Goal: Task Accomplishment & Management: Manage account settings

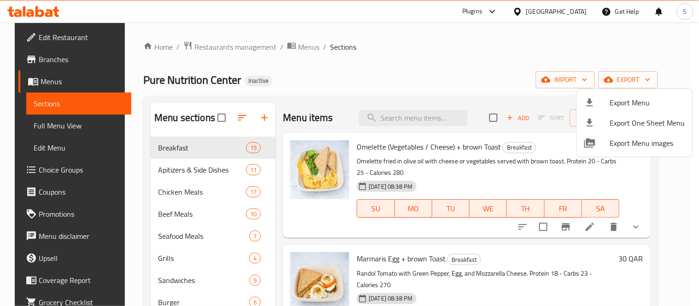
click at [559, 35] on div at bounding box center [349, 153] width 699 height 306
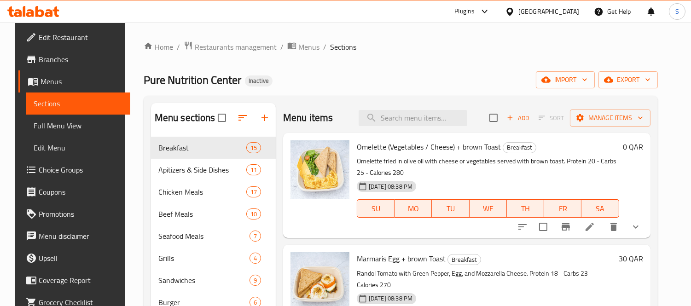
click at [565, 6] on div "Qatar" at bounding box center [549, 11] width 61 height 10
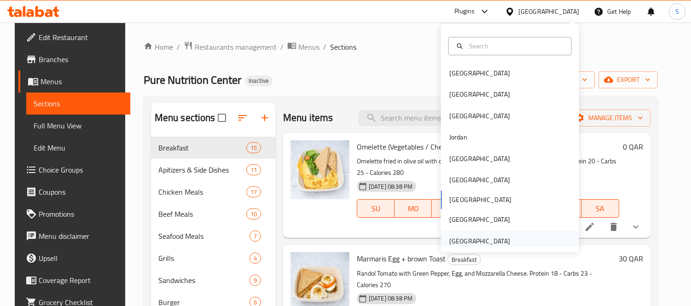
click at [481, 239] on div "[GEOGRAPHIC_DATA]" at bounding box center [480, 241] width 61 height 10
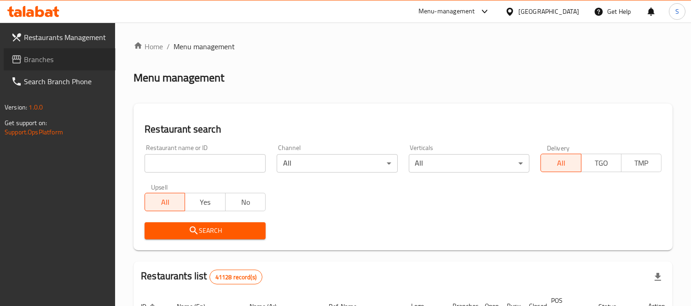
click at [49, 57] on span "Branches" at bounding box center [66, 59] width 84 height 11
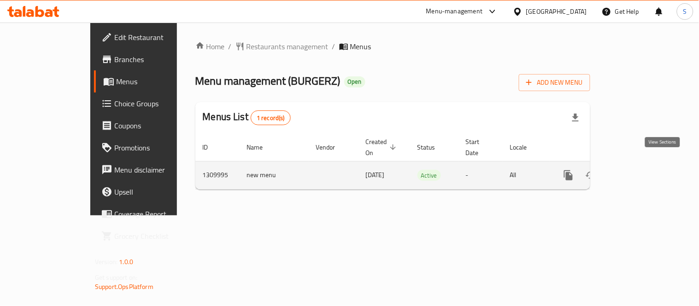
click at [640, 170] on icon "enhanced table" at bounding box center [634, 175] width 11 height 11
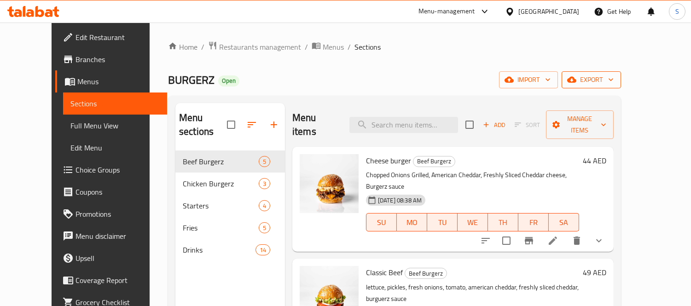
click at [621, 88] on button "export" at bounding box center [591, 79] width 59 height 17
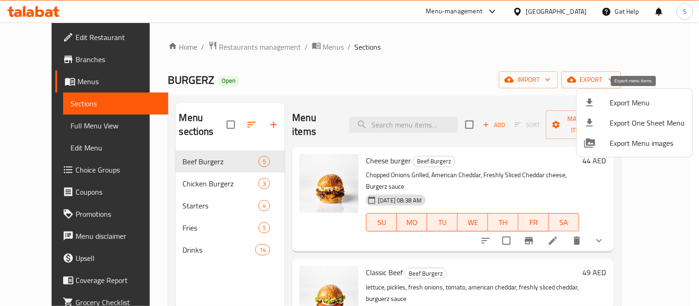
click at [628, 100] on span "Export Menu" at bounding box center [647, 102] width 75 height 11
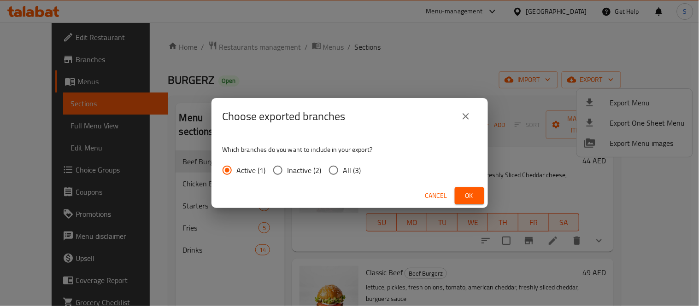
click at [346, 170] on span "All (3)" at bounding box center [352, 170] width 18 height 11
click at [343, 170] on input "All (3)" at bounding box center [333, 170] width 19 height 19
radio input "true"
click at [482, 195] on button "Ok" at bounding box center [469, 195] width 29 height 17
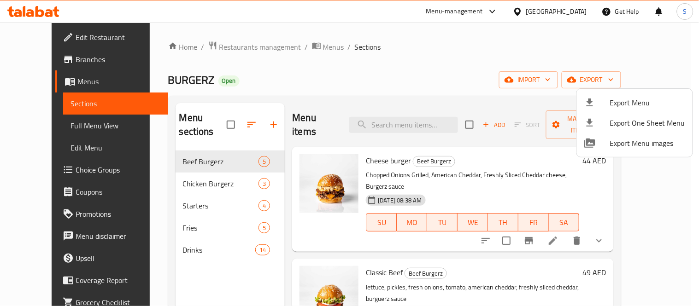
click at [45, 59] on div at bounding box center [349, 153] width 699 height 306
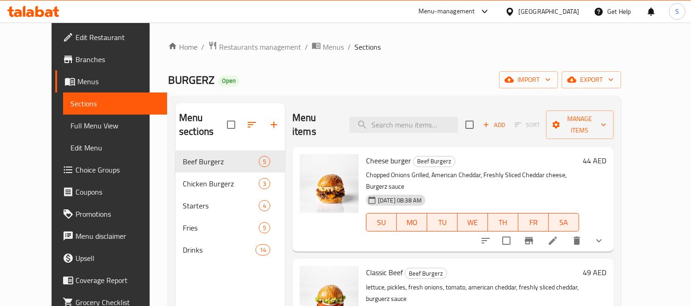
click at [76, 59] on span "Branches" at bounding box center [118, 59] width 84 height 11
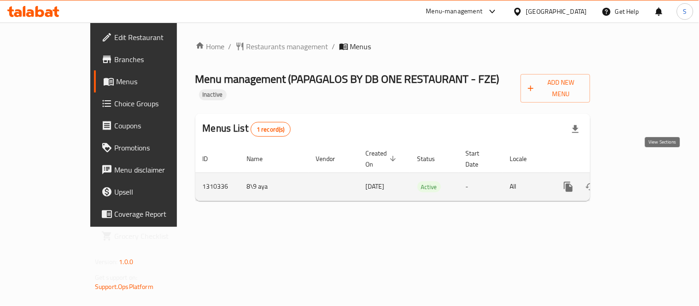
click at [640, 182] on icon "enhanced table" at bounding box center [634, 187] width 11 height 11
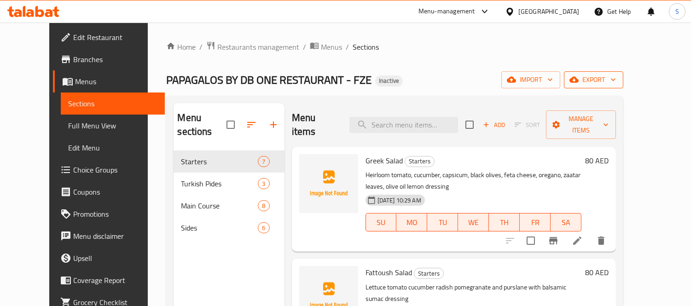
click at [616, 76] on span "export" at bounding box center [594, 80] width 45 height 12
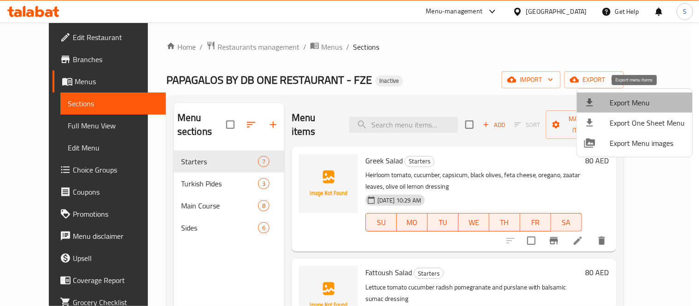
click at [639, 93] on li "Export Menu" at bounding box center [635, 103] width 116 height 20
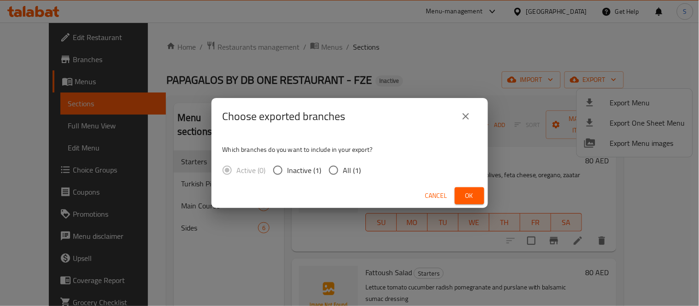
click at [335, 168] on input "All (1)" at bounding box center [333, 170] width 19 height 19
radio input "true"
click at [464, 193] on span "Ok" at bounding box center [469, 196] width 15 height 12
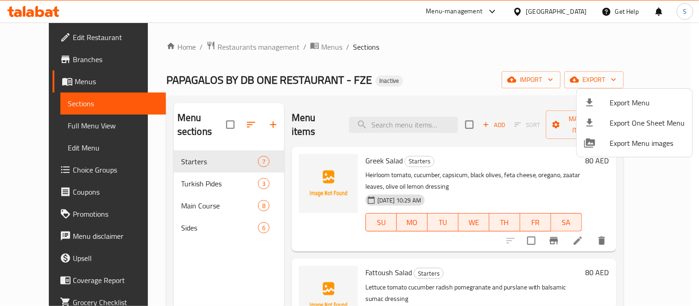
click at [22, 126] on div at bounding box center [349, 153] width 699 height 306
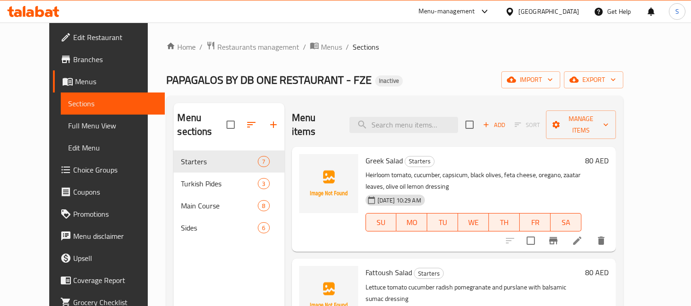
click at [68, 123] on span "Full Menu View" at bounding box center [112, 125] width 89 height 11
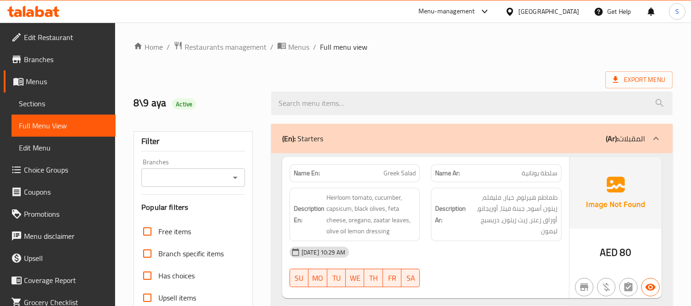
click at [653, 41] on ol "Home / Restaurants management / Menus / Full menu view" at bounding box center [403, 47] width 539 height 12
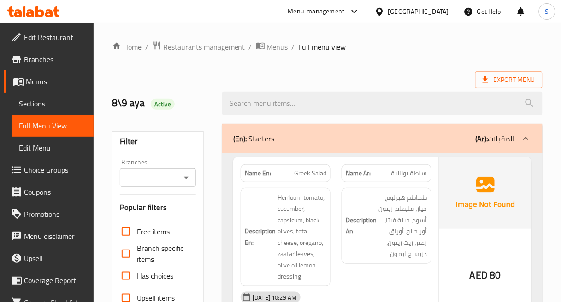
click at [433, 197] on div "Description Ar: طماطم هيرلوم، خيار، فليفله، زيتون أسود، جبنة فيتا، أوريجانو، أو…" at bounding box center [386, 237] width 101 height 110
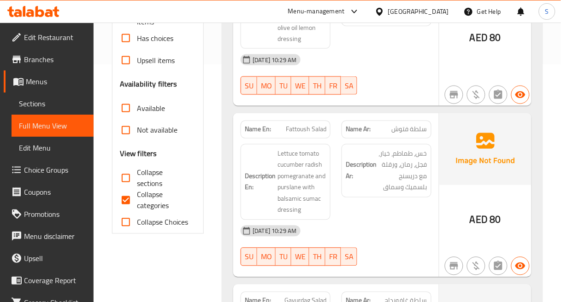
scroll to position [256, 0]
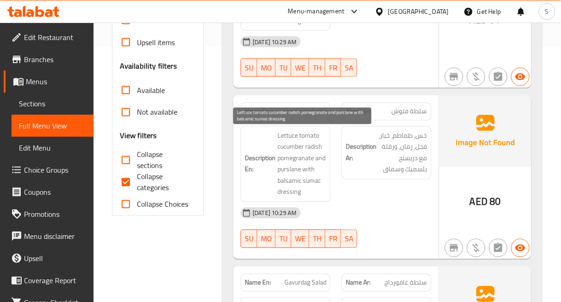
click at [284, 168] on span "Lettuce tomato cucumber radish pomegranate and purslane with balsamic sumac dre…" at bounding box center [301, 164] width 49 height 68
copy span "purslane"
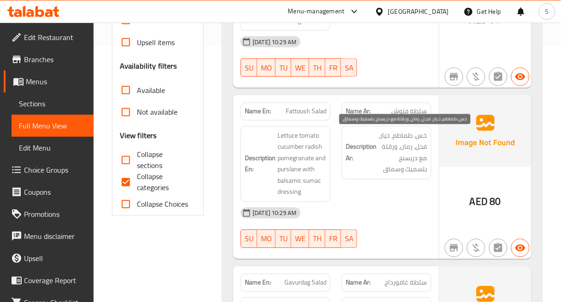
click at [421, 163] on span "خس، طماطم، خيار، فجل، رمان، ورقلة مع دريسنج بلسميك وسماق" at bounding box center [402, 152] width 49 height 45
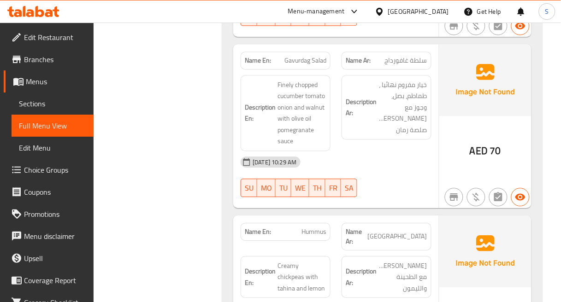
scroll to position [461, 0]
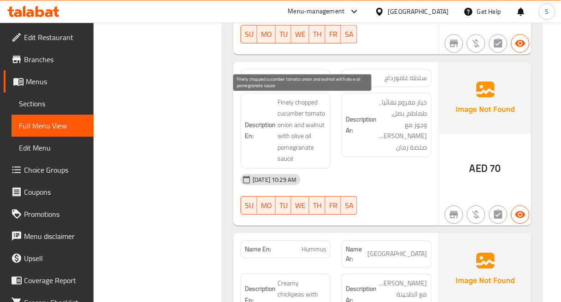
click at [308, 102] on span "Finely chopped cucumber tomato onion and walnut with olive oil pomegranate sauce" at bounding box center [301, 131] width 49 height 68
copy span "chopped"
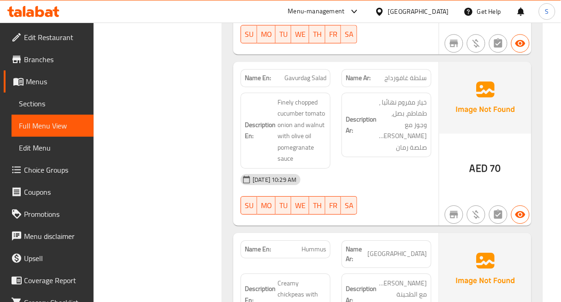
click at [434, 125] on div "Description Ar: خيار مفروم نهائيا ، طماطم، بصل، وجوز مع زيت زيتون، صلصة رمان" at bounding box center [386, 130] width 101 height 87
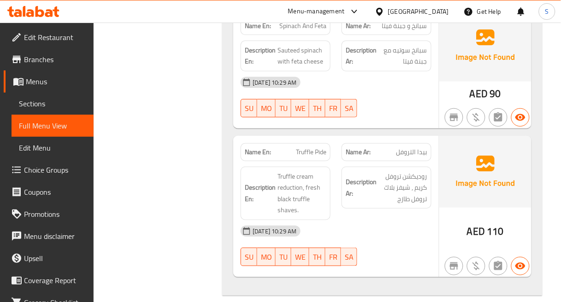
scroll to position [1484, 0]
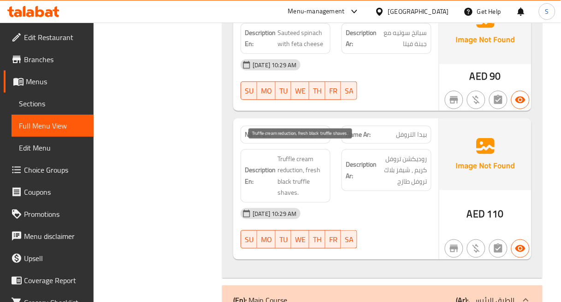
click at [283, 183] on span "Truffle cream reduction, fresh black truffle shaves." at bounding box center [301, 175] width 49 height 45
click at [283, 184] on span "Truffle cream reduction, fresh black truffle shaves." at bounding box center [301, 175] width 49 height 45
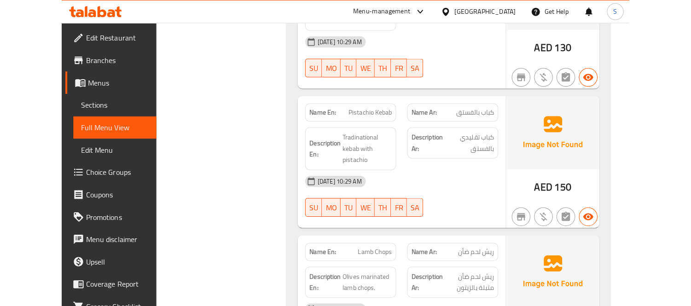
scroll to position [1996, 0]
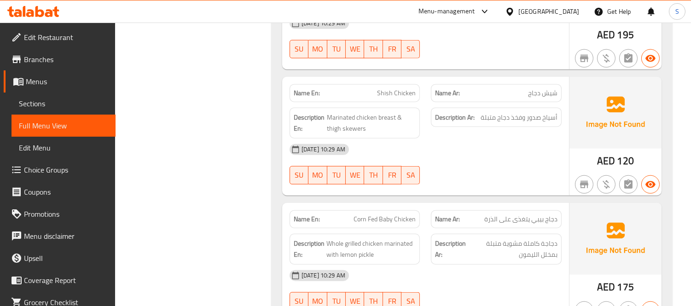
click at [335, 108] on div "Description En: Marinated chicken breast & thigh skewers" at bounding box center [355, 123] width 131 height 31
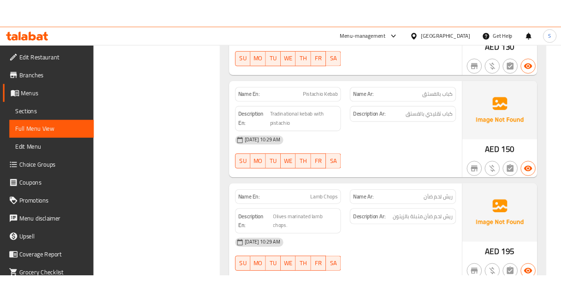
scroll to position [1740, 0]
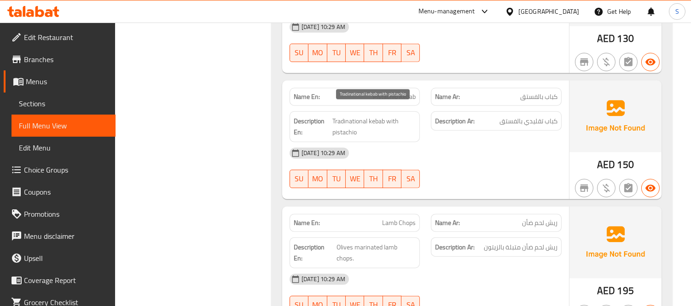
click at [353, 116] on span "Tradinational kebab with pistachio" at bounding box center [374, 127] width 83 height 23
copy span "Tradinational"
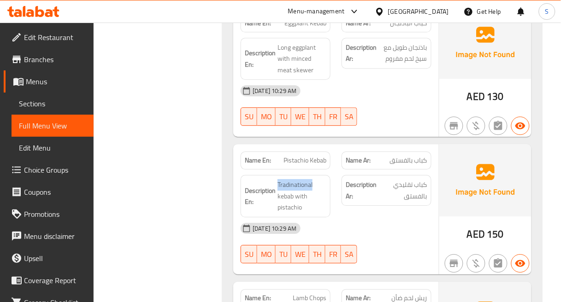
scroll to position [1945, 0]
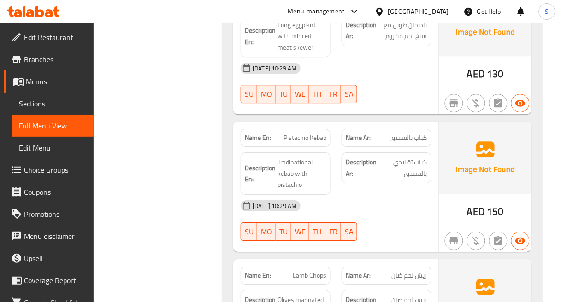
click at [343, 99] on div at bounding box center [386, 103] width 101 height 11
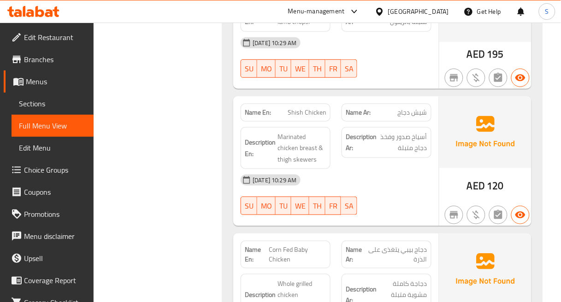
scroll to position [2252, 0]
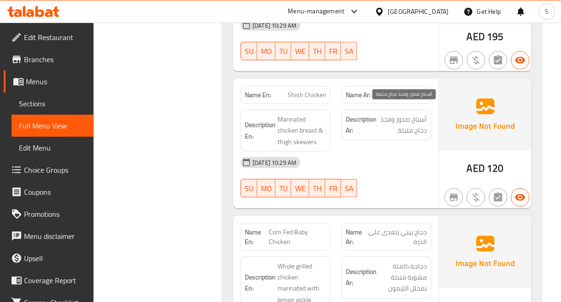
click at [413, 114] on span "أسياخ صدور وفخذ دجاج متبلة" at bounding box center [402, 125] width 49 height 23
click at [412, 114] on span "أسياخ صدور وفخذ دجاج متبلة" at bounding box center [402, 125] width 49 height 23
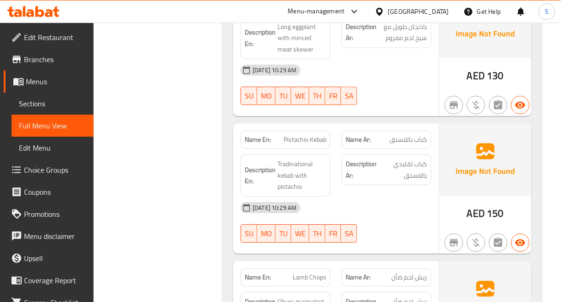
scroll to position [1791, 0]
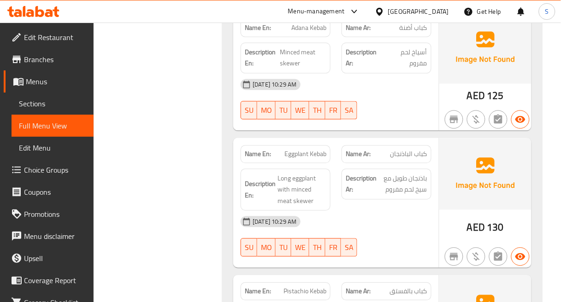
click at [301, 150] on span "Eggplant Kebab" at bounding box center [305, 155] width 42 height 10
copy span "Eggplant Kebab"
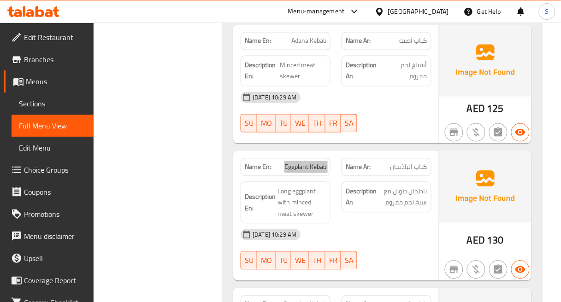
scroll to position [1740, 0]
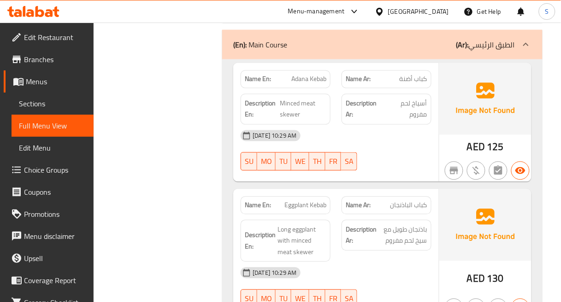
click at [304, 75] on span "Adana Kebab" at bounding box center [308, 80] width 35 height 10
copy span "Adana Kebab"
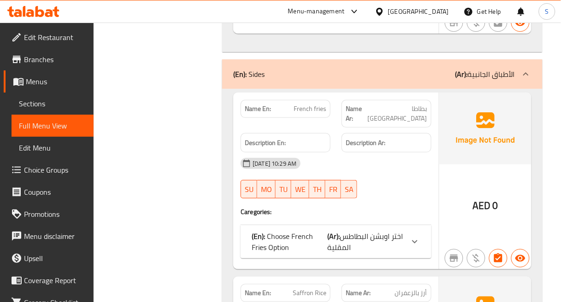
scroll to position [2917, 0]
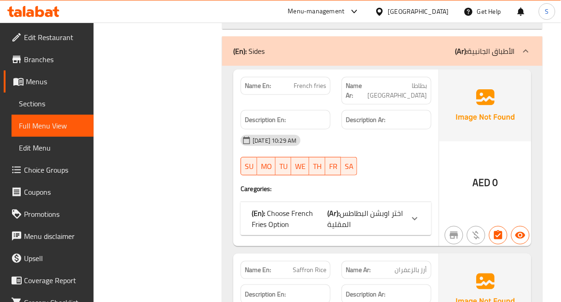
click at [393, 206] on span "اختر اوبشن البطاطس المقلية" at bounding box center [366, 218] width 76 height 25
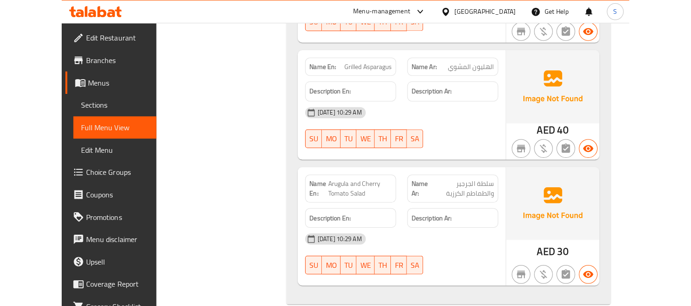
scroll to position [3175, 0]
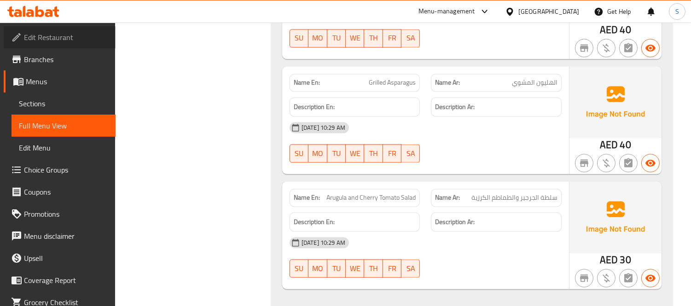
click at [67, 38] on span "Edit Restaurant" at bounding box center [66, 37] width 84 height 11
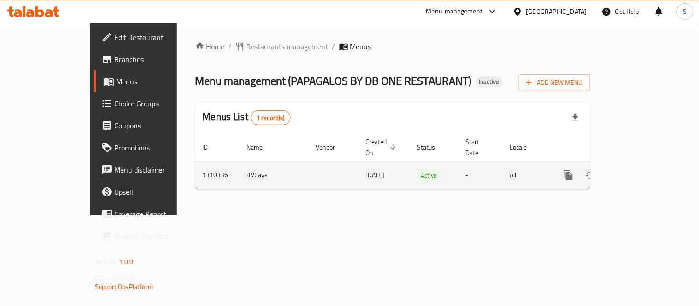
click at [640, 170] on icon "enhanced table" at bounding box center [634, 175] width 11 height 11
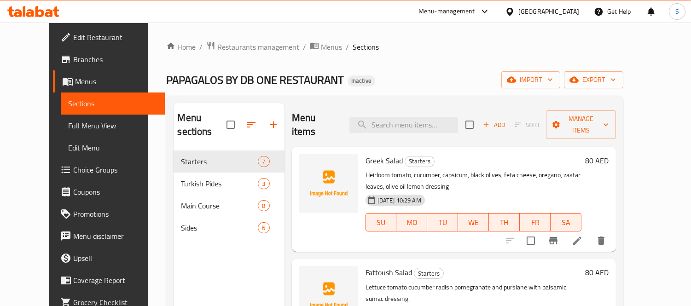
click at [423, 66] on div "Home / Restaurants management / Menus / Sections PAPAGALOS BY DB ONE RESTAURANT…" at bounding box center [394, 229] width 457 height 376
paste input "chopped"
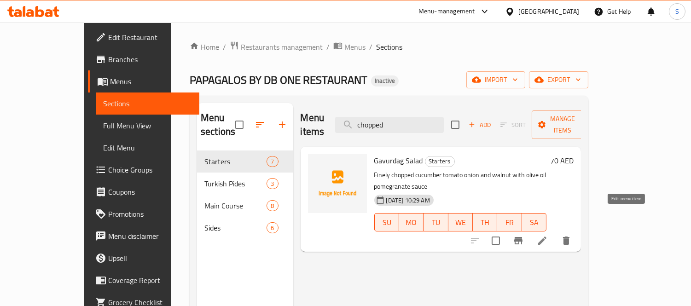
type input "chopped"
click at [548, 235] on icon at bounding box center [542, 240] width 11 height 11
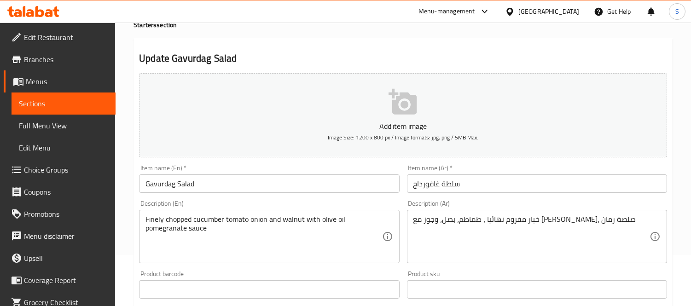
scroll to position [102, 0]
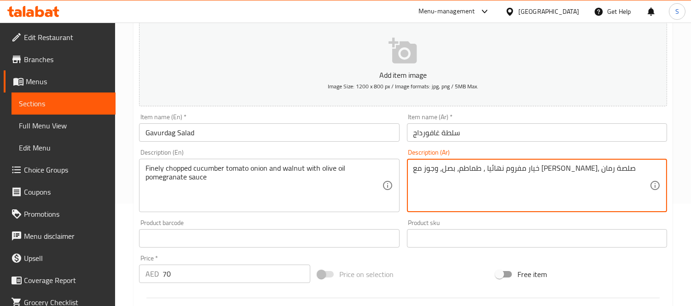
click at [586, 169] on textarea "خيار مفروم نهائيا ، طماطم، بصل، وجوز مع زيت زيتون، صلصة رمان" at bounding box center [532, 186] width 236 height 44
paste textarea "طع"
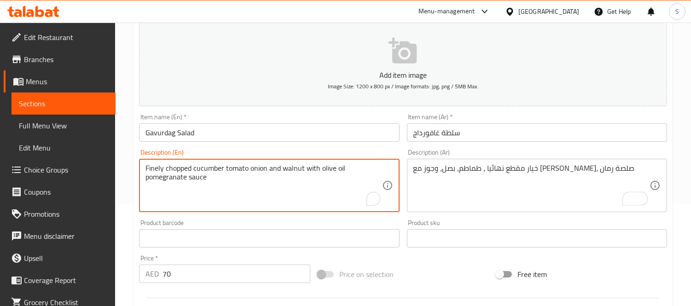
click at [150, 167] on textarea "Finely chopped cucumber tomato onion and walnut with olive oil pomegranate sauce" at bounding box center [264, 186] width 236 height 44
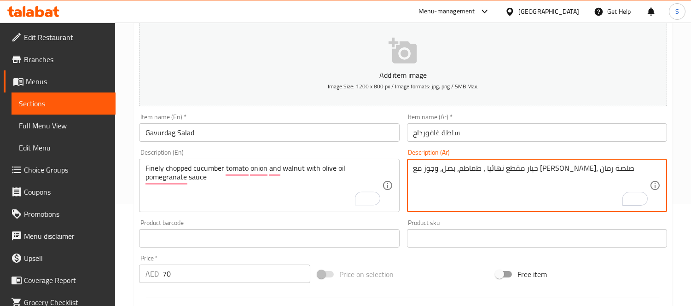
click at [558, 167] on textarea "خيار مقطع نهائيا ، طماطم، بصل، وجوز مع زيت زيتون، صلصة رمان" at bounding box center [532, 186] width 236 height 44
type textarea "خيار مقطع ناعم، طماطم، بصل، وجوز مع زيت زيتون، صلصة رمان"
click at [567, 129] on input "سلطة غافورداج" at bounding box center [537, 132] width 260 height 18
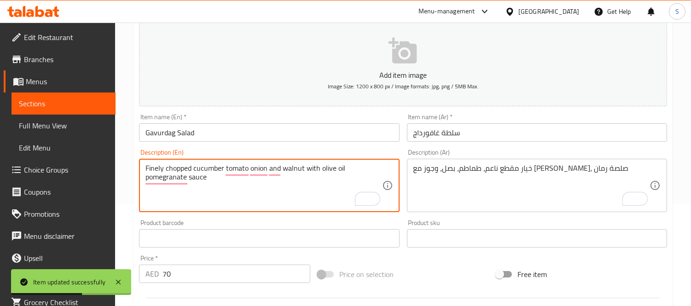
click at [166, 169] on textarea "Finely chopped cucumber tomato onion and walnut with olive oil pomegranate sauce" at bounding box center [264, 186] width 236 height 44
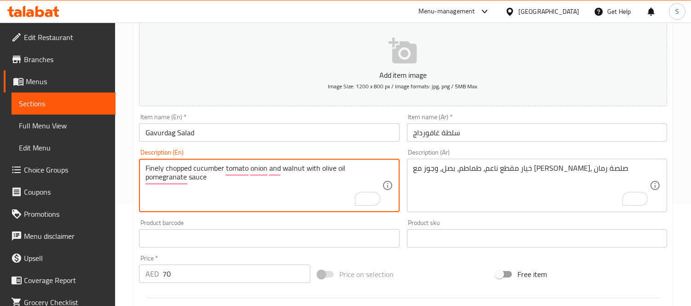
click at [254, 142] on input "Gavurdag Salad" at bounding box center [269, 132] width 260 height 18
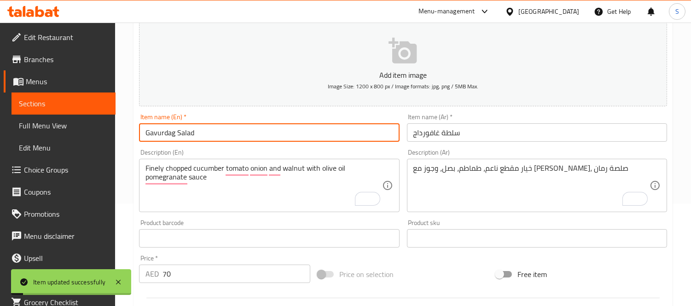
click at [57, 102] on span "Sections" at bounding box center [63, 103] width 89 height 11
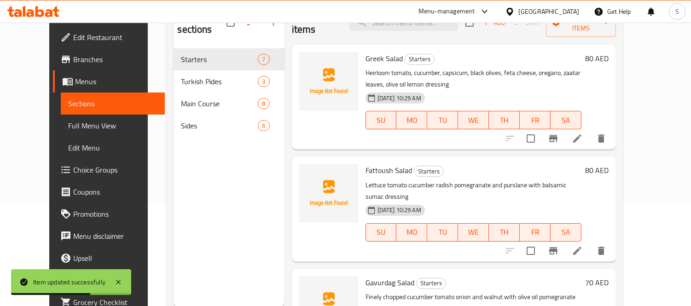
click at [466, 89] on div "08-09-2025 10:29 AM SU MO TU WE TH FR SA" at bounding box center [473, 114] width 223 height 50
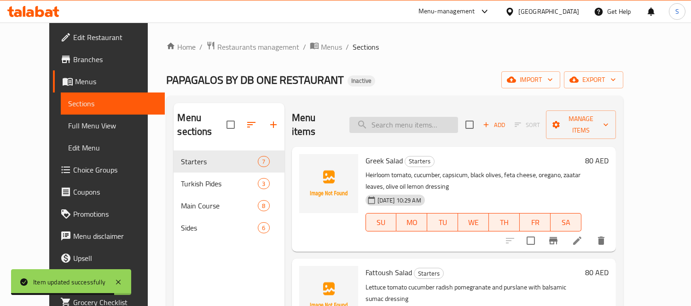
paste input "Eggplant Kebab"
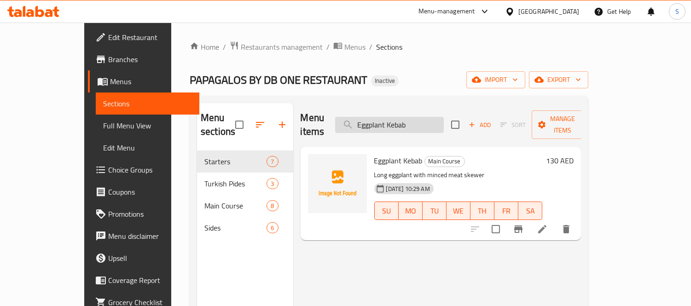
click at [444, 119] on input "Eggplant Kebab" at bounding box center [389, 125] width 109 height 16
paste input "Adana"
type input "Adana Kebab"
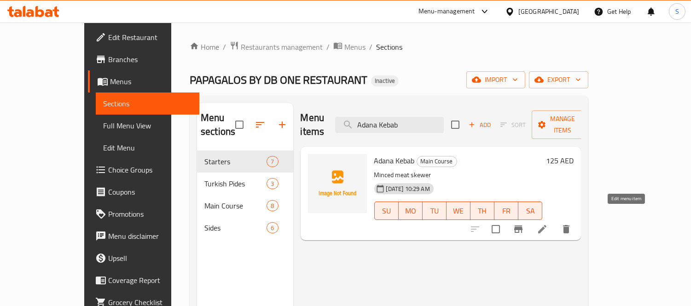
click at [548, 224] on icon at bounding box center [542, 229] width 11 height 11
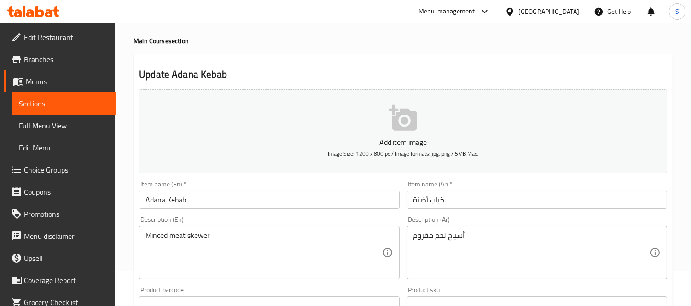
scroll to position [51, 0]
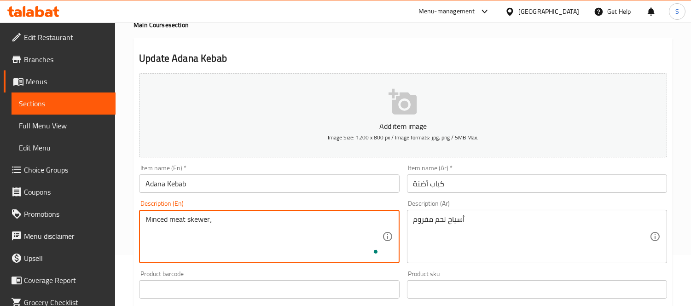
paste textarea "served with grilled vetables and lavash bread."
type textarea "Minced meat skewer، served with grilled vetables and lavash bread."
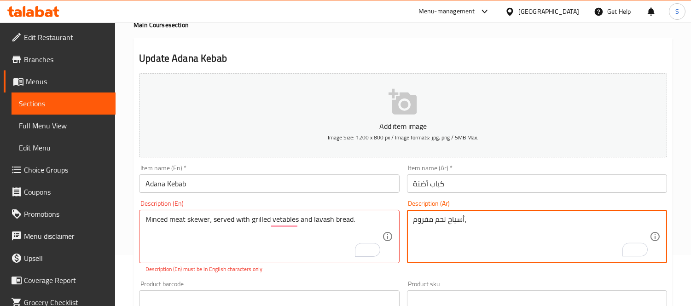
paste textarea "يتم تقديمه مع الخضار المشوية وخبز اللافاش."
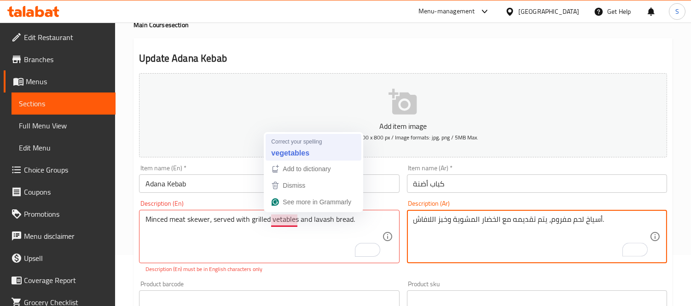
type textarea "أسياخ لحم مفروم، يتم تقديمه مع الخضار المشوية وخبز اللافاش."
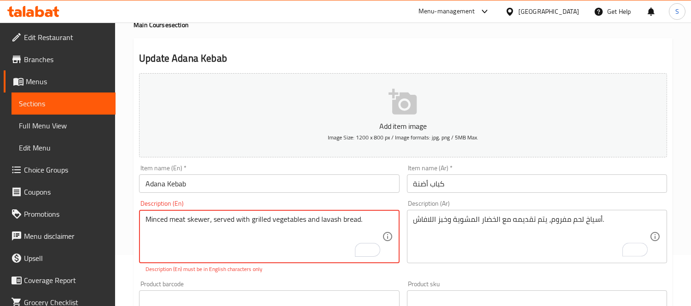
click at [329, 223] on textarea "Minced meat skewer، served with grilled vegetables and lavash bread." at bounding box center [264, 237] width 236 height 44
click at [330, 223] on textarea "Minced meat skewer، served with grilled vegetables and lavash bread." at bounding box center [264, 237] width 236 height 44
click at [219, 257] on textarea "Minced meat skewer، served with grilled vegetables and lavash bread." at bounding box center [264, 237] width 236 height 44
click at [144, 219] on div "Minced meat skewer، served with grilled vegetables and lavash bread. Descriptio…" at bounding box center [269, 236] width 260 height 53
click at [303, 178] on input "Adana Kebab" at bounding box center [269, 184] width 260 height 18
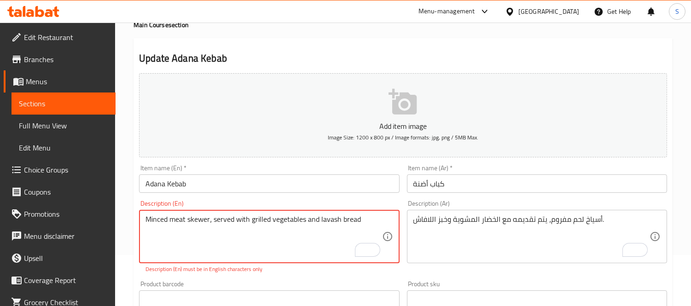
click at [148, 219] on textarea "Minced meat skewer، served with grilled vegetables and lavash bread" at bounding box center [264, 237] width 236 height 44
click at [213, 222] on textarea "Minced meat skewer، served with grilled vegetables and lavash bread" at bounding box center [264, 237] width 236 height 44
type textarea "Minced meat skewer served with grilled vegetables and lavash bread"
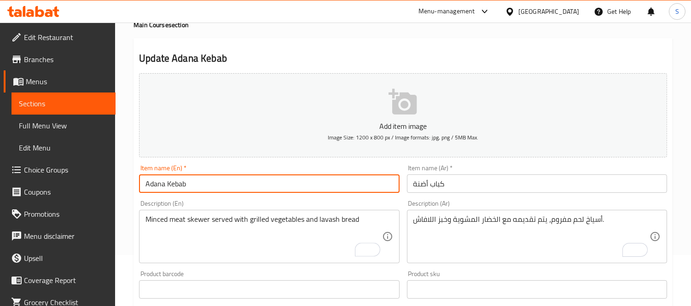
click at [316, 184] on input "Adana Kebab" at bounding box center [269, 184] width 260 height 18
click at [267, 186] on input "Adana Kebab" at bounding box center [269, 184] width 260 height 18
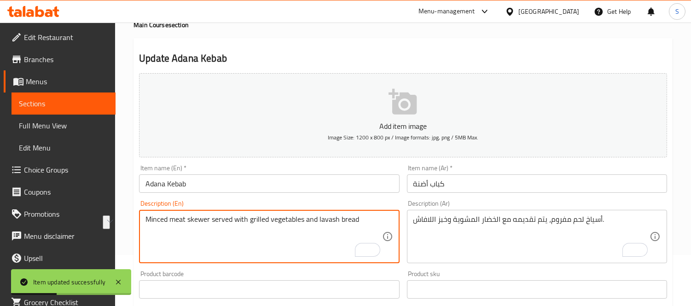
drag, startPoint x: 211, startPoint y: 220, endPoint x: 364, endPoint y: 219, distance: 152.9
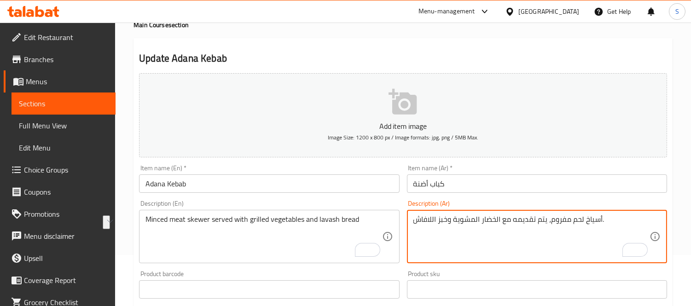
drag, startPoint x: 546, startPoint y: 219, endPoint x: 416, endPoint y: 211, distance: 130.6
click at [416, 211] on div "أسياخ لحم مفروم، يتم تقديمه مع الخضار المشوية وخبز اللافاش. Description (Ar)" at bounding box center [537, 236] width 260 height 53
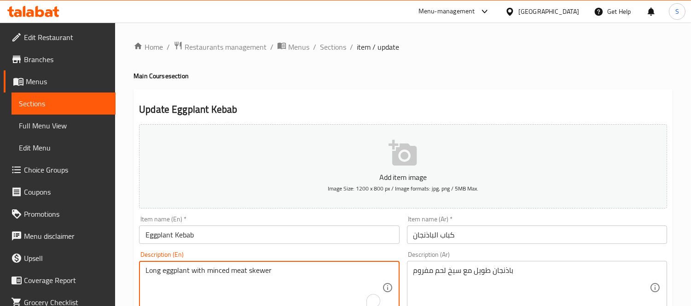
paste textarea "served with grilled vegetables and lavash bread"
type textarea "Long eggplant with minced meat skewer served with grilled vegetables and lavash…"
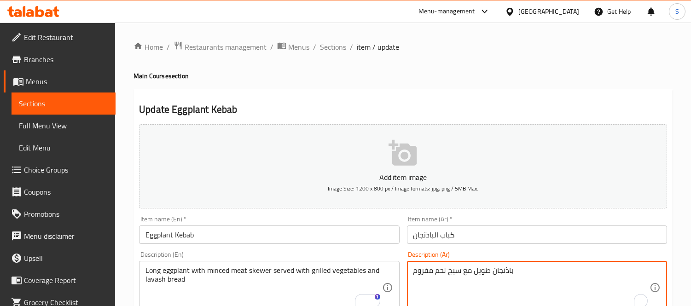
paste textarea "يتم تقديمه مع الخضار المشوية وخبز اللافاش"
click at [541, 237] on input "كباب الباذنجان" at bounding box center [537, 235] width 260 height 18
click at [523, 271] on textarea "باذنجان طويل مع سيخ لحم مفروم يتم تقديمه مع الخضار المشوية وخبز اللافاش" at bounding box center [532, 288] width 236 height 44
type textarea "باذنجان طويل مع سيخ لحم مفروم يتم تقديمه مع الخضار المشوية وخبز اللافاش"
click at [578, 240] on input "كباب الباذنجان" at bounding box center [537, 235] width 260 height 18
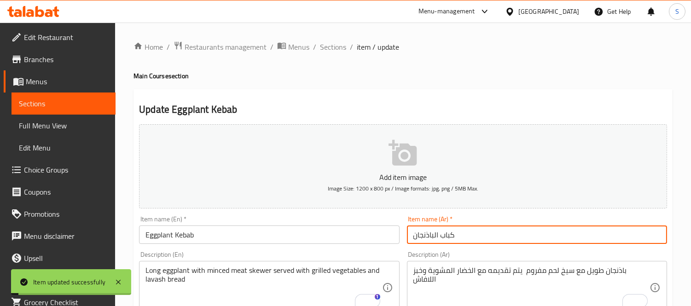
click at [61, 102] on span "Sections" at bounding box center [63, 103] width 89 height 11
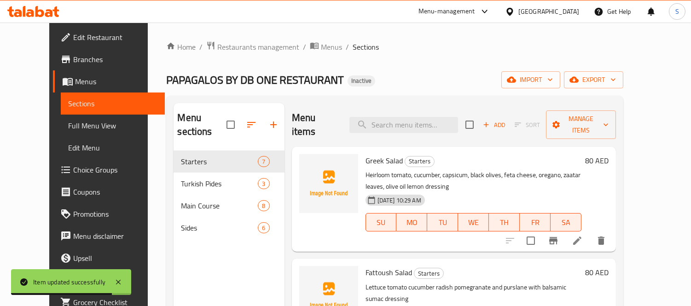
click at [402, 66] on div "Home / Restaurants management / Menus / Sections PAPAGALOS BY DB ONE RESTAURANT…" at bounding box center [394, 229] width 457 height 376
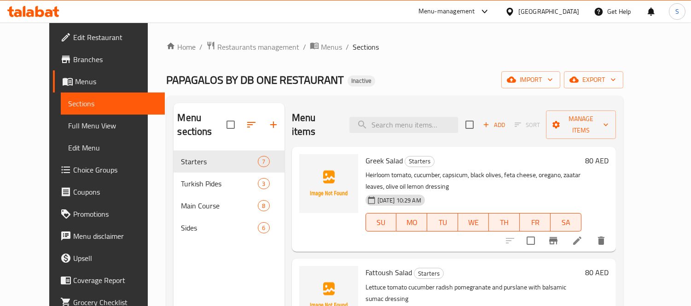
drag, startPoint x: 43, startPoint y: 125, endPoint x: 113, endPoint y: 108, distance: 72.4
click at [68, 125] on span "Full Menu View" at bounding box center [112, 125] width 89 height 11
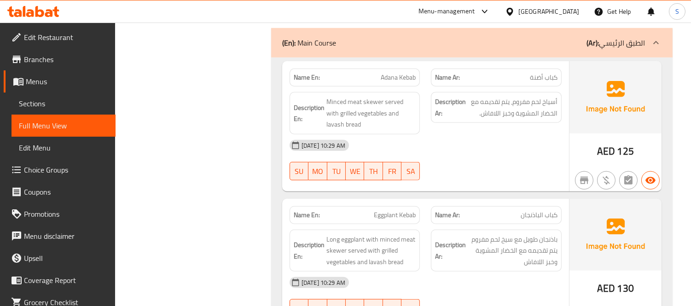
scroll to position [1535, 0]
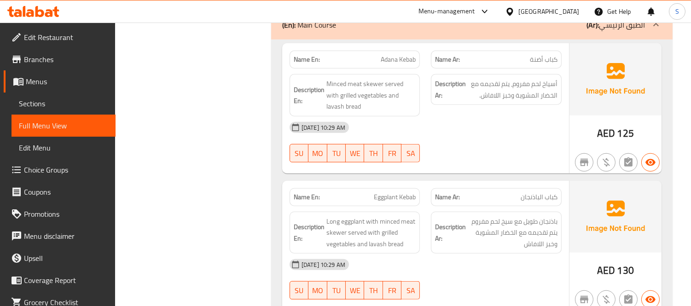
click at [226, 177] on div "Filter Branches Branches Popular filters Free items Branch specific items Has c…" at bounding box center [197, 232] width 138 height 3299
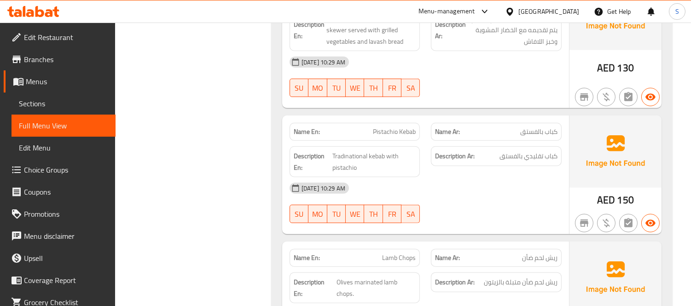
scroll to position [1747, 0]
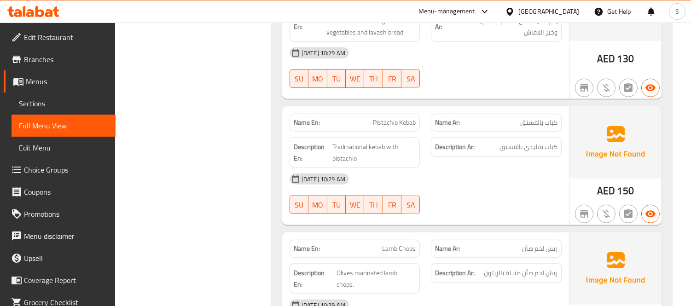
click at [382, 118] on span "Pistachio Kebab" at bounding box center [394, 123] width 43 height 10
copy span "Pistachio Kebab"
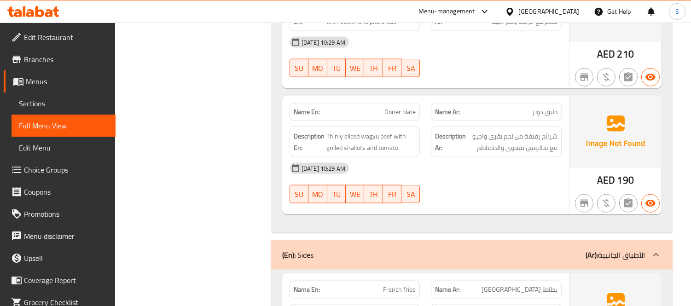
scroll to position [2338, 0]
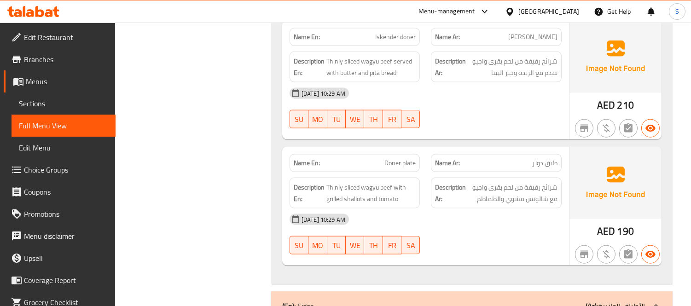
click at [392, 158] on span "Doner plate" at bounding box center [400, 163] width 31 height 10
click at [477, 229] on div "08-09-2025 10:29 AM SU MO TU WE TH FR SA" at bounding box center [425, 235] width 283 height 52
click at [480, 123] on div at bounding box center [497, 128] width 142 height 11
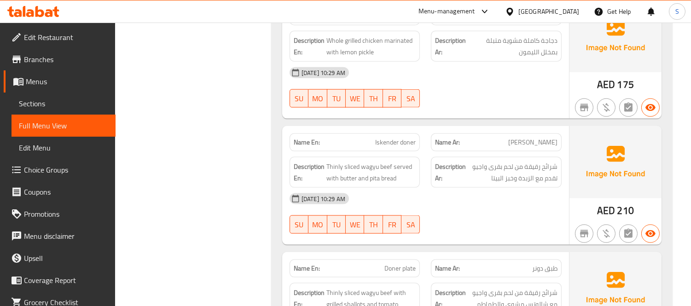
scroll to position [2185, 0]
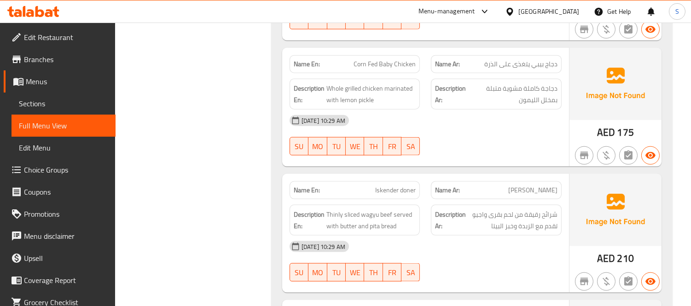
click at [540, 186] on span "[PERSON_NAME]" at bounding box center [533, 191] width 49 height 10
click at [538, 186] on span "[PERSON_NAME]" at bounding box center [533, 191] width 49 height 10
click at [538, 186] on span "إسكندر دونر" at bounding box center [533, 191] width 49 height 10
click at [524, 236] on div "08-09-2025 10:29 AM" at bounding box center [425, 247] width 283 height 22
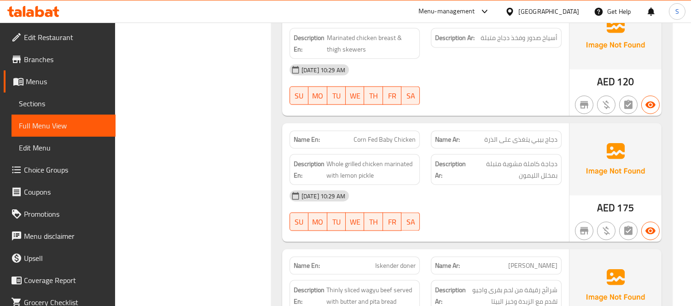
scroll to position [2082, 0]
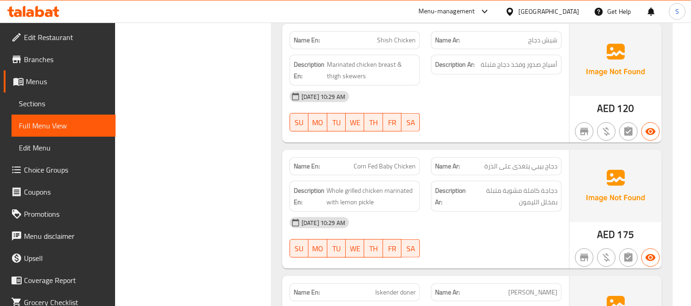
click at [524, 227] on div "08-09-2025 10:29 AM SU MO TU WE TH FR SA" at bounding box center [425, 238] width 283 height 52
click at [534, 162] on span "دجاج بيبي يتغذى على الذرة" at bounding box center [521, 167] width 73 height 10
click at [528, 252] on div at bounding box center [497, 257] width 142 height 11
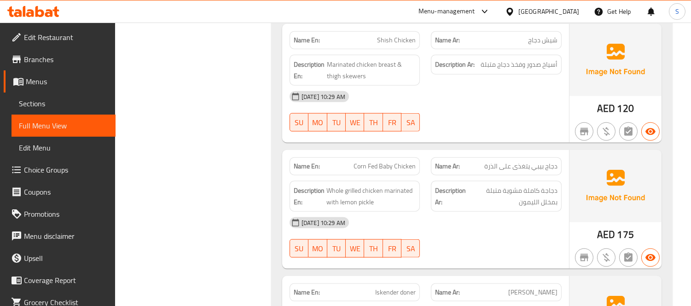
click at [376, 152] on div "Name En: Corn Fed Baby Chicken" at bounding box center [355, 166] width 142 height 29
click at [476, 212] on div "08-09-2025 10:29 AM" at bounding box center [425, 223] width 283 height 22
click at [397, 158] on div "Name En: Corn Fed Baby Chicken" at bounding box center [355, 167] width 131 height 18
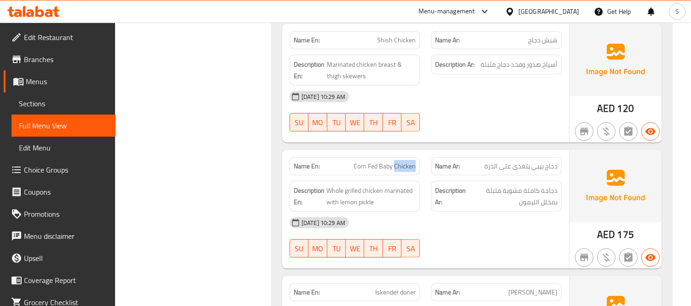
click at [397, 158] on div "Name En: Corn Fed Baby Chicken" at bounding box center [355, 167] width 131 height 18
click at [468, 212] on div "08-09-2025 10:29 AM" at bounding box center [425, 223] width 283 height 22
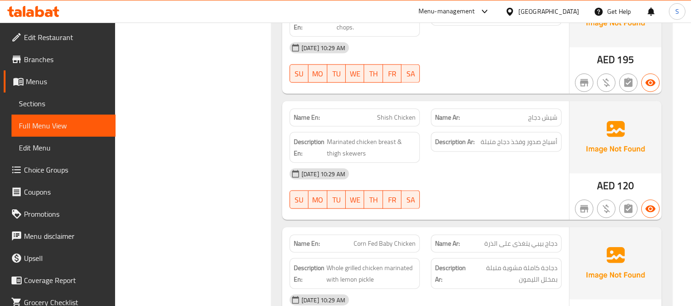
scroll to position [1980, 0]
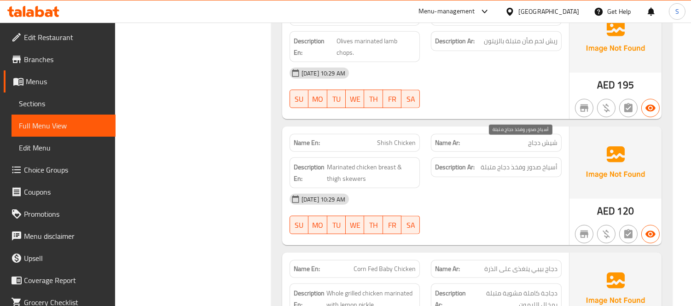
click at [511, 162] on span "أسياخ صدور وفخذ دجاج متبلة" at bounding box center [519, 168] width 77 height 12
click at [514, 188] on div "08-09-2025 10:29 AM" at bounding box center [425, 199] width 283 height 22
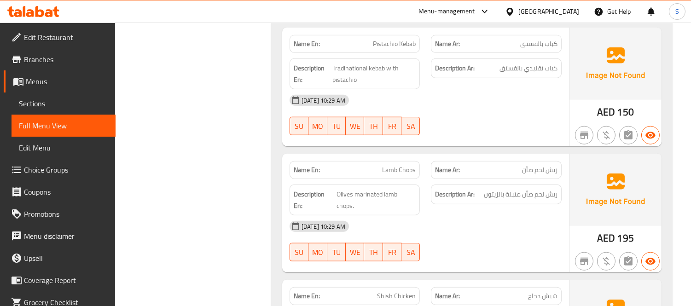
scroll to position [1775, 0]
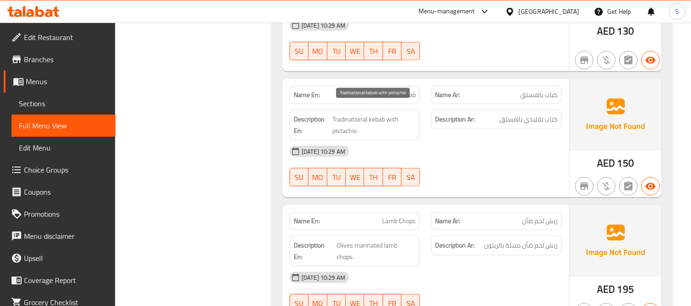
click at [346, 114] on span "Tradinational kebab with pistachio" at bounding box center [374, 125] width 83 height 23
copy span "Tradinational"
click at [393, 90] on span "Pistachio Kebab" at bounding box center [394, 95] width 43 height 10
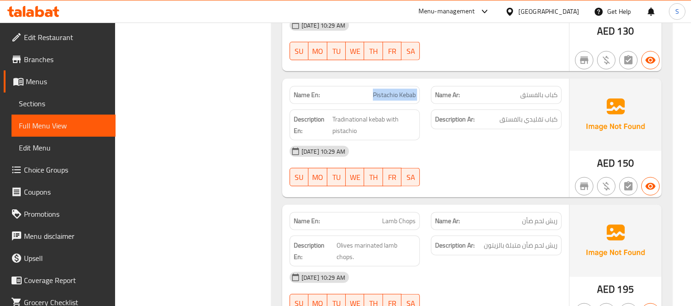
click at [393, 90] on span "Pistachio Kebab" at bounding box center [394, 95] width 43 height 10
copy span "Pistachio Kebab"
click at [468, 151] on div "08-09-2025 10:29 AM" at bounding box center [425, 152] width 283 height 22
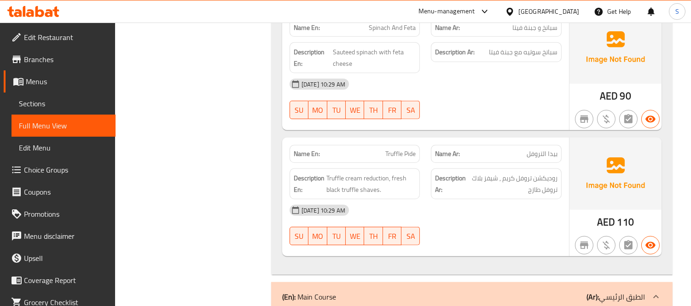
scroll to position [1212, 0]
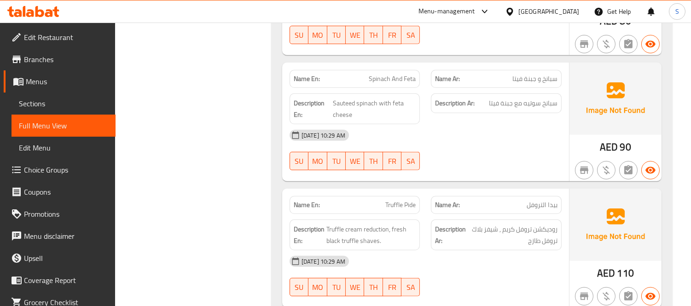
click at [506, 110] on div "Description Ar: سبانخ سوتيه مع جبنة فيتا" at bounding box center [497, 109] width 142 height 42
click at [397, 98] on span "Sauteed spinach with feta cheese" at bounding box center [374, 109] width 83 height 23
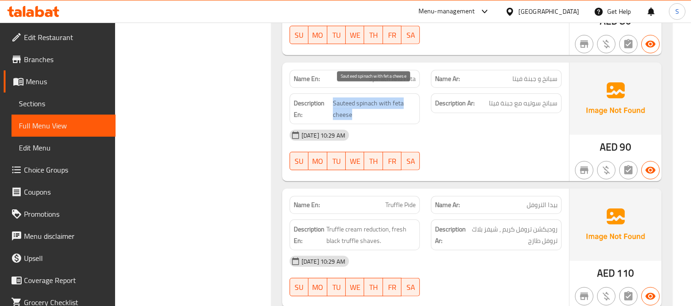
click at [397, 98] on span "Sauteed spinach with feta cheese" at bounding box center [374, 109] width 83 height 23
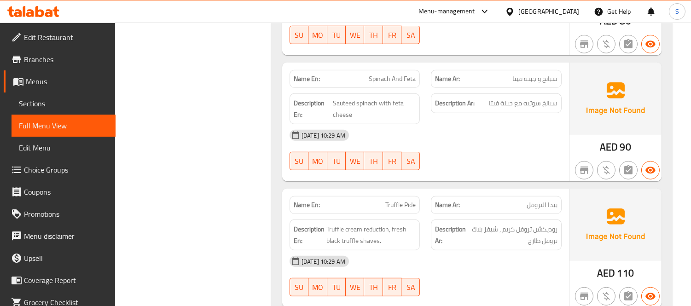
drag, startPoint x: 481, startPoint y: 129, endPoint x: 484, endPoint y: 136, distance: 7.4
click at [482, 129] on div "08-09-2025 10:29 AM" at bounding box center [425, 135] width 283 height 22
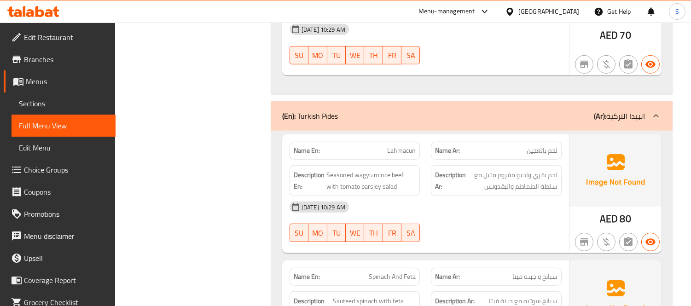
scroll to position [1007, 0]
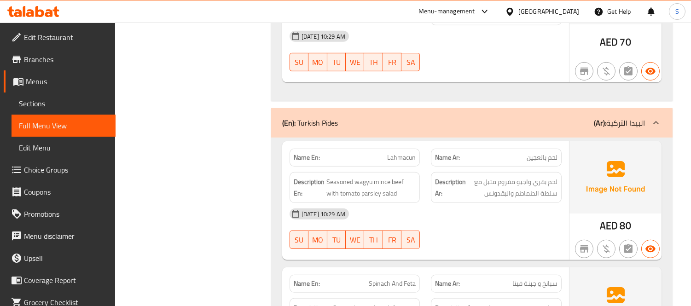
click at [415, 153] on span "Lahmacun" at bounding box center [401, 158] width 29 height 10
copy span "Lahmacun"
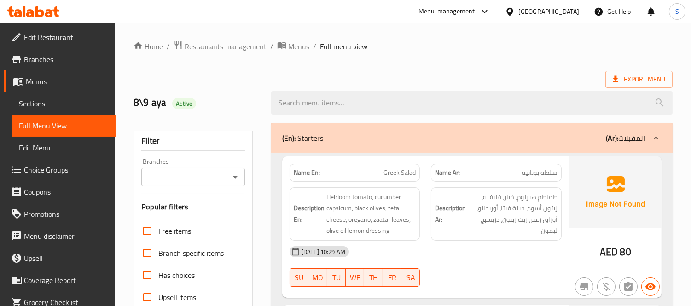
scroll to position [0, 0]
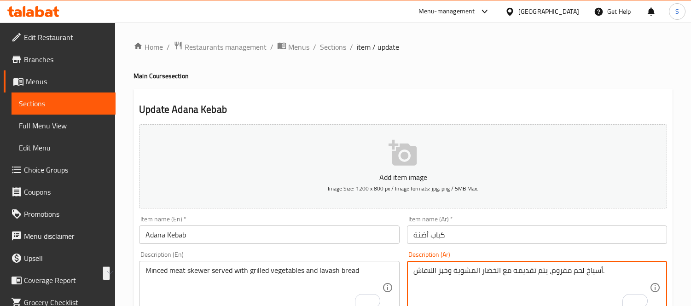
scroll to position [51, 0]
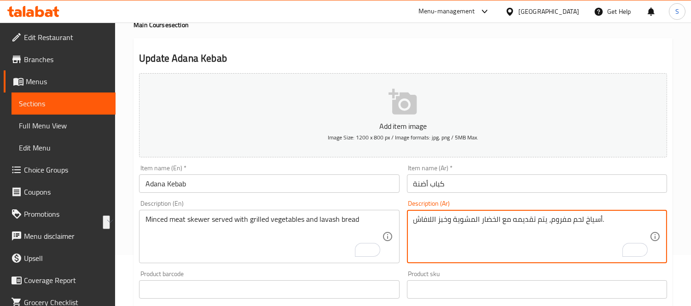
click at [54, 109] on link "Sections" at bounding box center [64, 104] width 104 height 22
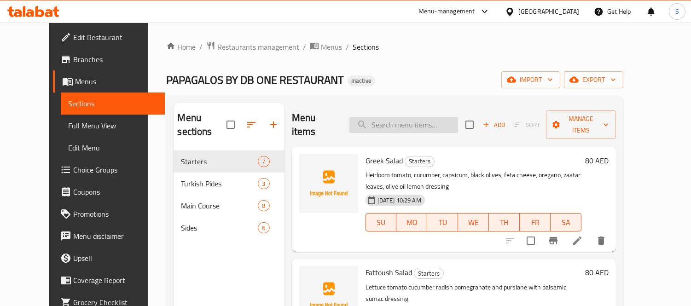
paste input "purslane"
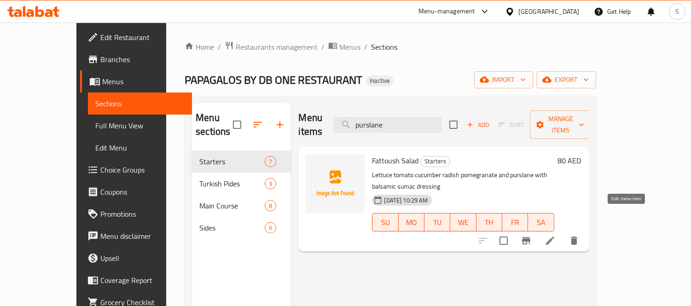
type input "purslane"
click at [556, 235] on icon at bounding box center [550, 240] width 11 height 11
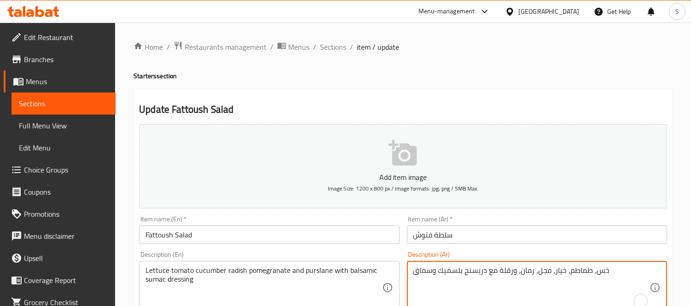
click at [508, 270] on textarea "خس، طماطم، خيار، فجل، رمان، ورقلة مع دريسنج بلسميك وسماق" at bounding box center [532, 288] width 236 height 44
paste textarea "الرج"
click at [511, 273] on textarea "خس، [PERSON_NAME]، خيار، فجل، رمان، الرجلة مع [PERSON_NAME] وسماق" at bounding box center [532, 288] width 236 height 44
type textarea "خس، [PERSON_NAME]، خيار، فجل، رمان، رجلة مع [PERSON_NAME] وسماق"
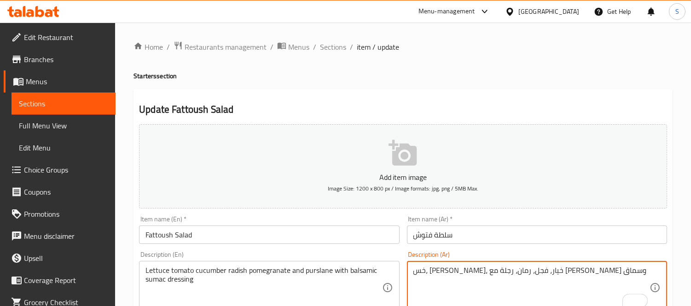
click at [373, 229] on input "Fattoush Salad" at bounding box center [269, 235] width 260 height 18
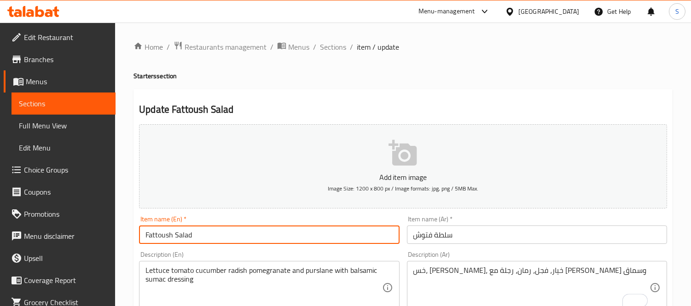
click at [231, 236] on input "Fattoush Salad" at bounding box center [269, 235] width 260 height 18
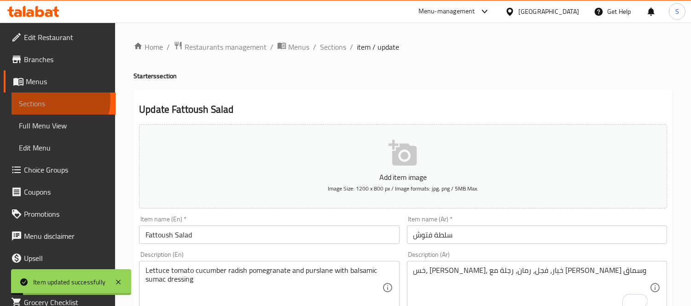
click at [57, 100] on span "Sections" at bounding box center [63, 103] width 89 height 11
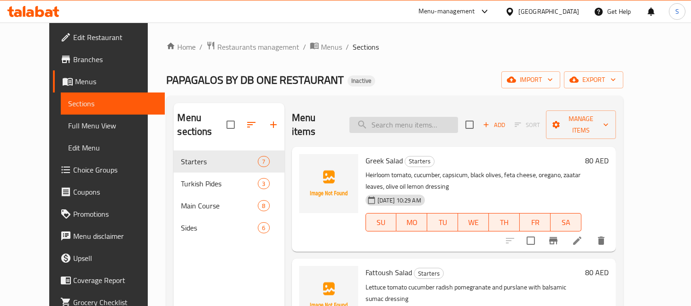
paste input "Pistachio Kebab"
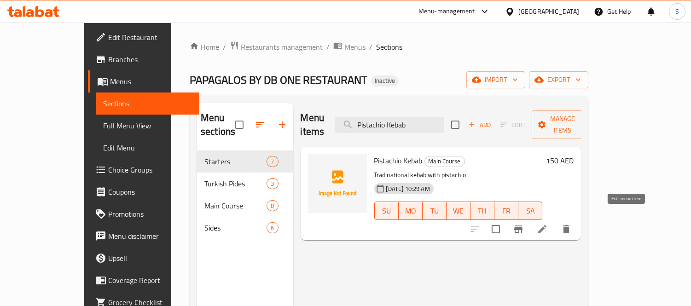
type input "Pistachio Kebab"
click at [548, 224] on icon at bounding box center [542, 229] width 11 height 11
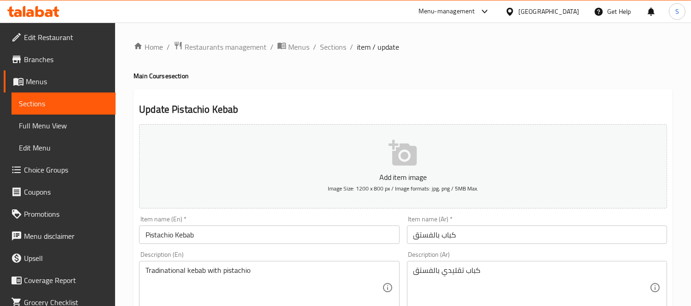
click at [257, 270] on textarea "Tradinational kebab with pistachio" at bounding box center [264, 288] width 236 height 44
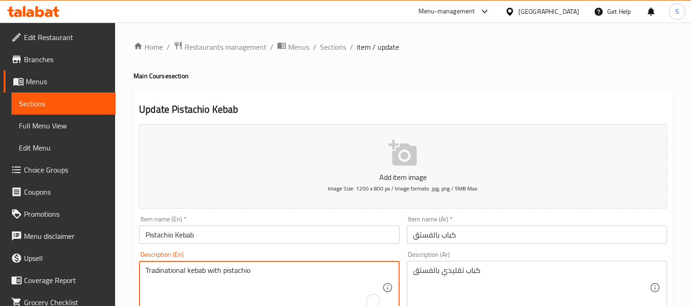
click at [257, 270] on textarea "Tradinational kebab with pistachio" at bounding box center [264, 288] width 236 height 44
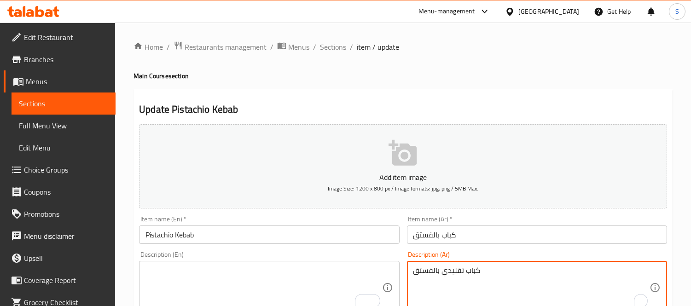
click at [508, 268] on textarea "كباب تقليدي بالفستق" at bounding box center [532, 288] width 236 height 44
click at [486, 232] on input "كباب بالفستق" at bounding box center [537, 235] width 260 height 18
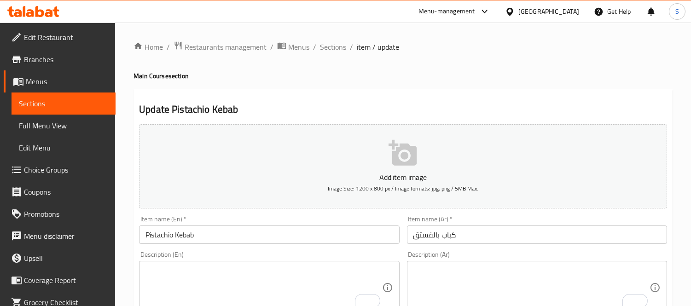
click at [300, 232] on input "Pistachio Kebab" at bounding box center [269, 235] width 260 height 18
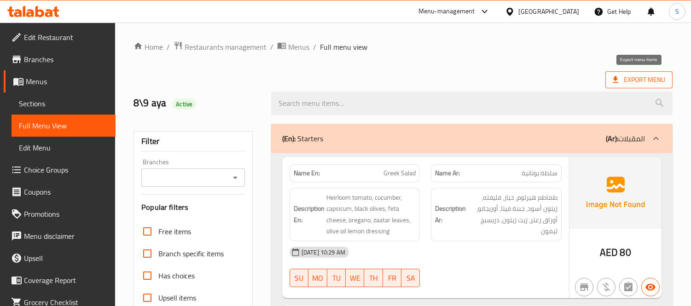
click at [651, 85] on span "Export Menu" at bounding box center [639, 80] width 53 height 12
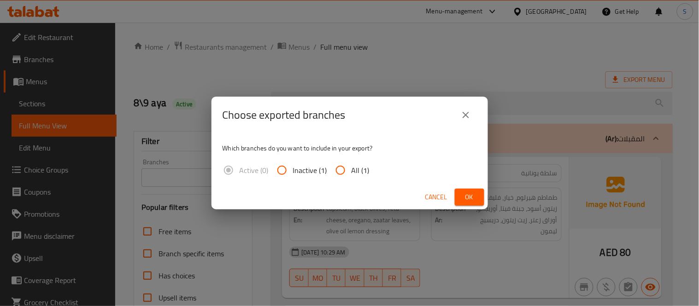
click at [364, 170] on span "All (1)" at bounding box center [360, 170] width 18 height 11
click at [351, 170] on input "All (1)" at bounding box center [340, 170] width 22 height 22
radio input "true"
click at [471, 200] on span "Ok" at bounding box center [469, 198] width 15 height 12
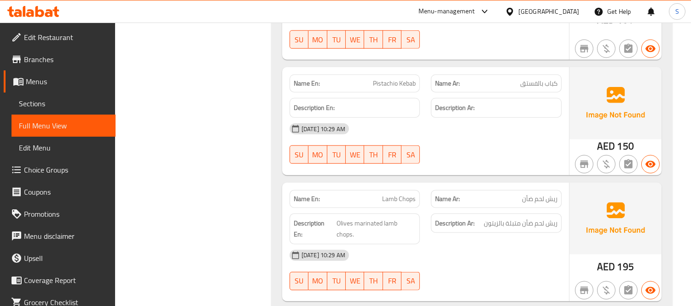
scroll to position [1791, 0]
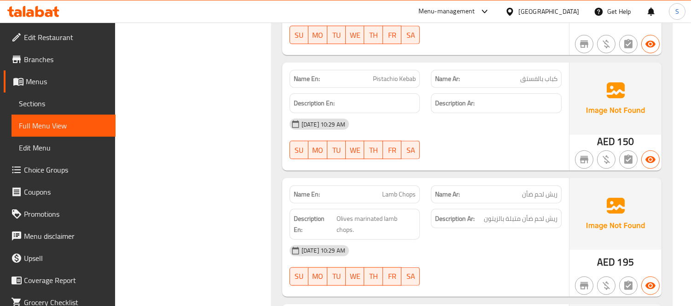
click at [394, 74] on span "Pistachio Kebab" at bounding box center [394, 79] width 43 height 10
copy span "Pistachio Kebab"
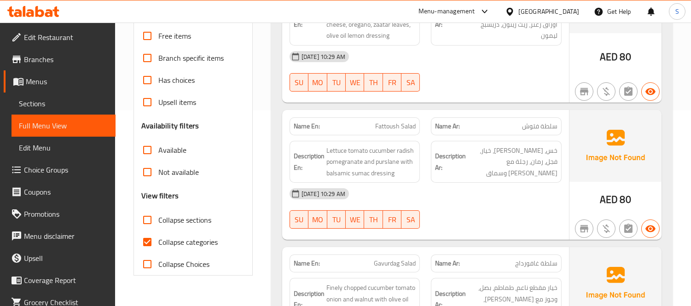
scroll to position [205, 0]
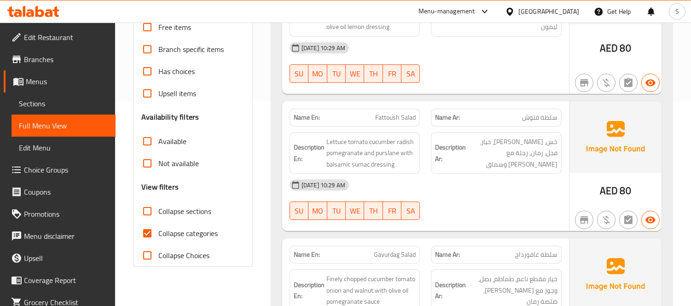
click at [196, 209] on span "Collapse sections" at bounding box center [184, 211] width 53 height 11
click at [158, 209] on input "Collapse sections" at bounding box center [147, 211] width 22 height 22
checkbox input "true"
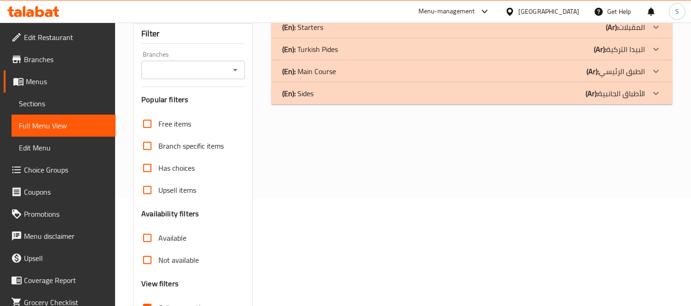
scroll to position [30, 0]
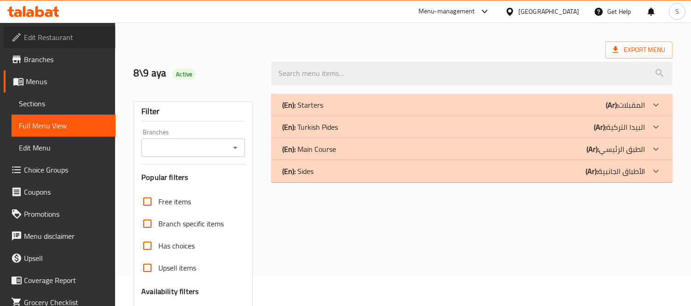
click at [87, 38] on span "Edit Restaurant" at bounding box center [66, 37] width 84 height 11
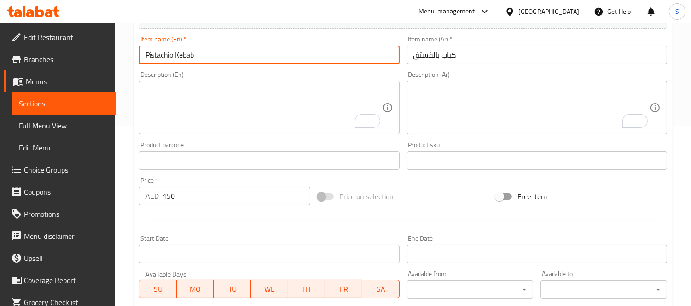
scroll to position [102, 0]
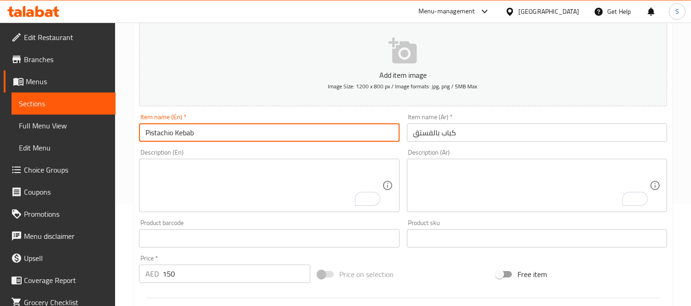
click at [18, 99] on link "Sections" at bounding box center [64, 104] width 104 height 22
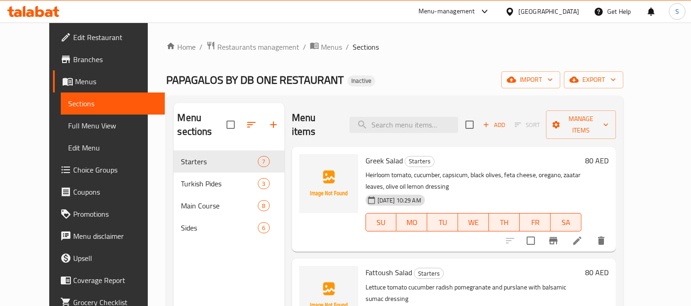
click at [68, 125] on span "Full Menu View" at bounding box center [112, 125] width 89 height 11
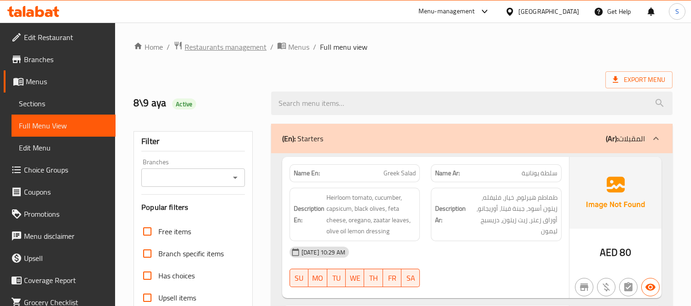
click at [237, 49] on span "Restaurants management" at bounding box center [226, 46] width 82 height 11
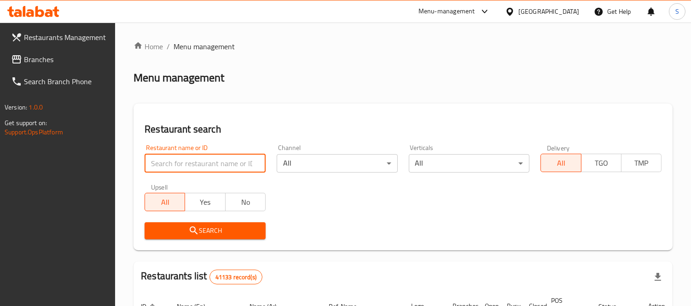
paste input "Fish O Fish"
type input "Fish O Fish"
click button "Search" at bounding box center [205, 231] width 121 height 17
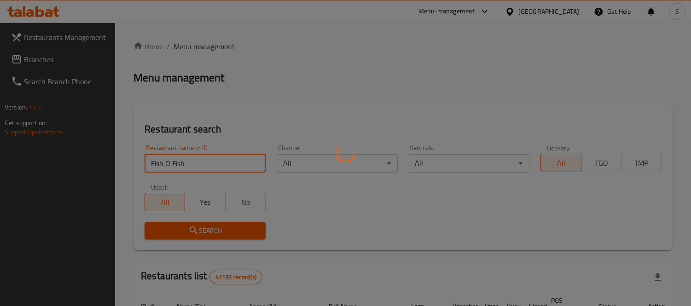
click button "Search" at bounding box center [205, 231] width 121 height 17
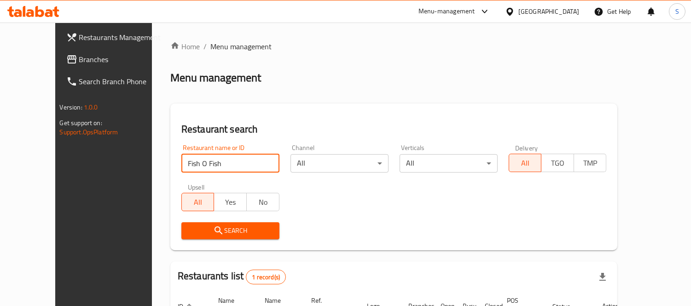
scroll to position [97, 0]
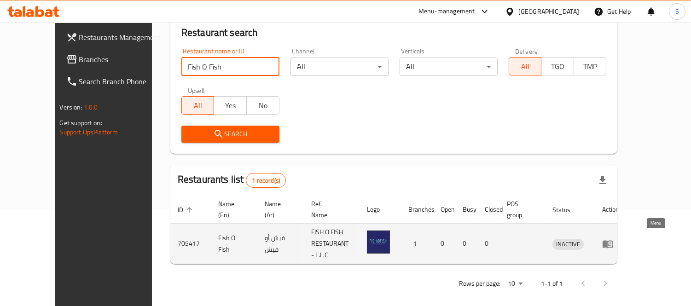
click at [614, 241] on icon "enhanced table" at bounding box center [608, 244] width 11 height 11
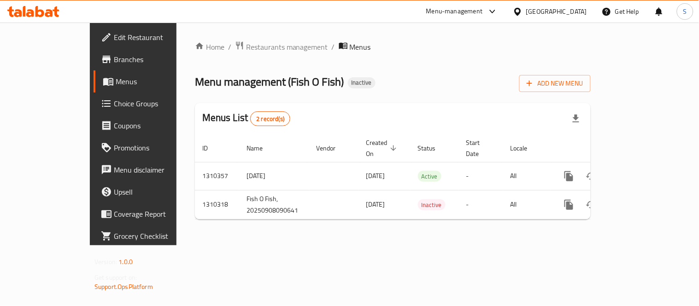
click at [114, 37] on span "Edit Restaurant" at bounding box center [156, 37] width 85 height 11
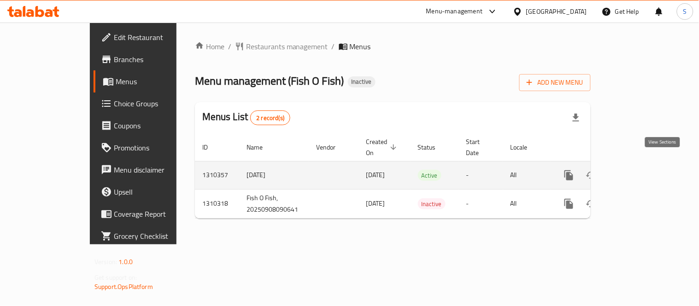
click at [639, 171] on icon "enhanced table" at bounding box center [635, 175] width 8 height 8
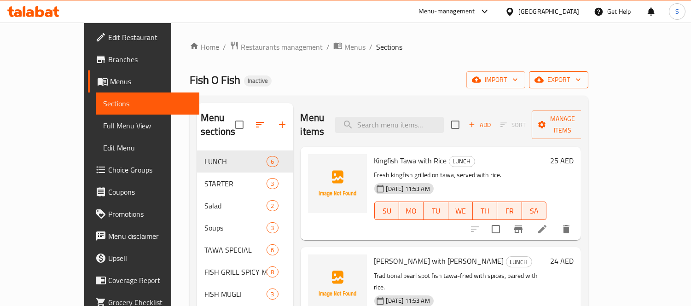
click at [581, 83] on span "export" at bounding box center [559, 80] width 45 height 12
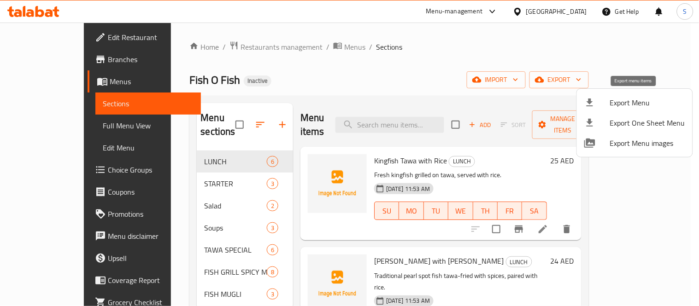
click at [619, 104] on span "Export Menu" at bounding box center [647, 102] width 75 height 11
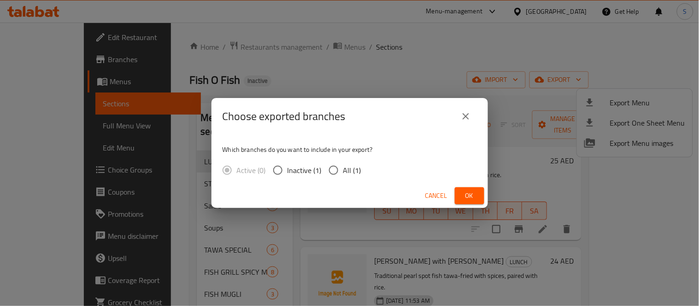
click at [345, 173] on span "All (1)" at bounding box center [352, 170] width 18 height 11
click at [343, 173] on input "All (1)" at bounding box center [333, 170] width 19 height 19
radio input "true"
click at [471, 200] on span "Ok" at bounding box center [469, 196] width 15 height 12
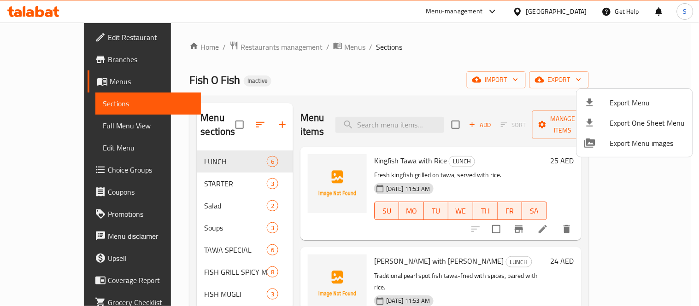
click at [478, 72] on div at bounding box center [349, 153] width 699 height 306
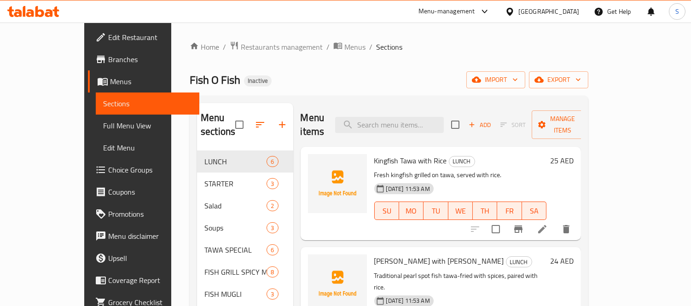
click at [516, 52] on ol "Home / Restaurants management / Menus / Sections" at bounding box center [389, 47] width 399 height 12
click at [96, 117] on link "Full Menu View" at bounding box center [148, 126] width 104 height 22
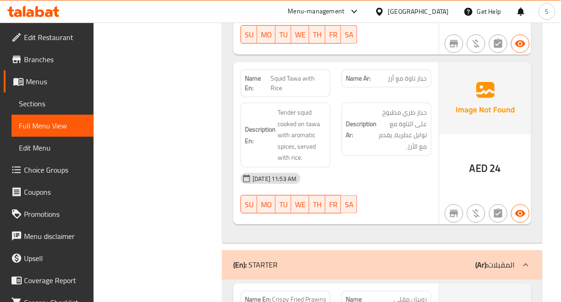
scroll to position [870, 0]
click at [514, 138] on div "AED 24" at bounding box center [485, 143] width 92 height 163
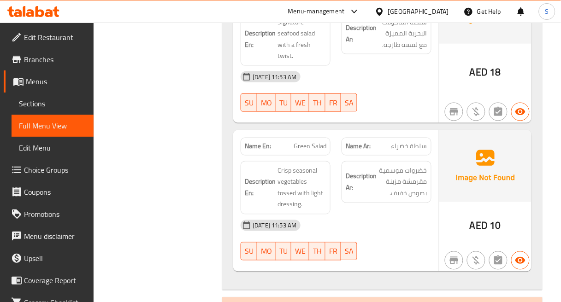
scroll to position [1740, 0]
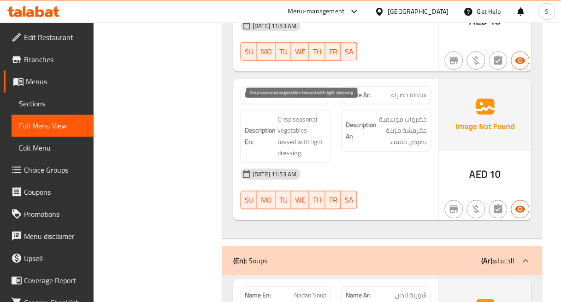
click at [291, 135] on span "Crisp seasonal vegetables tossed with light dressing." at bounding box center [301, 136] width 49 height 45
copy span "tossed"
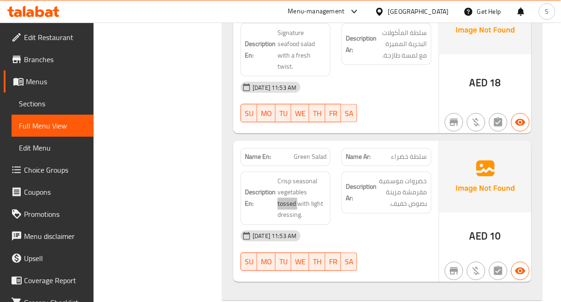
scroll to position [1587, 0]
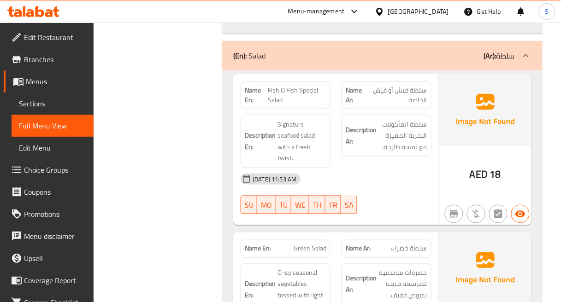
click at [309, 86] on span "Fish O Fish Special Salad" at bounding box center [297, 95] width 59 height 19
click at [341, 110] on div "Description Ar: سلطة المأكولات البحرية المميزة مع لمسة طازجة." at bounding box center [386, 141] width 101 height 64
click at [278, 92] on span "Fish O Fish Special Salad" at bounding box center [297, 95] width 59 height 19
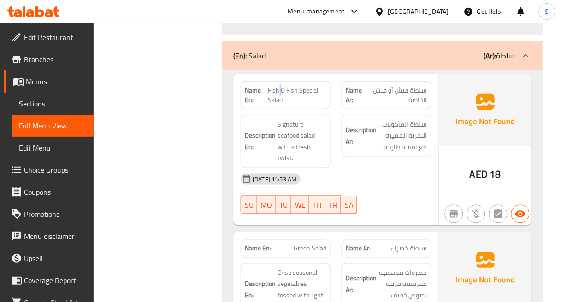
click at [278, 92] on span "Fish O Fish Special Salad" at bounding box center [297, 95] width 59 height 19
copy span "Fish O Fish Special Salad"
click at [338, 149] on div "Description Ar: سلطة المأكولات البحرية المميزة مع لمسة طازجة." at bounding box center [386, 141] width 101 height 64
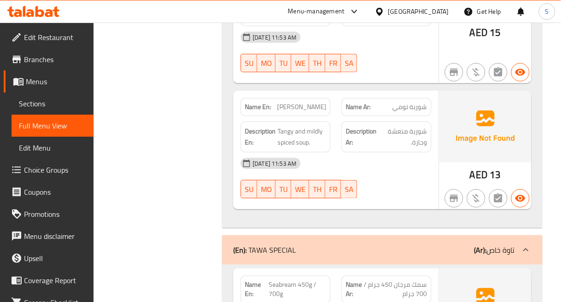
scroll to position [2252, 0]
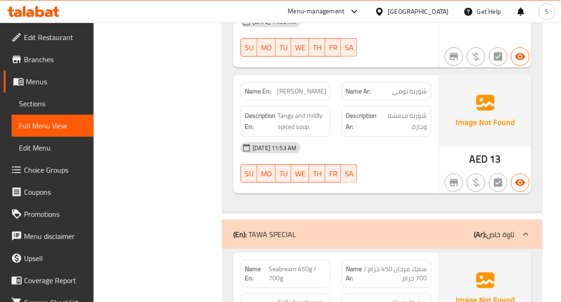
click at [314, 87] on span "Tommy Soup" at bounding box center [301, 92] width 49 height 10
copy span "Tommy Soup"
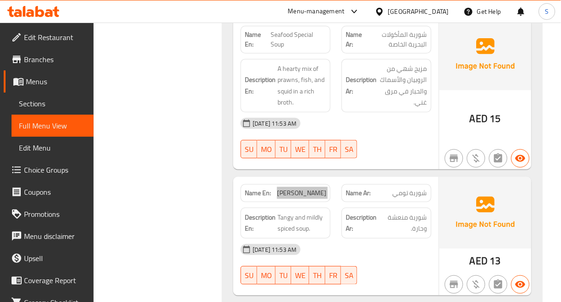
scroll to position [2150, 0]
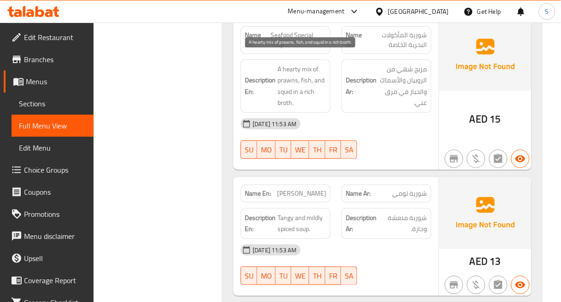
click at [286, 64] on span "A hearty mix of prawns, fish, and squid in a rich broth." at bounding box center [301, 86] width 49 height 45
copy span "hearty"
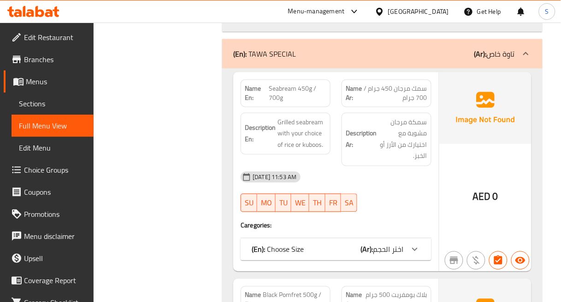
scroll to position [2457, 0]
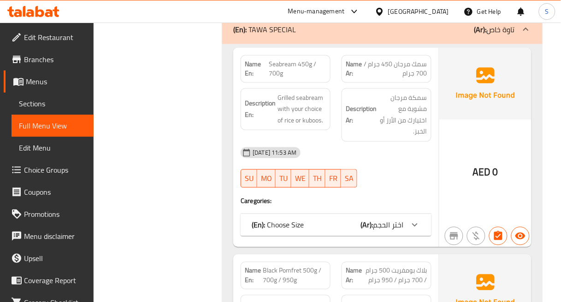
drag, startPoint x: 380, startPoint y: 213, endPoint x: 429, endPoint y: 209, distance: 49.5
click at [380, 214] on div "(En): Choose Size (Ar): اختر الحجم" at bounding box center [335, 225] width 191 height 22
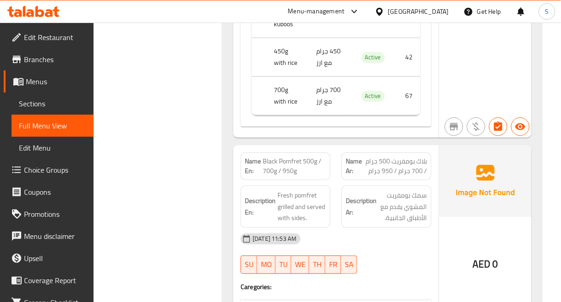
scroll to position [2815, 0]
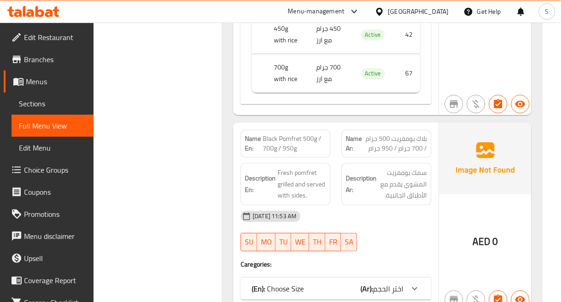
drag, startPoint x: 361, startPoint y: 237, endPoint x: 447, endPoint y: 217, distance: 87.9
click at [361, 278] on div "(En): Choose Size (Ar): اختر الحجم" at bounding box center [335, 289] width 191 height 22
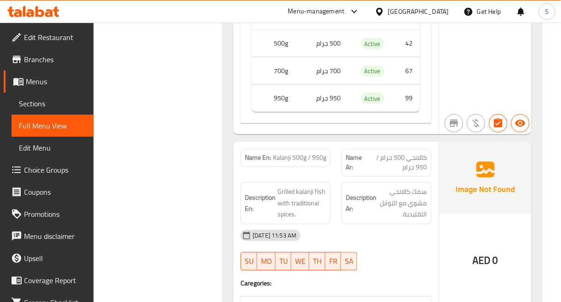
scroll to position [3173, 0]
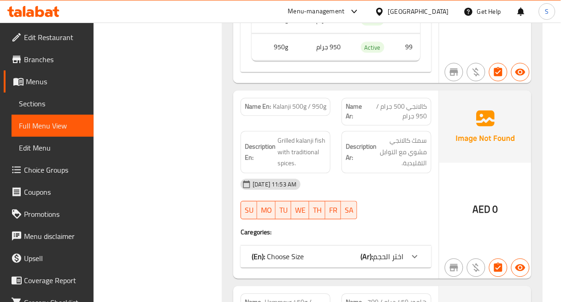
click at [424, 246] on div "(En): Choose Size (Ar): اختر الحجم" at bounding box center [335, 257] width 191 height 22
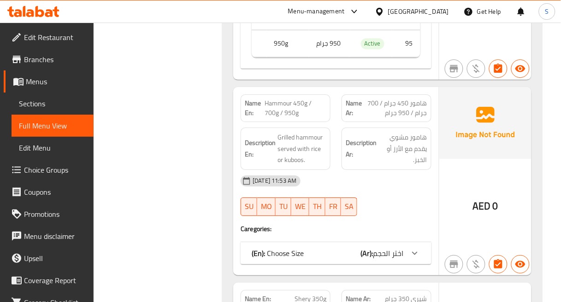
scroll to position [3480, 0]
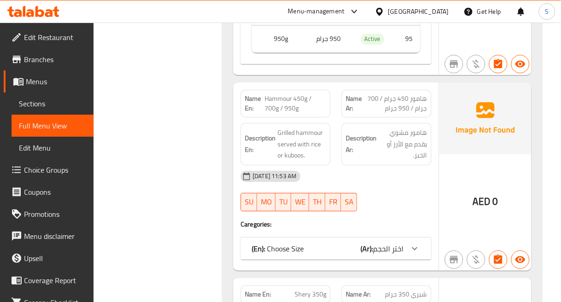
click at [411, 238] on div at bounding box center [415, 249] width 22 height 22
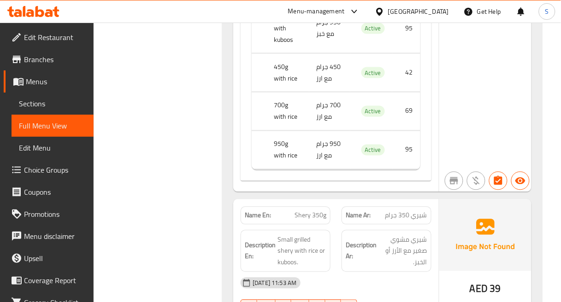
scroll to position [3890, 0]
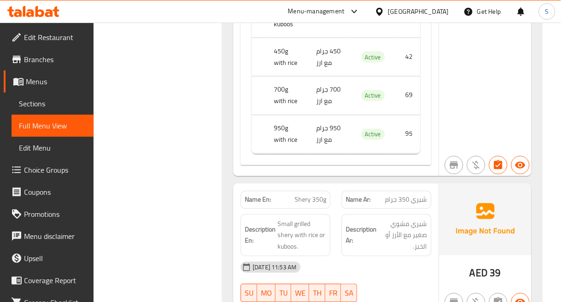
click at [311, 195] on span "Shery 350g" at bounding box center [310, 200] width 32 height 10
copy span "Shery 350g"
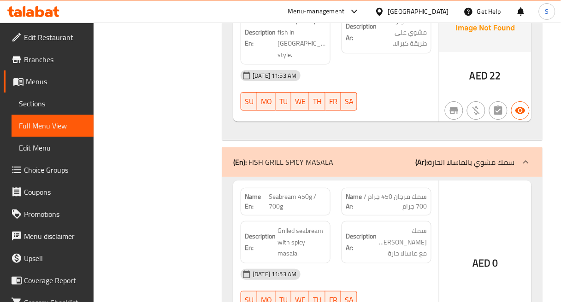
scroll to position [4248, 0]
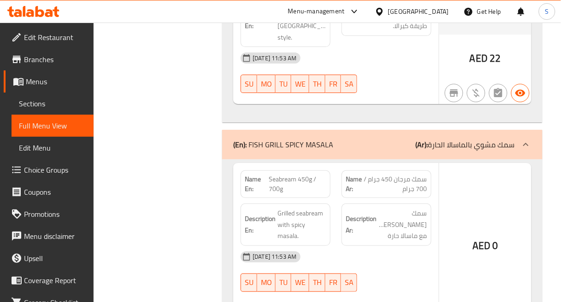
click at [438, 163] on div "Name En: Seabream 450g / 700g Name Ar: سمك مرجان 450 جرام / 700 جرام Descriptio…" at bounding box center [335, 257] width 205 height 188
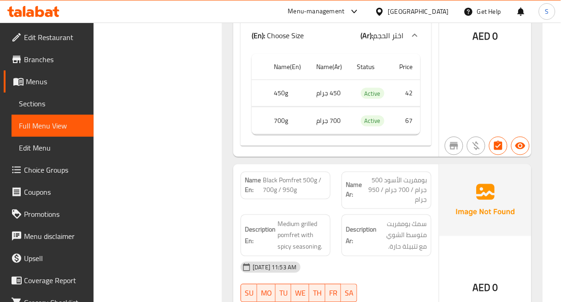
scroll to position [4555, 0]
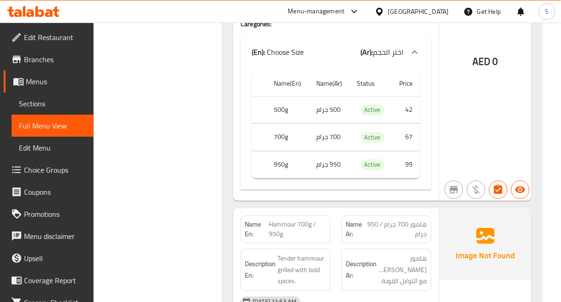
scroll to position [4862, 0]
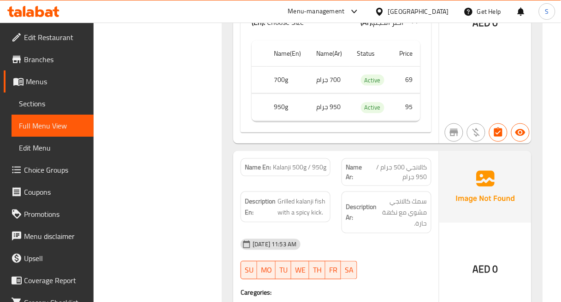
scroll to position [5221, 0]
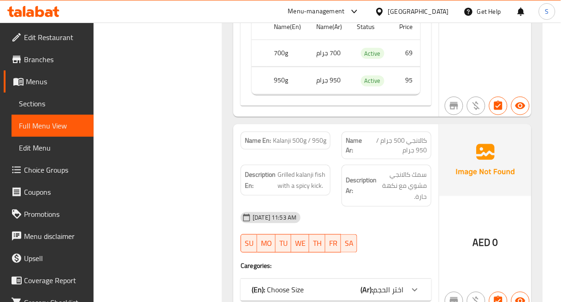
click at [404, 279] on div "(En): Choose Size (Ar): اختر الحجم" at bounding box center [335, 290] width 191 height 22
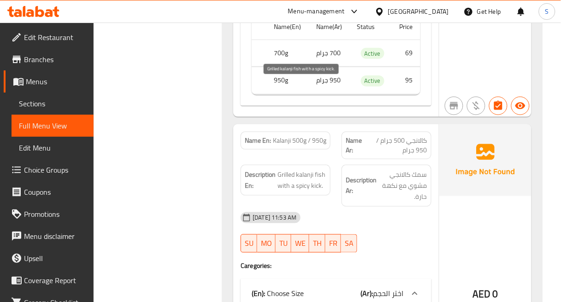
click at [312, 169] on span "Grilled kalanji fish with a spicy kick." at bounding box center [301, 180] width 49 height 23
copy span "kick"
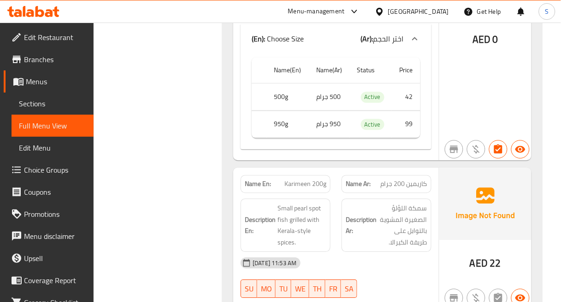
scroll to position [5477, 0]
click at [317, 202] on span "Small pearl spot fish grilled with Kerala-style spices." at bounding box center [301, 224] width 49 height 45
copy span "spot"
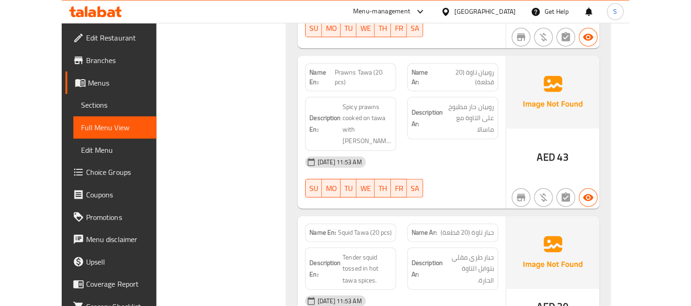
scroll to position [5886, 0]
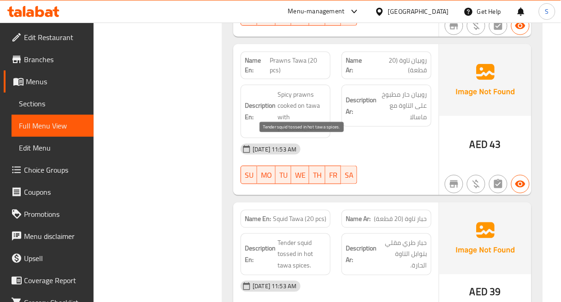
click at [290, 238] on span "Tender squid tossed in hot tawa spices." at bounding box center [301, 255] width 49 height 34
copy span "tossed"
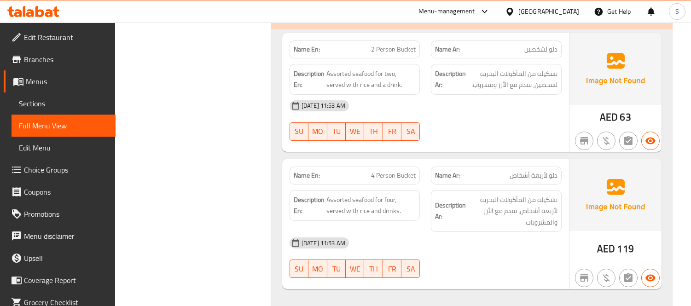
click at [92, 97] on link "Sections" at bounding box center [64, 104] width 104 height 22
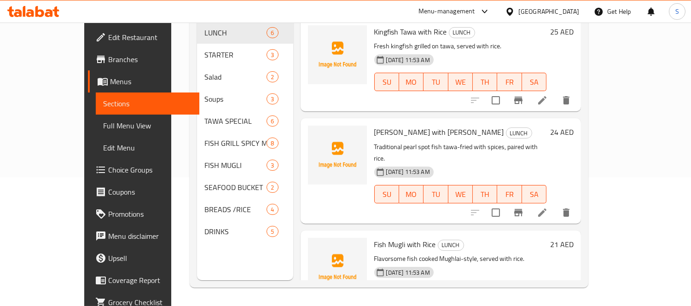
scroll to position [129, 0]
click at [507, 96] on div "Kingfish Tawa with Rice LUNCH Fresh kingfish grilled on tawa, served with rice.…" at bounding box center [441, 65] width 281 height 94
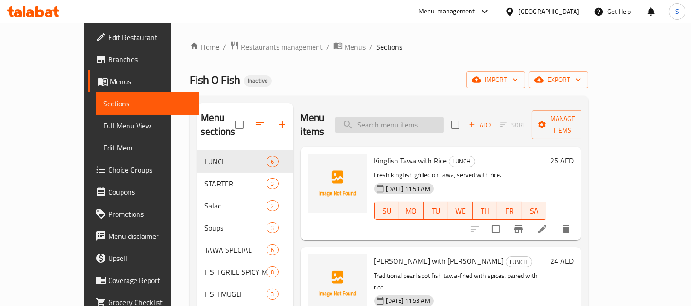
click at [422, 123] on input "search" at bounding box center [389, 125] width 109 height 16
paste input "tossed"
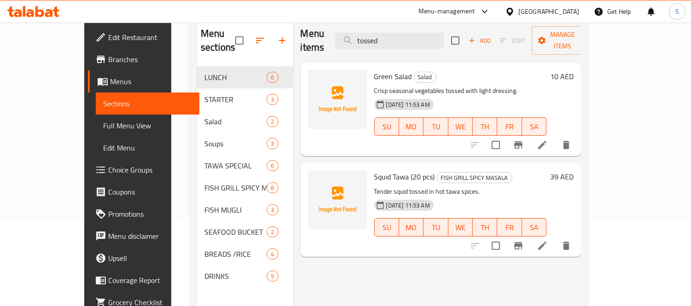
scroll to position [102, 0]
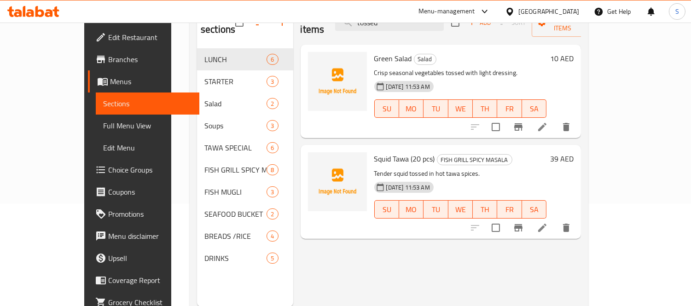
type input "tossed"
drag, startPoint x: 627, startPoint y: 109, endPoint x: 623, endPoint y: 113, distance: 5.9
click at [548, 122] on icon at bounding box center [542, 127] width 11 height 11
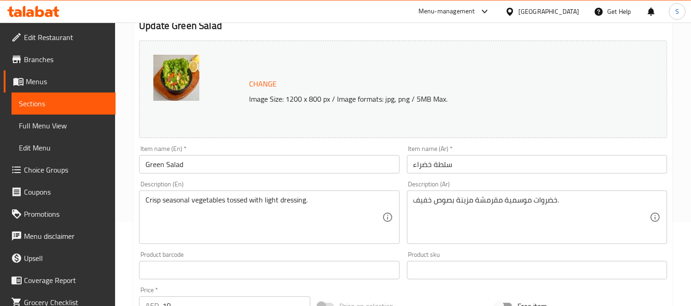
scroll to position [102, 0]
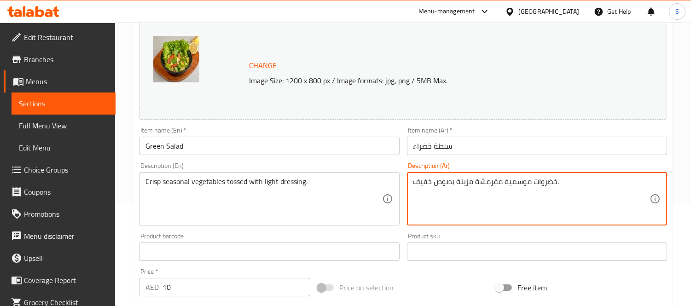
click at [468, 183] on textarea "خضروات موسمية مقرمشة مزينة بصوص خفيف." at bounding box center [532, 199] width 236 height 44
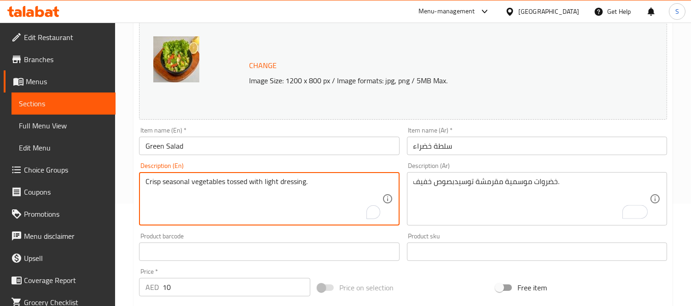
click at [241, 179] on textarea "Crisp seasonal vegetables tossed with light dressing." at bounding box center [264, 199] width 236 height 44
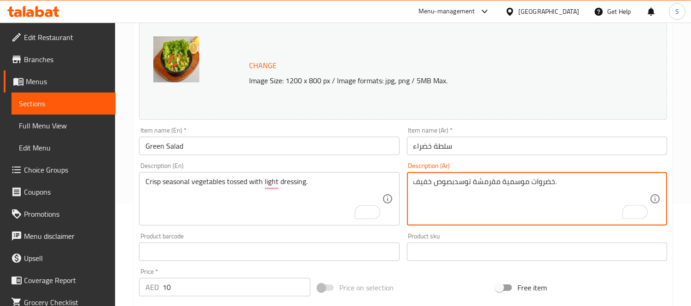
click at [455, 185] on textarea "خضروات موسمية مقرمشة توسدبصوص خفيف." at bounding box center [532, 199] width 236 height 44
type textarea "خضروات موسمية مقرمشة توسد بصوص خفيف."
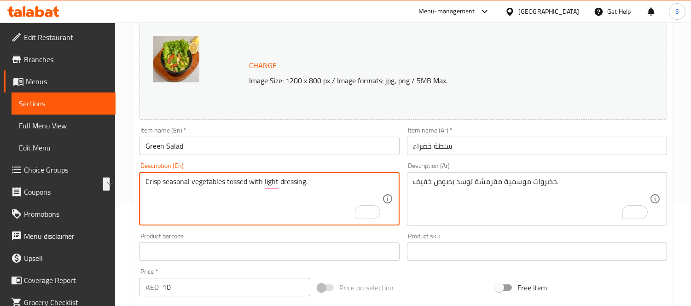
drag, startPoint x: 247, startPoint y: 180, endPoint x: 191, endPoint y: 177, distance: 56.7
click at [191, 177] on textarea "Crisp seasonal vegetables tossed with light dressing." at bounding box center [264, 199] width 236 height 44
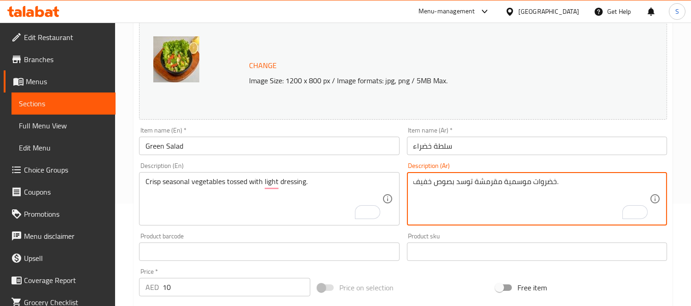
click at [467, 182] on textarea "خضروات موسمية مقرمشة توسد بصوص خفيف." at bounding box center [532, 199] width 236 height 44
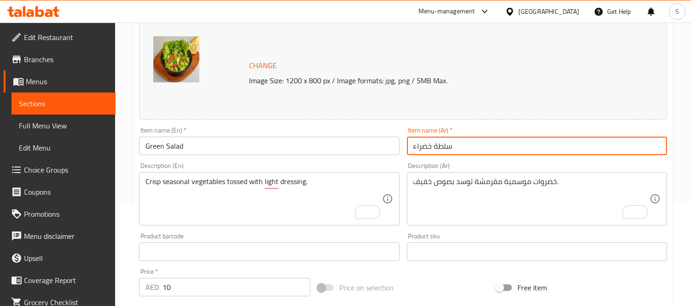
click at [457, 146] on input "سلطة خضراء" at bounding box center [537, 146] width 260 height 18
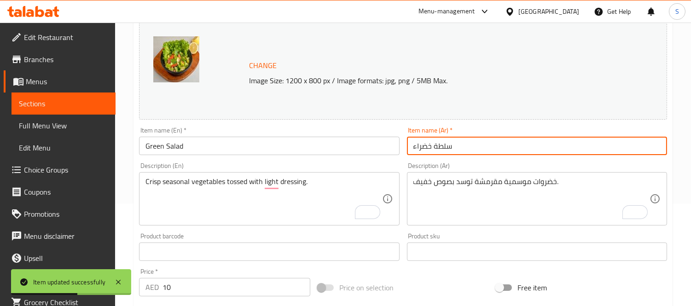
click at [67, 102] on span "Sections" at bounding box center [63, 103] width 89 height 11
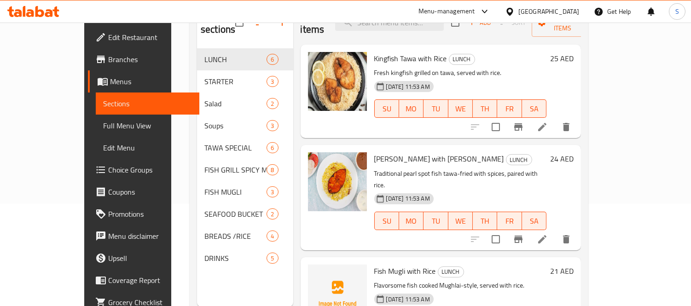
click at [492, 52] on h6 "Kingfish Tawa with Rice LUNCH" at bounding box center [461, 58] width 173 height 13
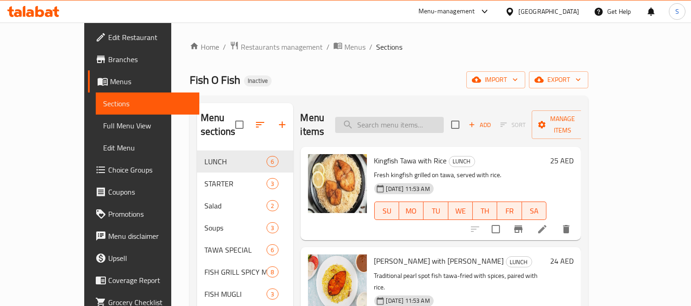
click at [370, 117] on input "search" at bounding box center [389, 125] width 109 height 16
paste input "tossed"
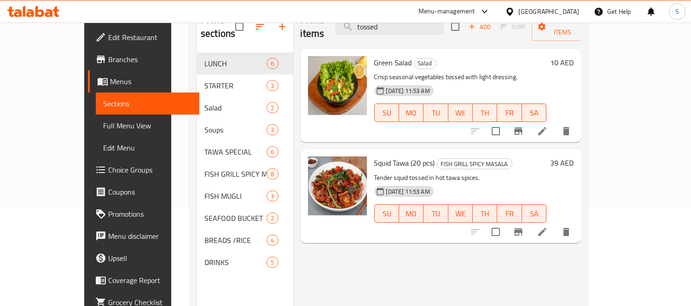
scroll to position [102, 0]
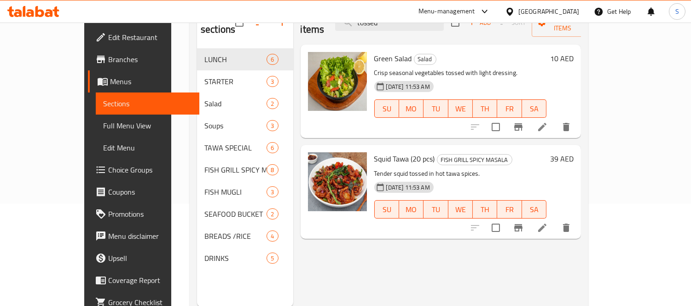
click at [509, 120] on div "Green Salad Salad Crisp seasonal vegetables tossed with light dressing. 08-09-2…" at bounding box center [461, 91] width 180 height 86
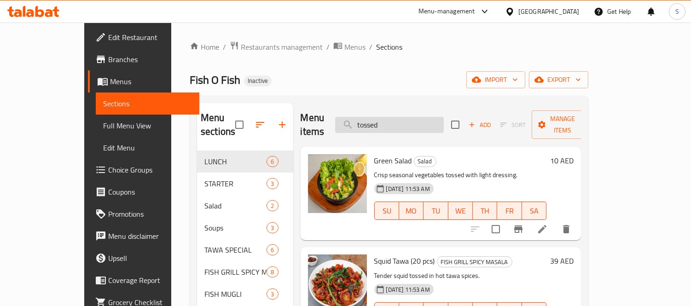
click at [432, 117] on input "tossed" at bounding box center [389, 125] width 109 height 16
drag, startPoint x: 432, startPoint y: 113, endPoint x: 411, endPoint y: 114, distance: 20.3
click at [411, 117] on input "tossed" at bounding box center [389, 125] width 109 height 16
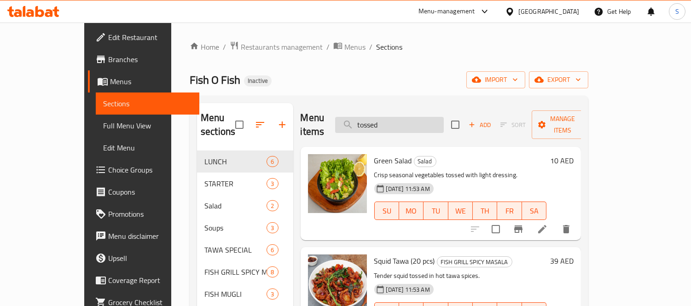
click at [411, 117] on input "tossed" at bounding box center [389, 125] width 109 height 16
paste input "hearty"
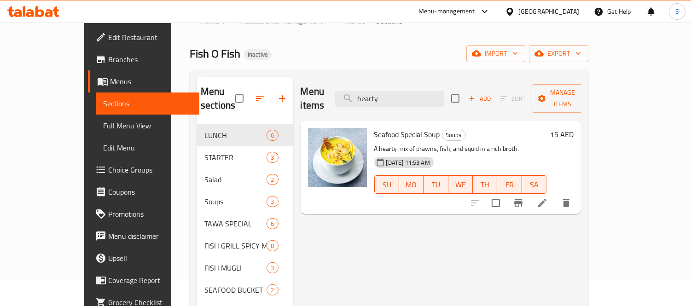
scroll to position [51, 0]
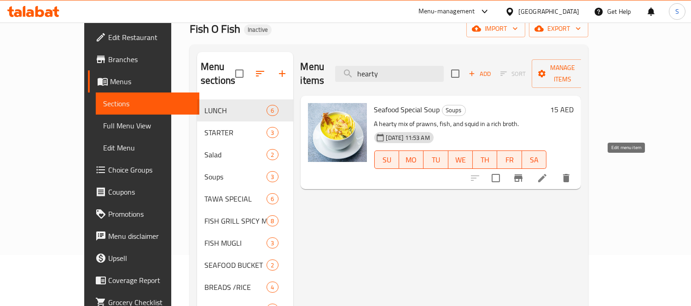
drag, startPoint x: 620, startPoint y: 158, endPoint x: 624, endPoint y: 164, distance: 7.3
click at [419, 74] on input "hearty" at bounding box center [389, 74] width 109 height 16
paste input "Fish O Fish Special Salad"
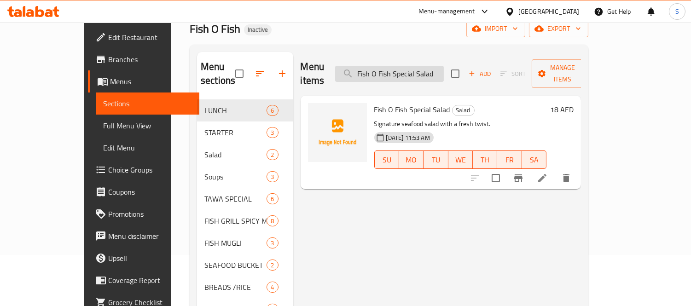
click at [441, 67] on input "Fish O Fish Special Salad" at bounding box center [389, 74] width 109 height 16
click at [441, 66] on input "Fish O Fish Special Salad" at bounding box center [389, 74] width 109 height 16
paste input "[PERSON_NAME]"
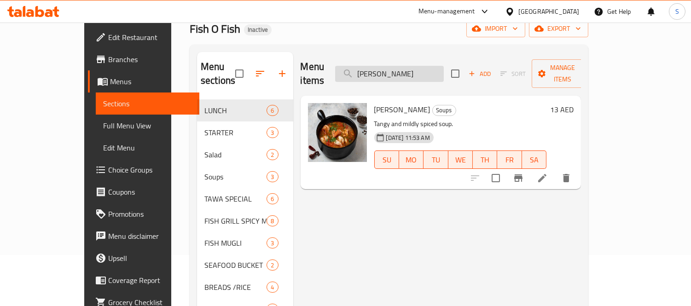
click at [430, 67] on input "[PERSON_NAME]" at bounding box center [389, 74] width 109 height 16
paste input "kick"
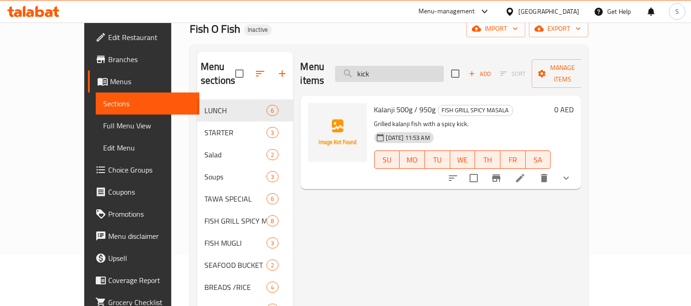
click at [439, 71] on input "kick" at bounding box center [389, 74] width 109 height 16
paste input "spot"
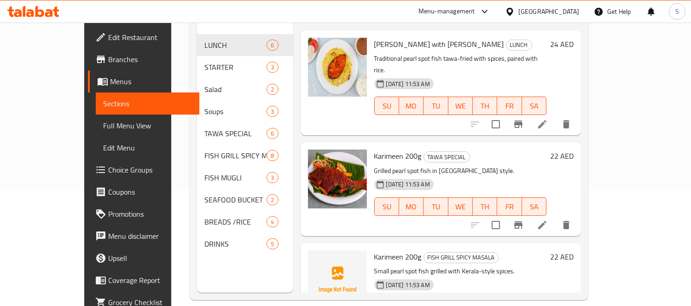
scroll to position [77, 0]
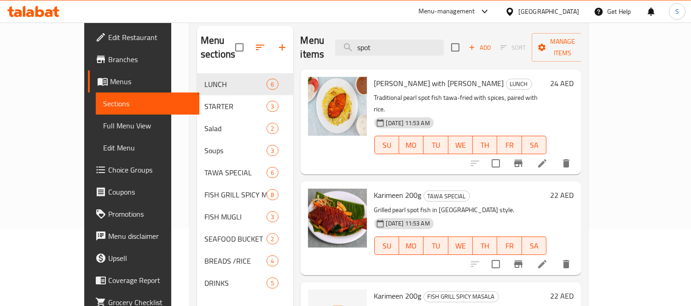
click at [423, 48] on div "Menu items spot Add Sort Manage items" at bounding box center [441, 48] width 281 height 44
click at [423, 40] on input "spot" at bounding box center [389, 48] width 109 height 16
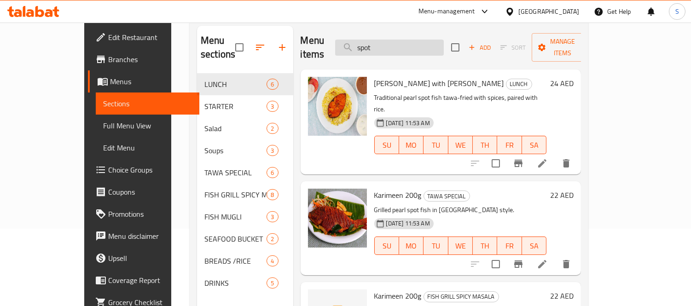
paste input "Karimeen 200g"
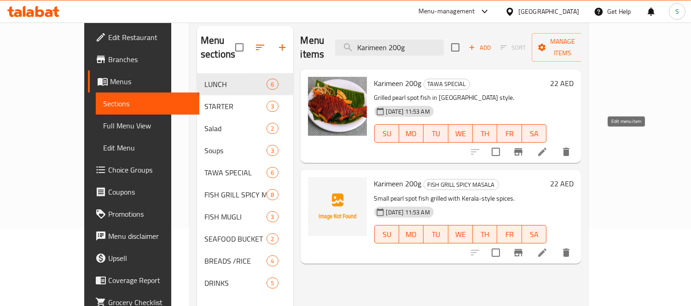
type input "Karimeen 200g"
click at [547, 148] on icon at bounding box center [543, 152] width 8 height 8
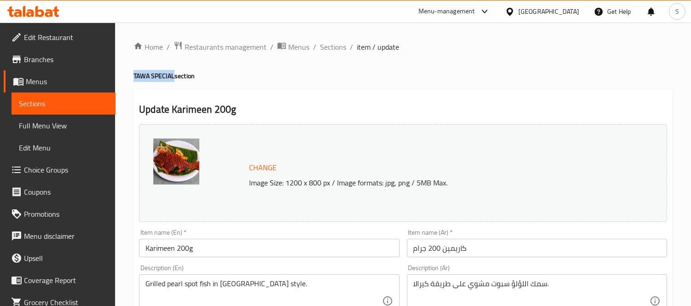
drag, startPoint x: 175, startPoint y: 74, endPoint x: 130, endPoint y: 74, distance: 44.7
copy h4 "TAWA SPECIAL"
click at [219, 254] on input "Karimeen 200g" at bounding box center [269, 248] width 260 height 18
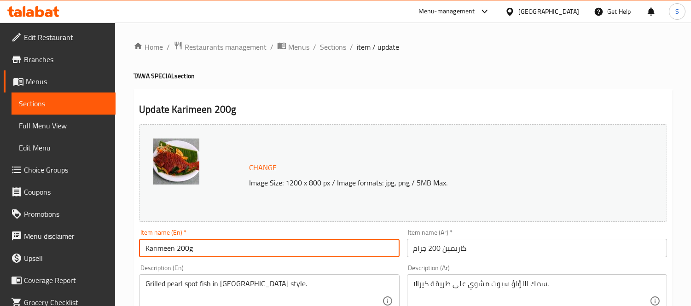
paste input "TAWA SPECIAL"
type input "Karimeen 200g TAWA SPECIAL"
click at [513, 251] on input "كاريمين 200 جرام" at bounding box center [537, 248] width 260 height 18
drag, startPoint x: 256, startPoint y: 248, endPoint x: 196, endPoint y: 248, distance: 59.9
click at [196, 248] on input "Karimeen 200g TAWA SPECIAL" at bounding box center [269, 248] width 260 height 18
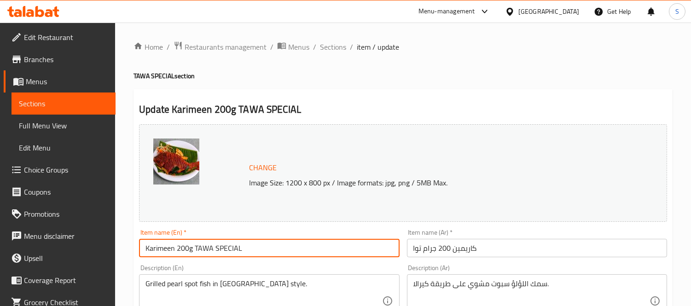
click at [417, 246] on input "كاريمين 200 جرام توا" at bounding box center [537, 248] width 260 height 18
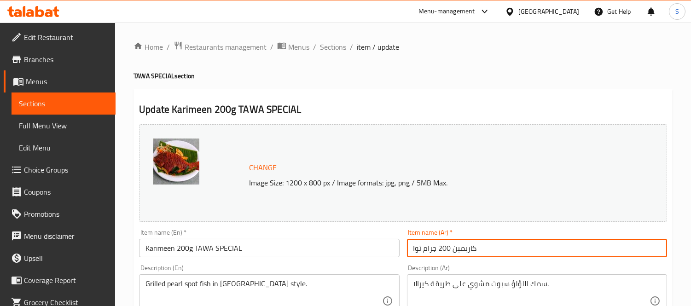
click at [417, 246] on input "كاريمين 200 جرام توا" at bounding box center [537, 248] width 260 height 18
paste input "اوا سبيشال"
type input "كاريمين 200 جرام تاوا سبيشال"
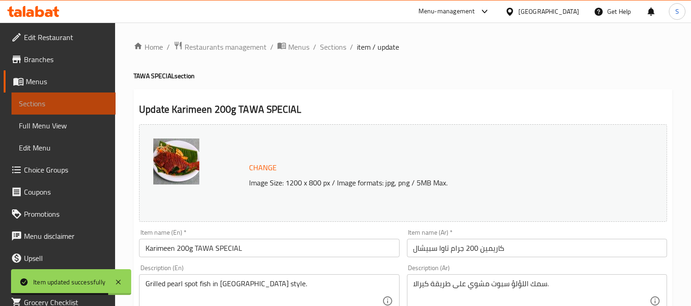
click at [66, 107] on span "Sections" at bounding box center [63, 103] width 89 height 11
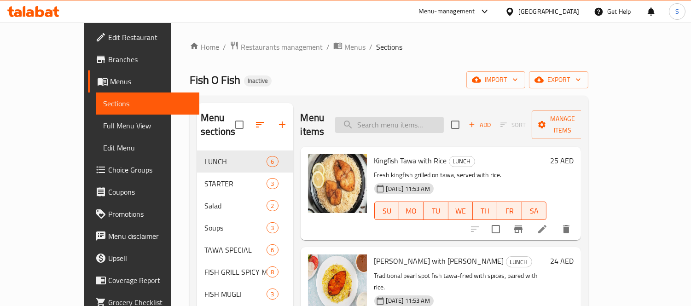
click at [417, 117] on input "search" at bounding box center [389, 125] width 109 height 16
paste input "Shery 350g"
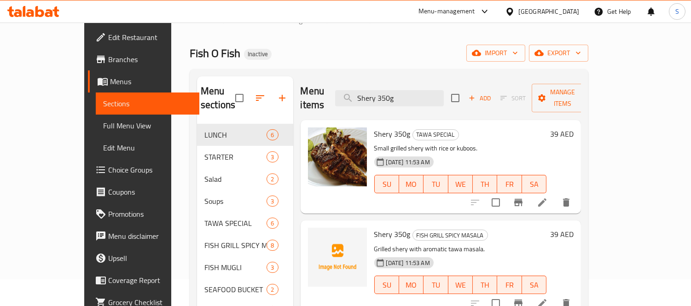
scroll to position [51, 0]
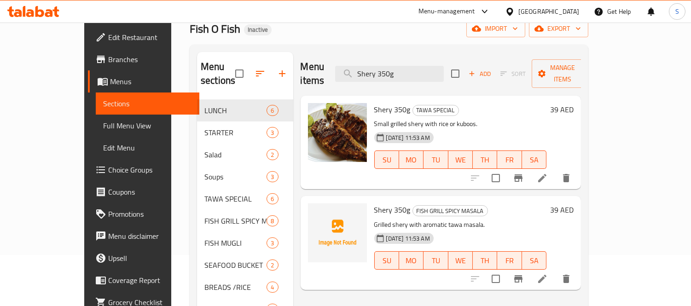
type input "Shery 350g"
click at [306, 275] on div "Shery 350g FISH GRILL SPICY MASALA Grilled shery with aromatic tawa masala. 08-…" at bounding box center [441, 243] width 281 height 94
click at [547, 275] on icon at bounding box center [543, 279] width 8 height 8
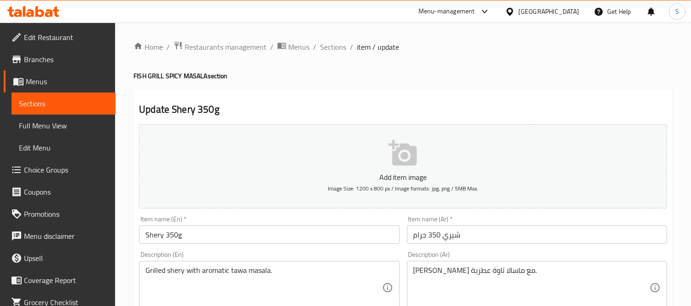
scroll to position [51, 0]
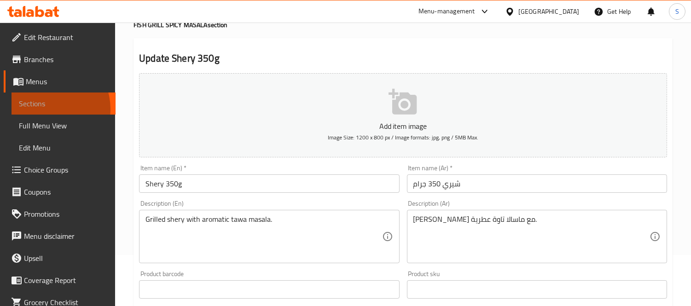
click at [46, 109] on link "Sections" at bounding box center [64, 104] width 104 height 22
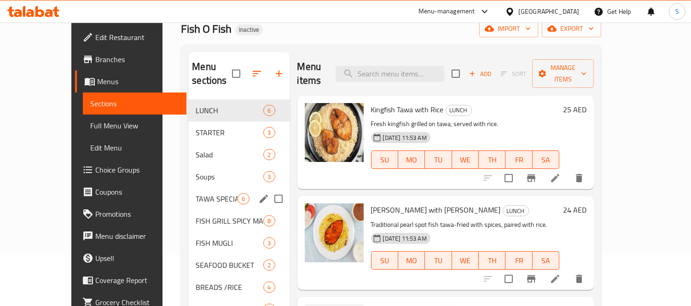
click at [188, 194] on div "TAWA SPECIAL 6" at bounding box center [238, 199] width 101 height 22
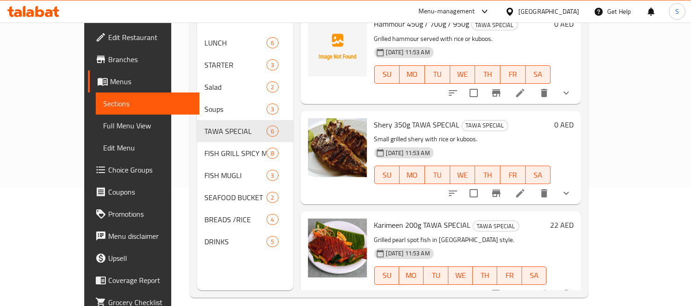
scroll to position [129, 0]
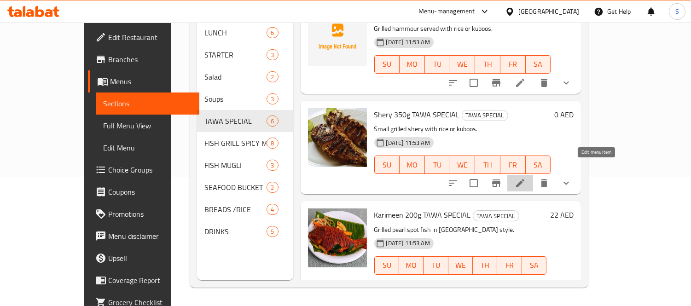
click at [526, 178] on icon at bounding box center [520, 183] width 11 height 11
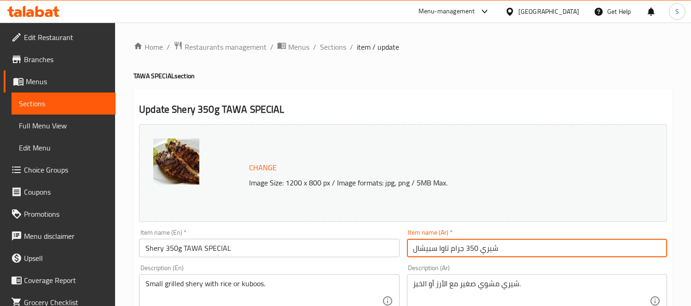
drag, startPoint x: 448, startPoint y: 246, endPoint x: 440, endPoint y: 246, distance: 7.4
click at [440, 246] on input "شيري 350 جرام تاوا سبيشال" at bounding box center [537, 248] width 260 height 18
click at [442, 246] on input "شيري 350 جرام تاوا سبيشال" at bounding box center [537, 248] width 260 height 18
drag, startPoint x: 408, startPoint y: 249, endPoint x: 450, endPoint y: 242, distance: 42.0
click at [450, 242] on input "شيري 350 جرام تاوا سبيشال" at bounding box center [537, 248] width 260 height 18
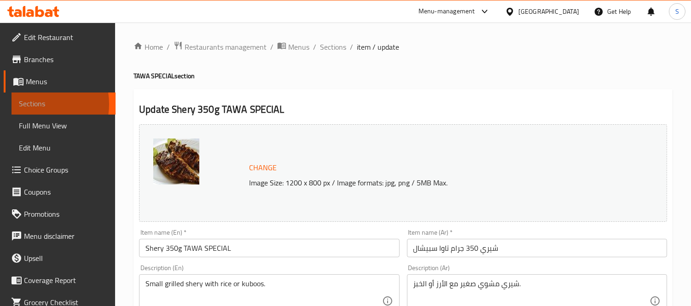
click at [31, 104] on span "Sections" at bounding box center [63, 103] width 89 height 11
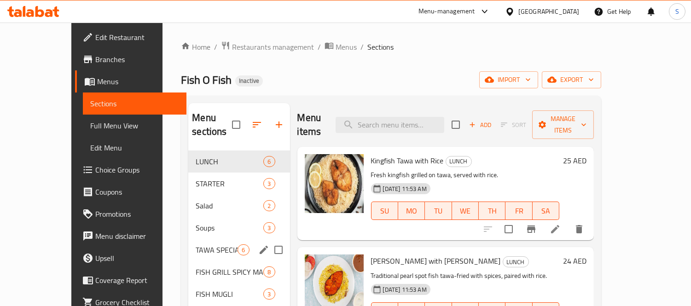
click at [269, 240] on input "Menu sections" at bounding box center [278, 249] width 19 height 19
checkbox input "true"
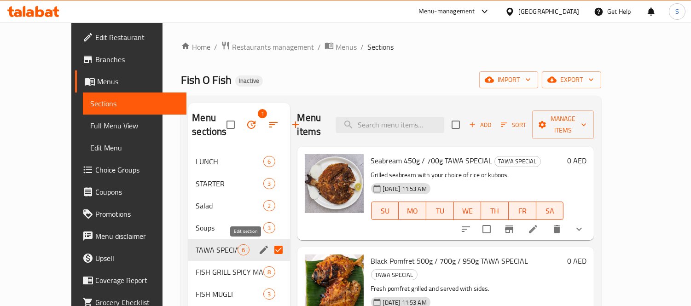
click at [260, 254] on icon "edit" at bounding box center [264, 250] width 8 height 8
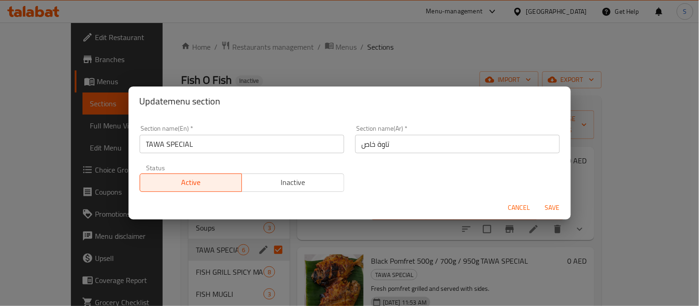
click at [283, 139] on input "TAWA SPECIAL" at bounding box center [242, 144] width 205 height 18
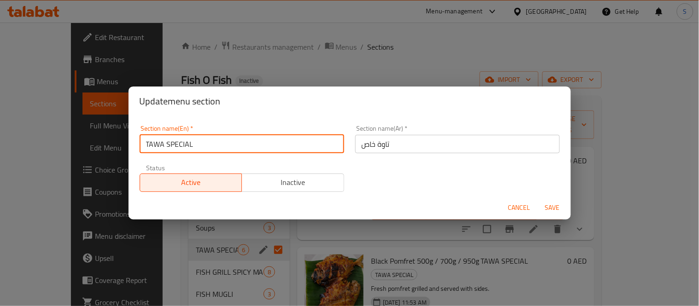
click at [283, 139] on input "TAWA SPECIAL" at bounding box center [242, 144] width 205 height 18
click at [375, 145] on input "تاوة خاص" at bounding box center [457, 144] width 205 height 18
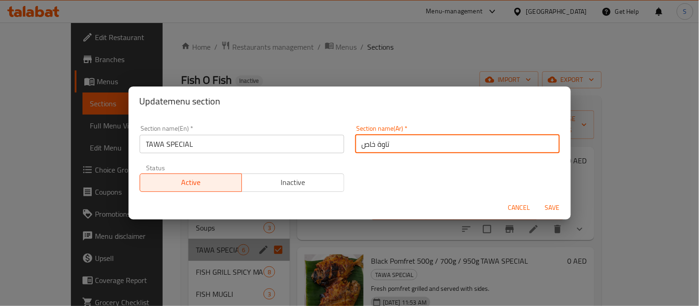
click at [375, 145] on input "تاوة خاص" at bounding box center [457, 144] width 205 height 18
paste input "سبيشال"
type input "تاوا سبيشال"
click at [538, 199] on button "Save" at bounding box center [552, 207] width 29 height 17
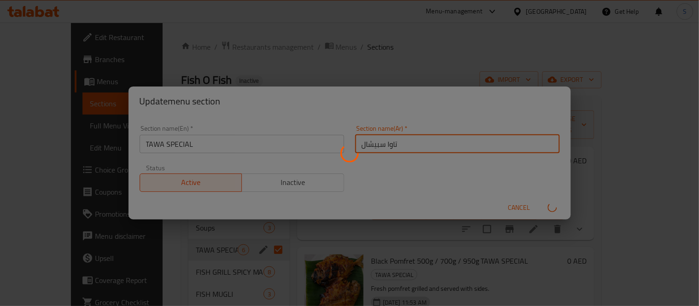
click at [538, 200] on button "submit" at bounding box center [552, 207] width 29 height 15
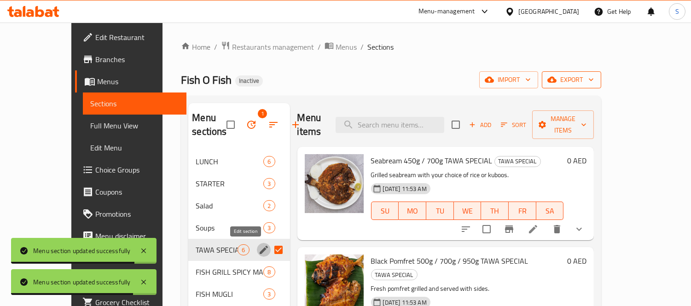
click at [557, 83] on icon "button" at bounding box center [552, 79] width 9 height 9
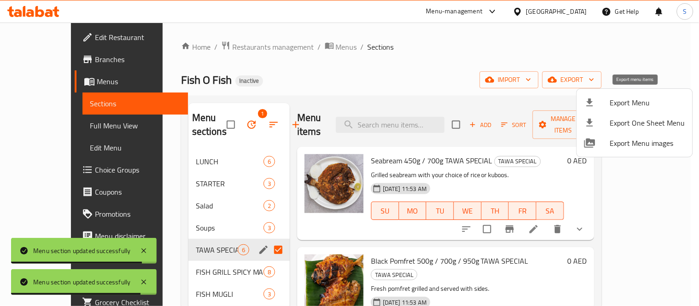
click at [600, 98] on div at bounding box center [597, 102] width 26 height 11
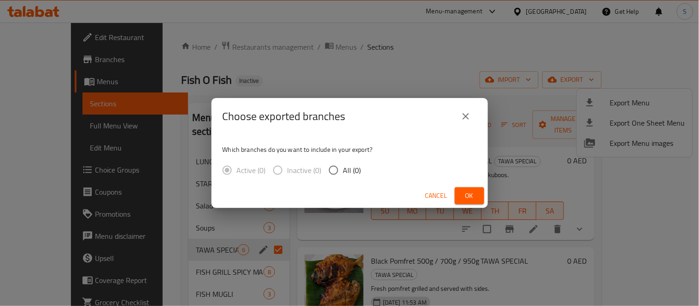
click at [344, 169] on span "All (0)" at bounding box center [352, 170] width 18 height 11
click at [343, 169] on input "All (0)" at bounding box center [333, 170] width 19 height 19
radio input "true"
drag, startPoint x: 429, startPoint y: 194, endPoint x: 488, endPoint y: 191, distance: 59.5
click at [430, 194] on span "Cancel" at bounding box center [436, 196] width 22 height 12
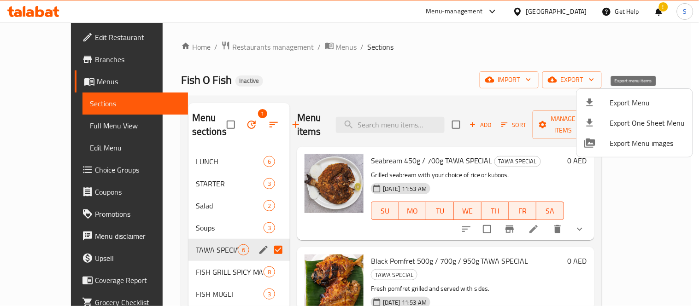
click at [634, 102] on span "Export Menu" at bounding box center [647, 102] width 75 height 11
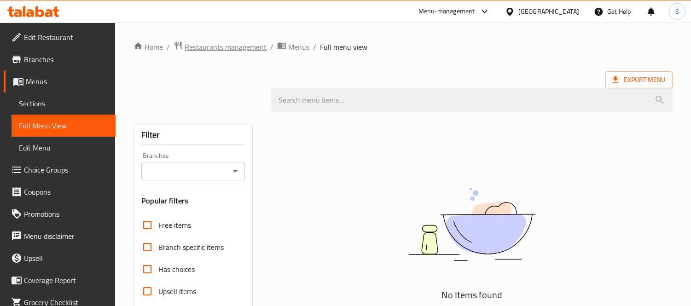
click at [242, 47] on span "Restaurants management" at bounding box center [226, 46] width 82 height 11
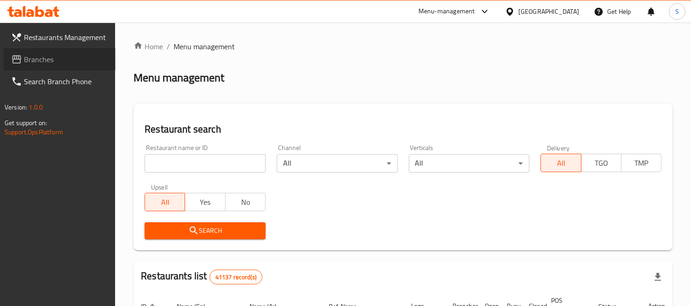
click at [31, 54] on span "Branches" at bounding box center [66, 59] width 84 height 11
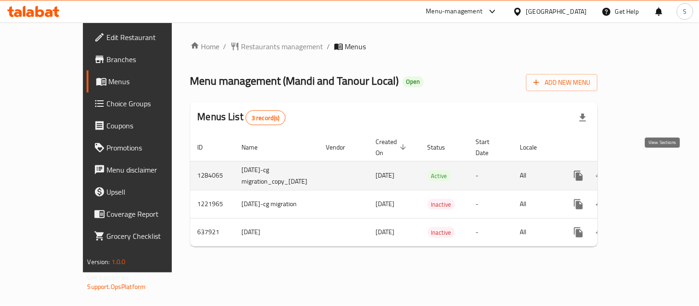
click at [653, 167] on link "enhanced table" at bounding box center [645, 176] width 22 height 22
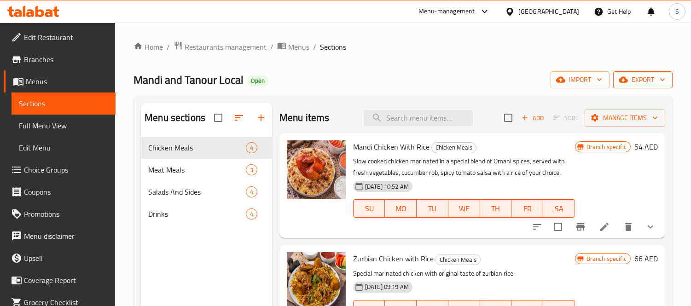
click at [627, 85] on span "export" at bounding box center [643, 80] width 45 height 12
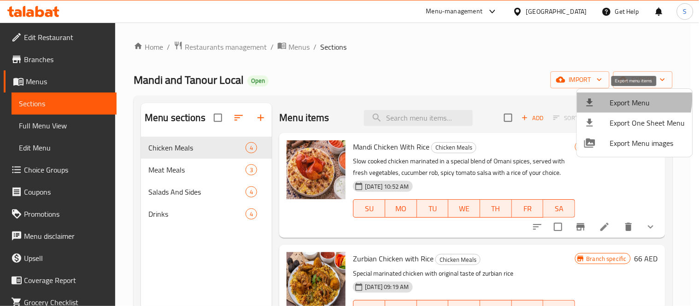
click at [623, 99] on span "Export Menu" at bounding box center [647, 102] width 75 height 11
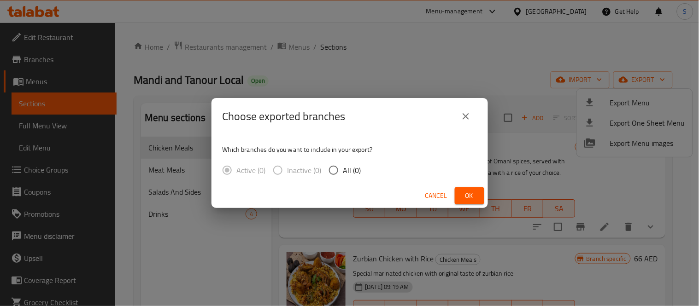
click at [361, 171] on div "Active (0) Inactive (0) All (0)" at bounding box center [296, 170] width 146 height 19
click at [356, 172] on span "All (0)" at bounding box center [352, 170] width 18 height 11
click at [343, 172] on input "All (0)" at bounding box center [333, 170] width 19 height 19
radio input "true"
click at [469, 194] on span "Ok" at bounding box center [469, 196] width 15 height 12
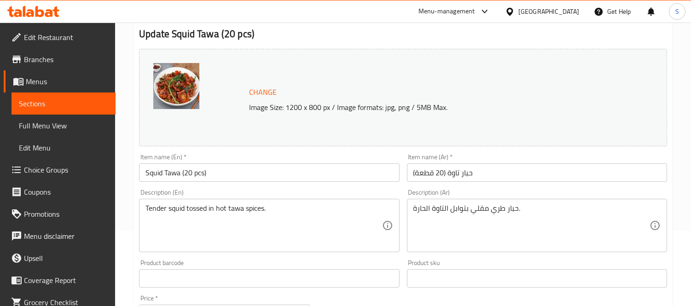
scroll to position [102, 0]
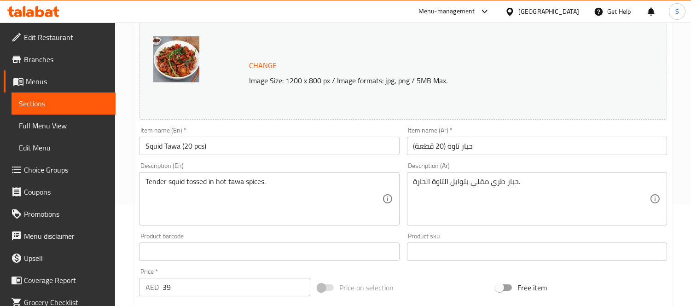
click at [482, 185] on textarea "حبار طري مقلي بتوابل التاوة الحارة." at bounding box center [532, 199] width 236 height 44
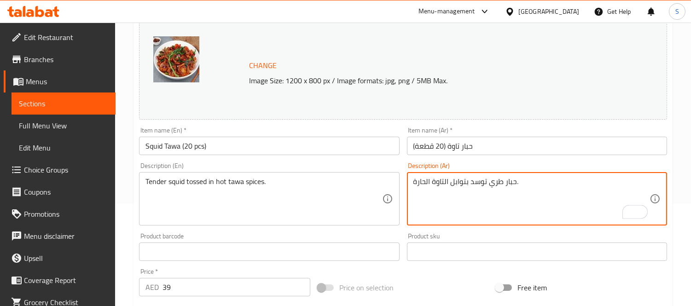
type textarea "حبار طري توسد بتوابل التاوة الحارة."
click at [492, 155] on input "حبار تاوة (20 قطعة)" at bounding box center [537, 146] width 260 height 18
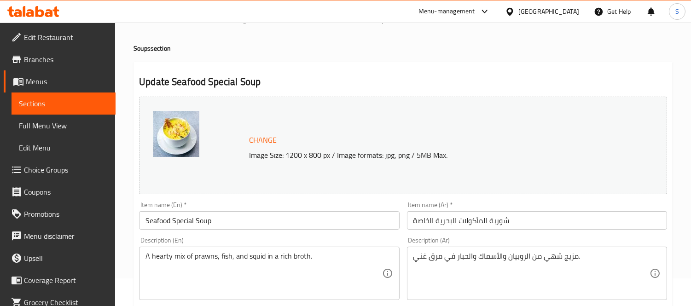
scroll to position [102, 0]
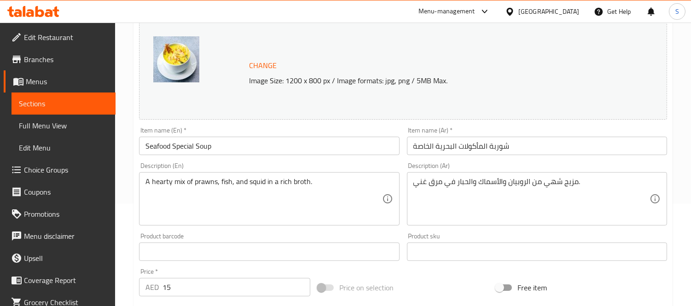
click at [553, 183] on textarea "مزيج شهي من الروبيان والأسماك والحبار في مرق غني." at bounding box center [532, 199] width 236 height 44
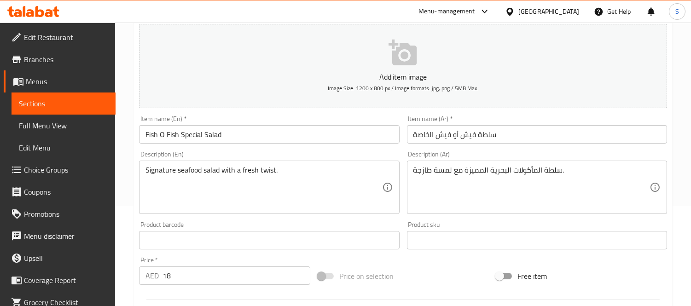
scroll to position [102, 0]
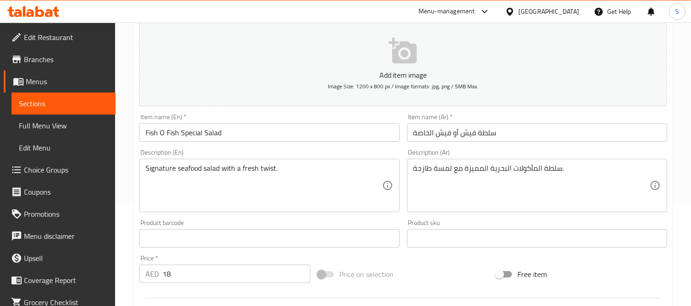
click at [450, 168] on textarea "سلطة المأكولات البحرية المميزة مع لمسة طازجة." at bounding box center [532, 186] width 236 height 44
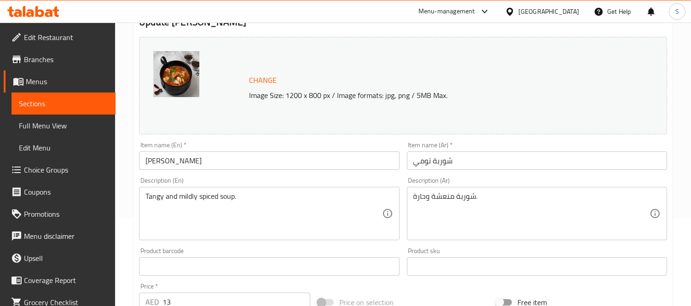
scroll to position [102, 0]
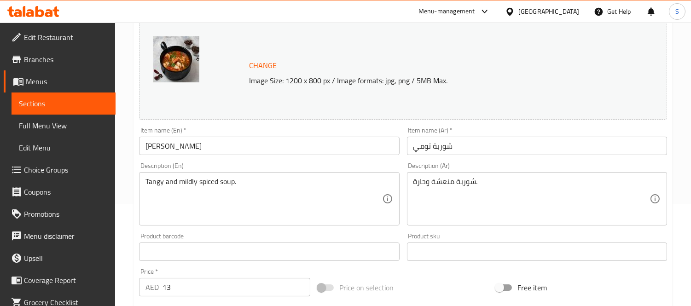
click at [190, 182] on textarea "Tangy and mildly spiced soup." at bounding box center [264, 199] width 236 height 44
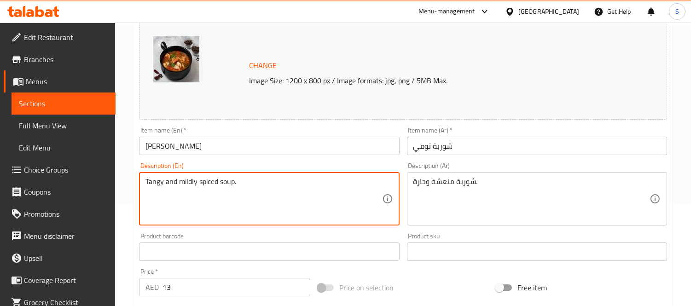
click at [210, 184] on textarea "Tangy and mildly spiced soup." at bounding box center [264, 199] width 236 height 44
drag, startPoint x: 211, startPoint y: 177, endPoint x: 144, endPoint y: 174, distance: 66.4
click at [144, 174] on div "Tangy and mildly spiced soup. Description (En)" at bounding box center [269, 198] width 260 height 53
click at [248, 189] on textarea "Tangy and mildly spiced soup." at bounding box center [264, 199] width 236 height 44
click at [226, 182] on textarea "Tangy and mildly spiced soup." at bounding box center [264, 199] width 236 height 44
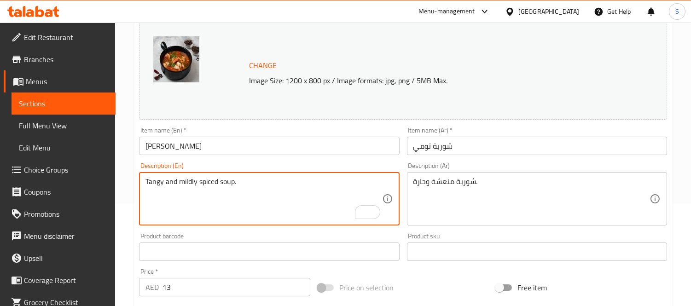
click at [226, 182] on textarea "Tangy and mildly spiced soup." at bounding box center [264, 199] width 236 height 44
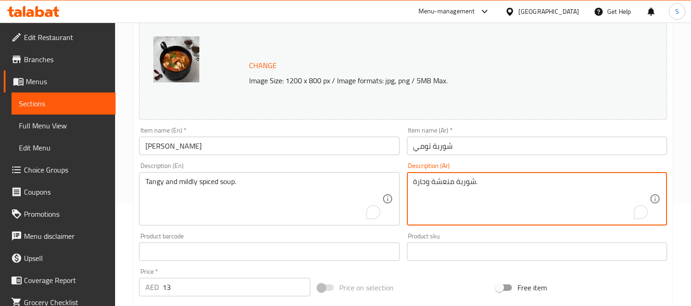
click at [499, 185] on textarea "شوربة منعشة وحارة." at bounding box center [532, 199] width 236 height 44
paste textarea "ذيذة و بهارات خفيف"
click at [473, 180] on textarea "شوربة لذيذة و بهارات خفيفة." at bounding box center [532, 199] width 236 height 44
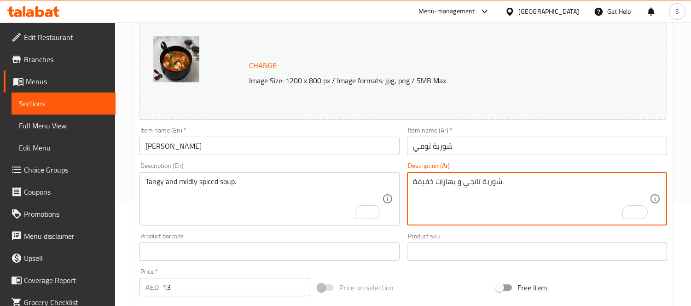
type textarea "شوربة تانجي و بهارات خفيفة."
click at [310, 141] on input "Tommy Soup" at bounding box center [269, 146] width 260 height 18
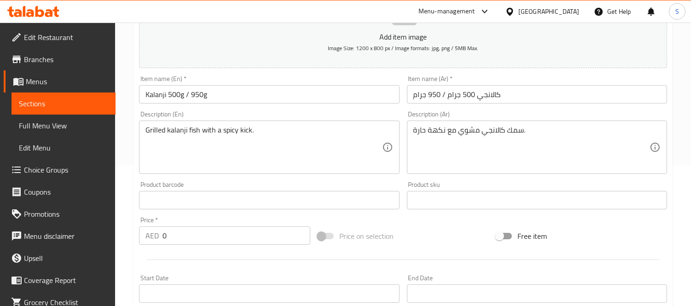
scroll to position [153, 0]
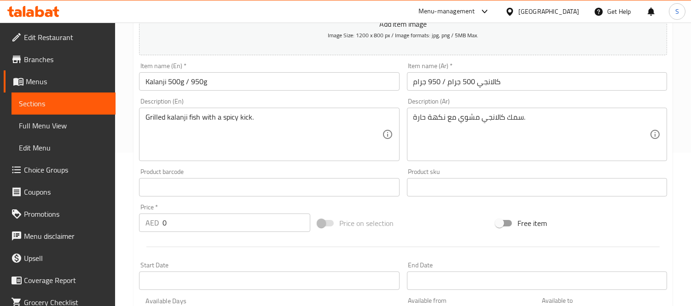
click at [435, 118] on textarea "سمك كالانجي مشوي مع نكهة حارة." at bounding box center [532, 135] width 236 height 44
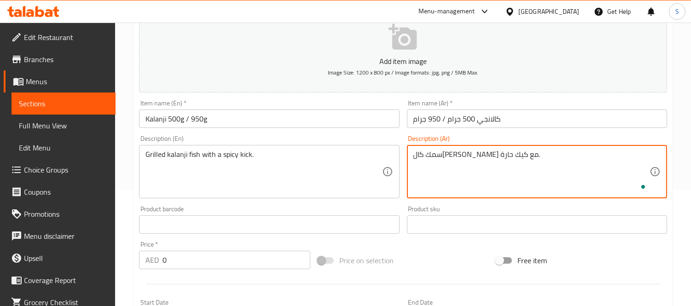
scroll to position [102, 0]
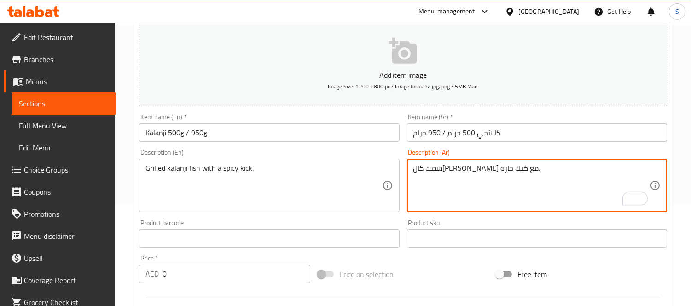
type textarea "سمك كالانجي مشوي مع كيك حارة."
click at [468, 135] on input "كالانجي 500 جرام / 950 جرام" at bounding box center [537, 132] width 260 height 18
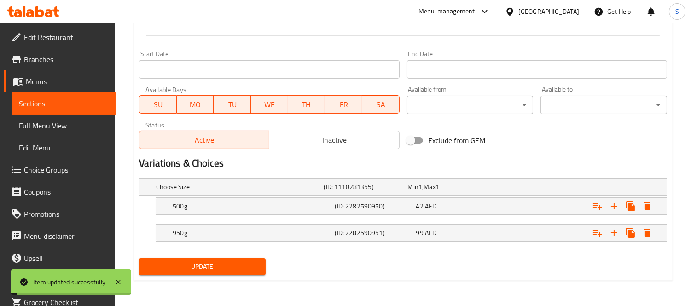
scroll to position [109, 0]
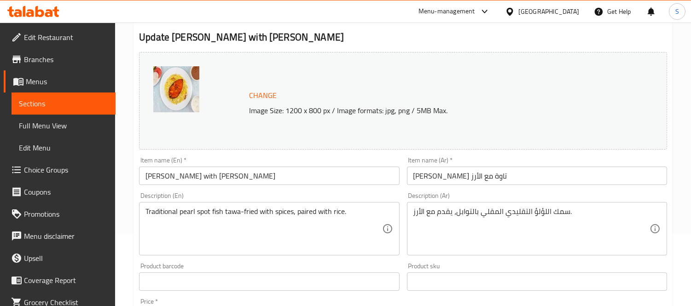
scroll to position [102, 0]
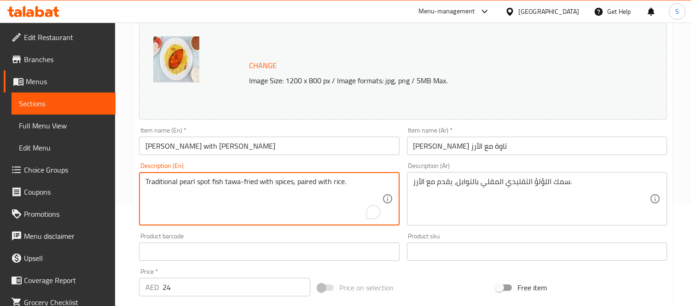
drag, startPoint x: 179, startPoint y: 183, endPoint x: 213, endPoint y: 181, distance: 34.7
click at [206, 194] on textarea "Traditional pearl spot fish tawa-fried with spices, paired with rice." at bounding box center [264, 199] width 236 height 44
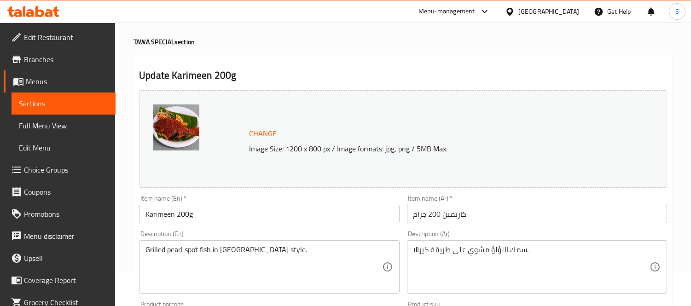
scroll to position [51, 0]
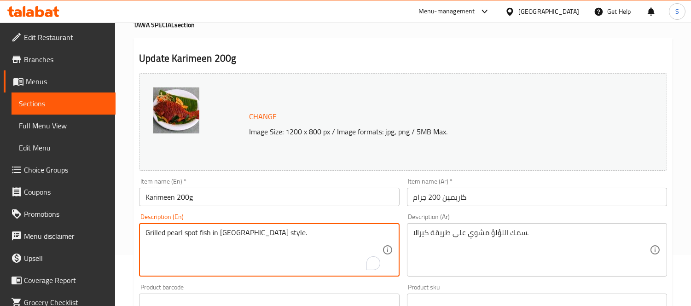
drag, startPoint x: 164, startPoint y: 235, endPoint x: 199, endPoint y: 235, distance: 34.6
click at [200, 235] on textarea "Grilled pearl spot fish in [GEOGRAPHIC_DATA] style." at bounding box center [264, 250] width 236 height 44
drag, startPoint x: 198, startPoint y: 234, endPoint x: 140, endPoint y: 227, distance: 58.5
click at [140, 227] on div "Grilled pearl spot fish in Kerala style. Description (En)" at bounding box center [269, 249] width 260 height 53
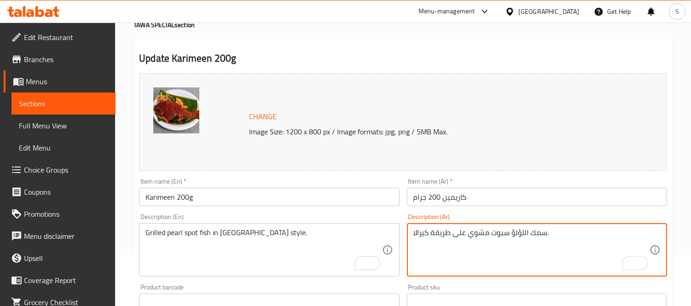
click at [495, 233] on textarea "سمك اللؤلؤ سبوت مشوي على طريقة كيرالا." at bounding box center [532, 250] width 236 height 44
type textarea "سمك اللؤلؤ سبوت مشوي على طريقة كيرالا."
click at [498, 203] on input "كاريمين 200 جرام" at bounding box center [537, 197] width 260 height 18
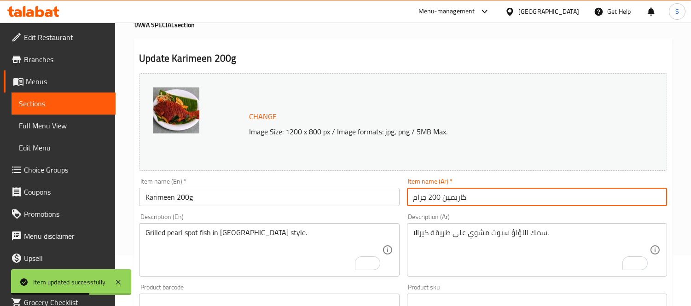
click at [371, 196] on input "Karimeen 200g" at bounding box center [269, 197] width 260 height 18
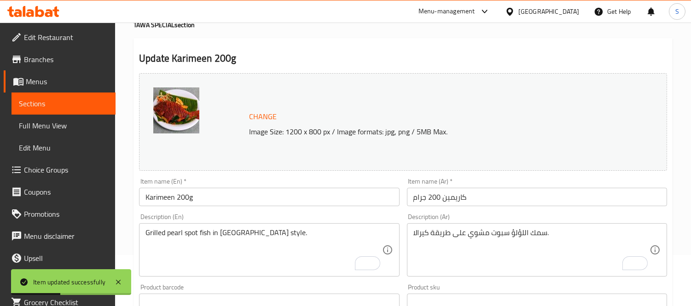
click at [157, 208] on div "Item name (En)   * Karimeen 200g Item name (En) *" at bounding box center [269, 192] width 268 height 35
click at [162, 196] on input "Karimeen 200g" at bounding box center [269, 197] width 260 height 18
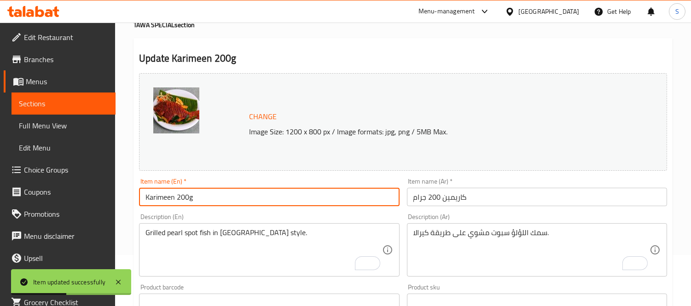
click at [162, 196] on input "Karimeen 200g" at bounding box center [269, 197] width 260 height 18
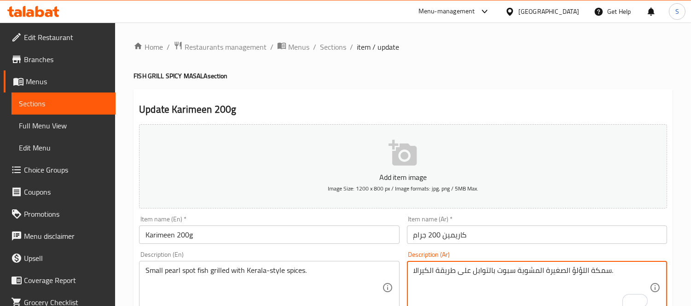
click at [504, 272] on textarea "سمكة اللؤلؤ الصغيرة المشوية سبوت بالتوابل على طريقة الكيرالا." at bounding box center [532, 288] width 236 height 44
click at [547, 270] on textarea "سمكة اللؤلؤ الصغيرة المشوية بالتوابل على طريقة الكيرالا." at bounding box center [532, 288] width 236 height 44
click at [550, 272] on textarea "سمكة اللؤلؤ الصغيرة المشوية بالتوابل على طريقة الكيرالا." at bounding box center [532, 288] width 236 height 44
paste textarea "سبوت"
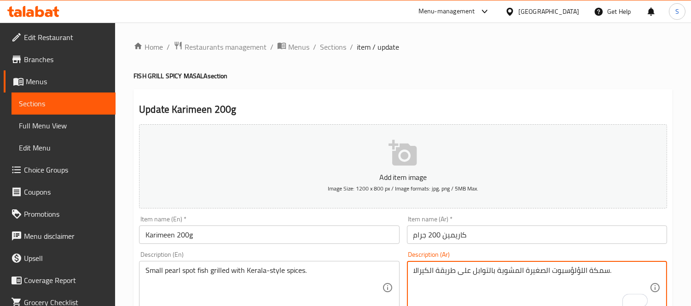
click at [568, 273] on textarea "سمكة اللؤلؤسبوت الصغيرة المشوية بالتوابل على طريقة الكيرالا." at bounding box center [532, 288] width 236 height 44
type textarea "سمكة اللؤلؤ سبوت الصغيرة المشوية بالتوابل على طريقة الكيرالا."
click at [498, 228] on input "كاريمين 200 جرام" at bounding box center [537, 235] width 260 height 18
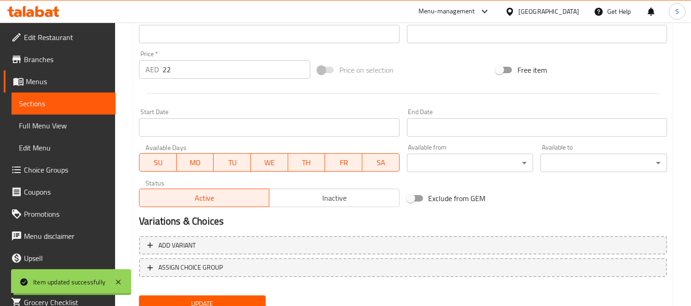
scroll to position [102, 0]
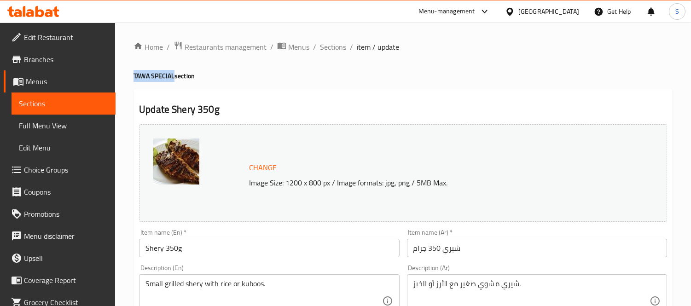
drag, startPoint x: 174, startPoint y: 79, endPoint x: 122, endPoint y: 74, distance: 51.8
copy h4 "TAWA SPECIAL"
click at [230, 250] on input "Shery 350g" at bounding box center [269, 248] width 260 height 18
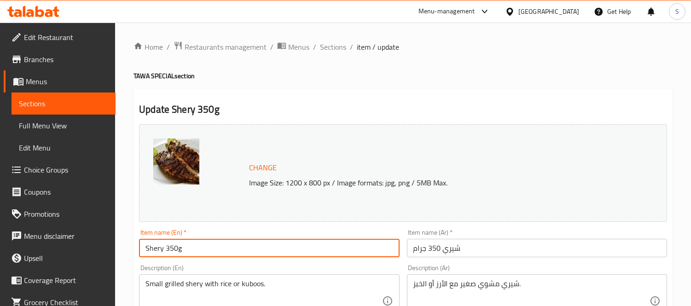
paste input "TAWA SPECIAL"
type input "Shery 350g TAWA SPECIAL"
click at [492, 252] on input "شيري 350 جرام" at bounding box center [537, 248] width 260 height 18
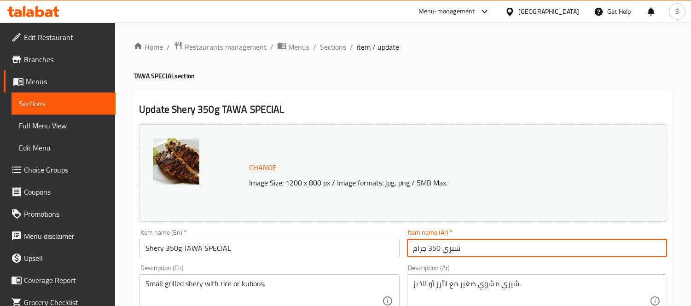
paste input "تاوا سبيشال"
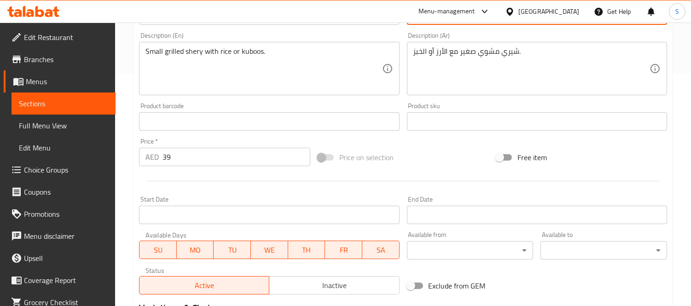
scroll to position [356, 0]
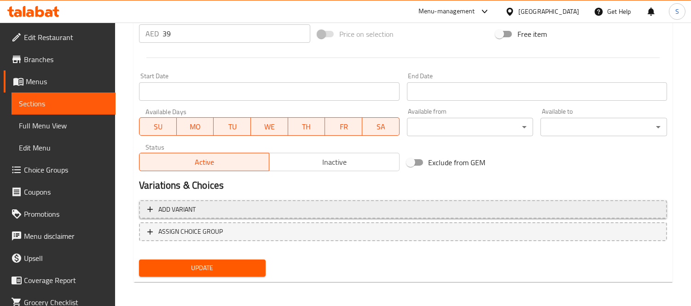
type input "شيري 350 جرام تاوا سبيشال"
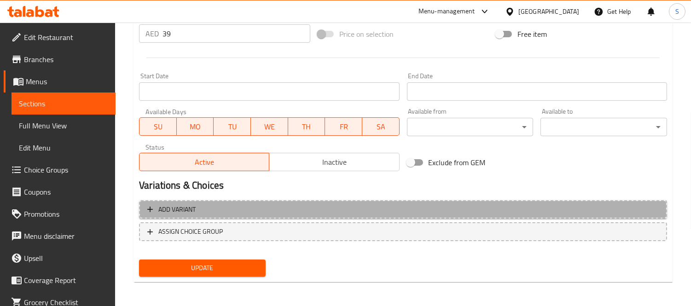
click at [228, 204] on span "Add variant" at bounding box center [403, 210] width 512 height 12
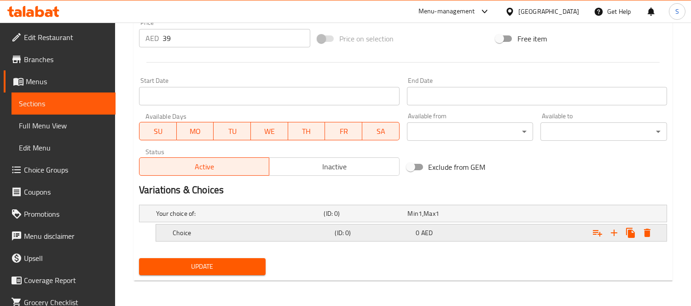
click at [261, 232] on h5 "Choice" at bounding box center [252, 232] width 158 height 9
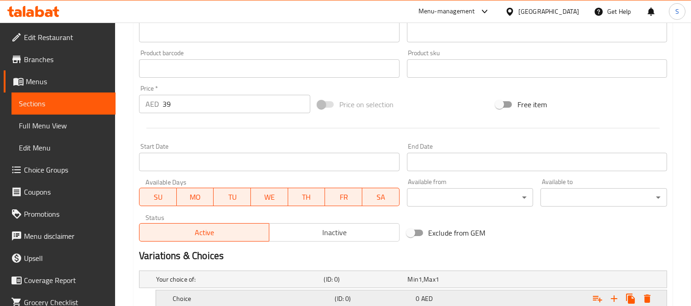
scroll to position [198, 0]
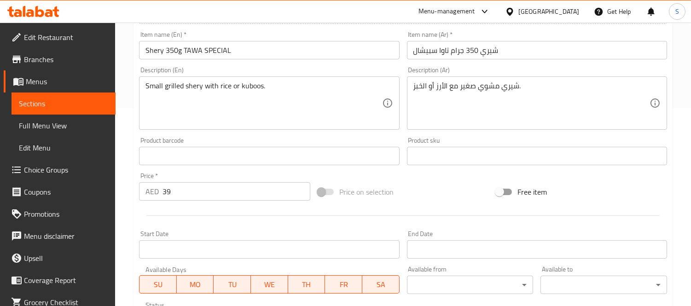
click at [226, 85] on textarea "Small grilled shery with rice or kuboos." at bounding box center [264, 104] width 236 height 44
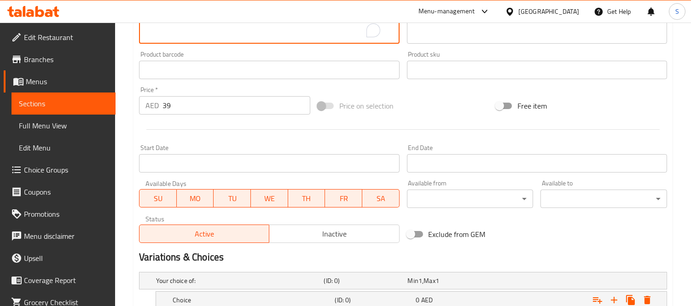
scroll to position [391, 0]
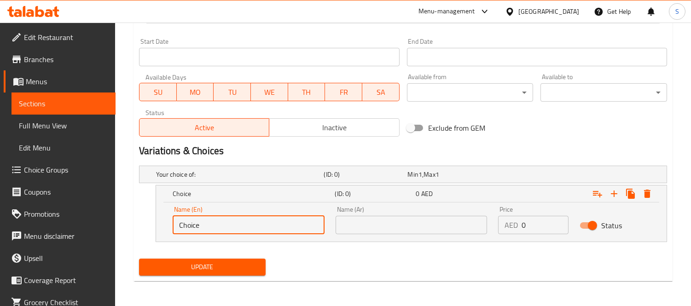
click at [209, 224] on input "Choice" at bounding box center [249, 225] width 152 height 18
paste input "rice"
type input "rice"
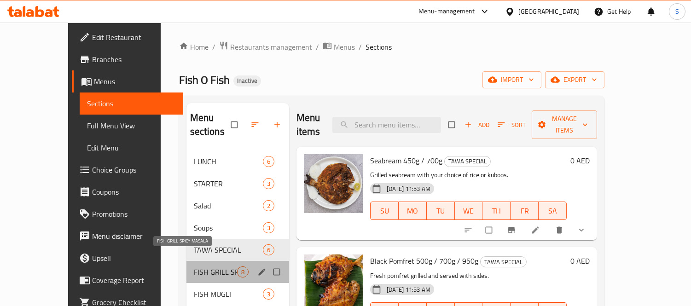
click at [194, 267] on span "FISH GRILL SPICY MASALA" at bounding box center [215, 272] width 43 height 11
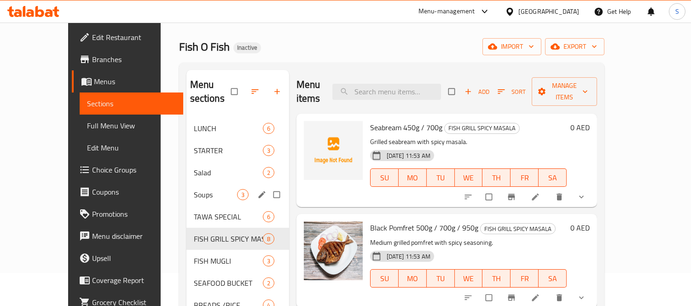
scroll to position [102, 0]
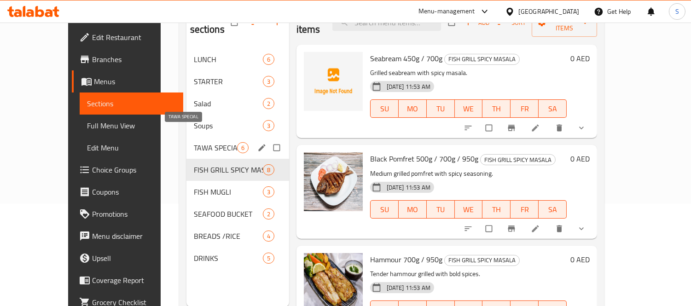
click at [194, 142] on span "TAWA SPECIAL" at bounding box center [215, 147] width 43 height 11
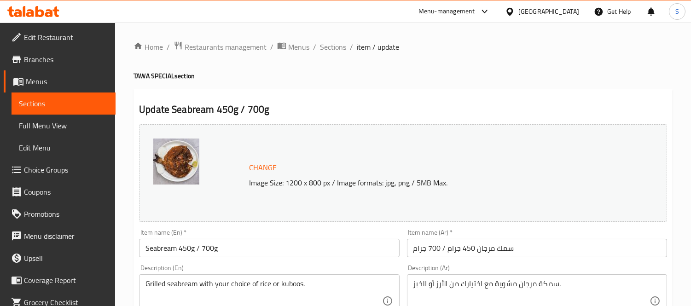
click at [527, 246] on input "سمك مرجان 450 جرام / 700 جرام" at bounding box center [537, 248] width 260 height 18
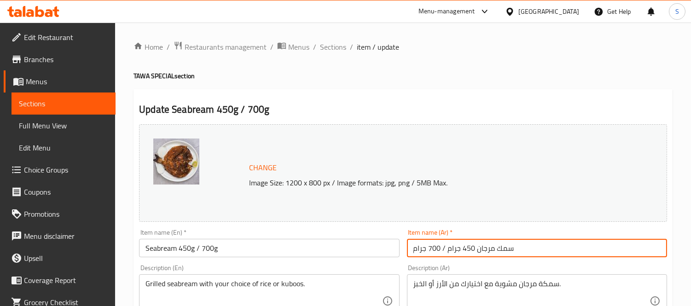
paste input "تاوا سبيشال"
type input "سمك مرجان 450 جرام / 700 جرام تاوا سبيشال"
click at [261, 252] on input "Seabream 450g / 700g" at bounding box center [269, 248] width 260 height 18
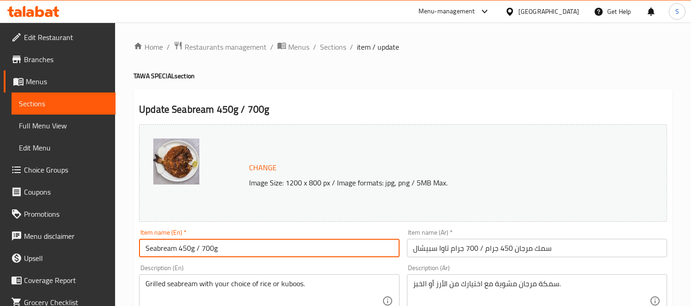
paste input "TAWA SPECIAL"
type input "Seabream 450g / 700g TAWA SPECIAL"
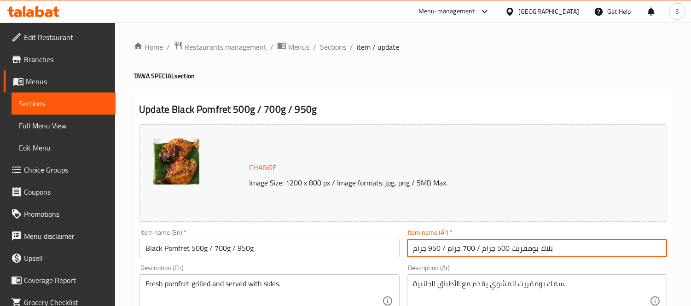
click at [578, 247] on input "بلاك بومفريت 500 جرام / 700 جرام / 950 جرام" at bounding box center [537, 248] width 260 height 18
paste input "تاوا سبيشال"
type input "بلاك بومفريت 500 جرام / 700 جرام / 950 جرام تاوا سبيشال"
click at [295, 246] on input "Black Pomfret 500g / 700g / 950g" at bounding box center [269, 248] width 260 height 18
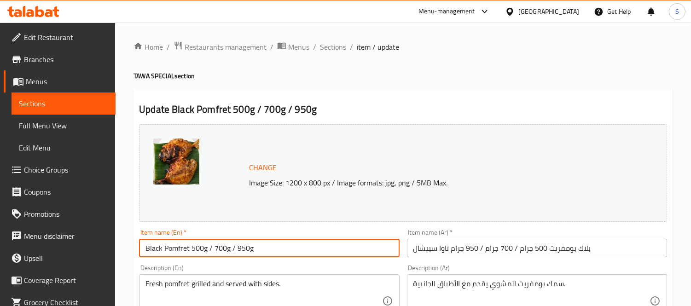
paste input "TAWA SPECIAL"
type input "Black Pomfret 500g / 700g / 950g TAWA SPECIAL"
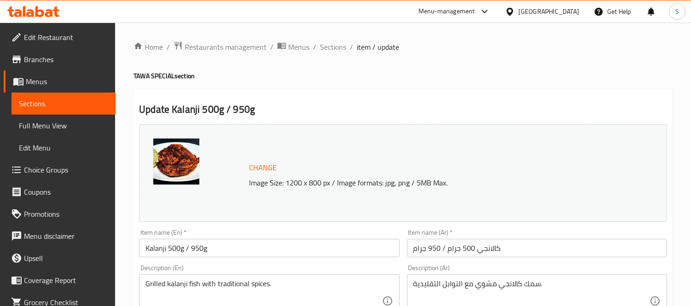
click at [541, 254] on input "كالانجي 500 جرام / 950 جرام" at bounding box center [537, 248] width 260 height 18
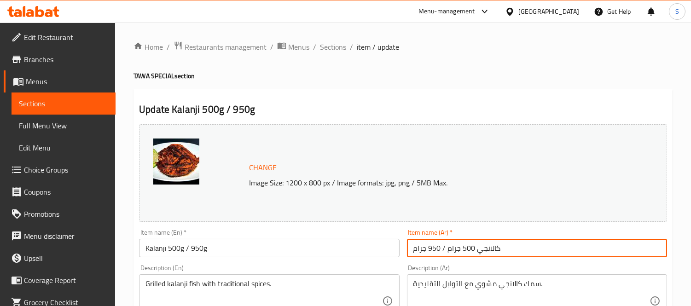
paste input "تاوا سبيشال"
type input "كالانجي 500 جرام / 950 جرام تاوا سبيشال"
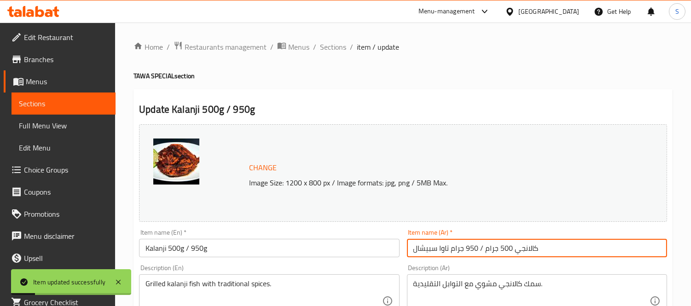
click at [232, 251] on input "Kalanji 500g / 950g" at bounding box center [269, 248] width 260 height 18
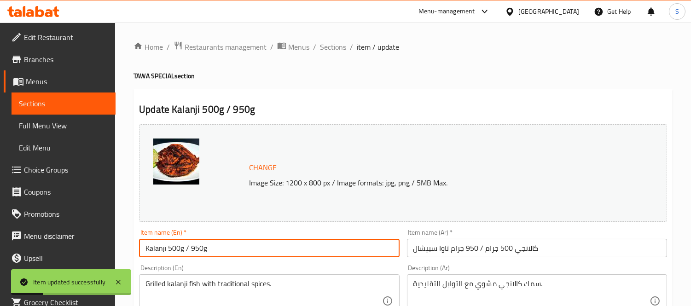
paste input "TAWA SPECIAL"
type input "Kalanji 500g / 950g TAWA SPECIAL"
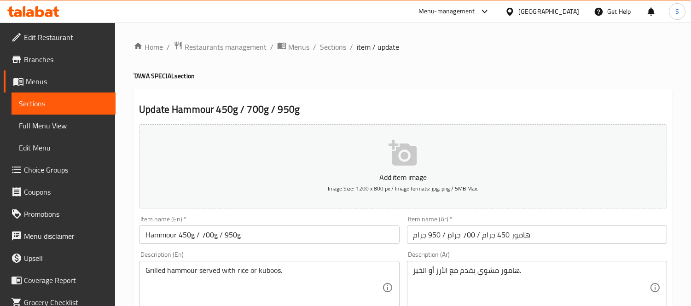
click at [558, 231] on input "هامور 450 جرام / 700 جرام / 950 جرام" at bounding box center [537, 235] width 260 height 18
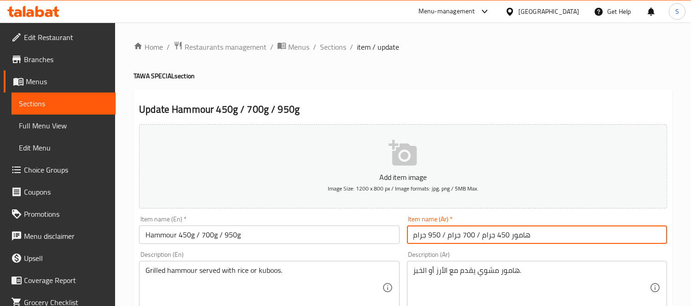
paste input "تاوا سبيشال"
type input "هامور 450 جرام / 700 جرام / 950 جرام تاوا سبيشال"
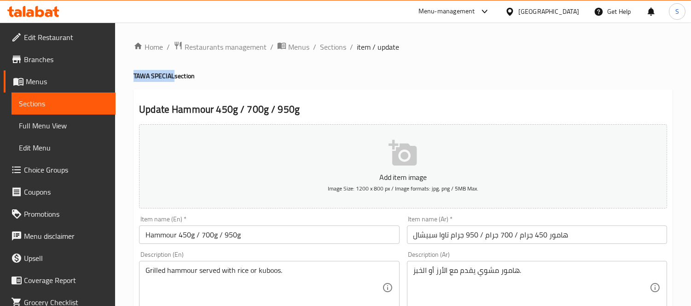
drag, startPoint x: 172, startPoint y: 76, endPoint x: 131, endPoint y: 75, distance: 41.5
copy h4 "TAWA SPECIAL"
click at [257, 236] on input "Hammour 450g / 700g / 950g" at bounding box center [269, 235] width 260 height 18
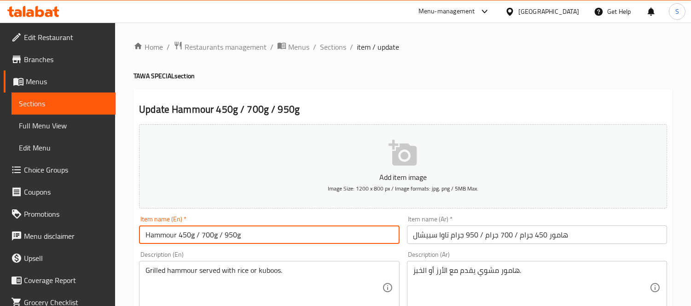
paste input "TAWA SPECIAL"
type input "Hammour 450g / 700g / 950g TAWA SPECIAL"
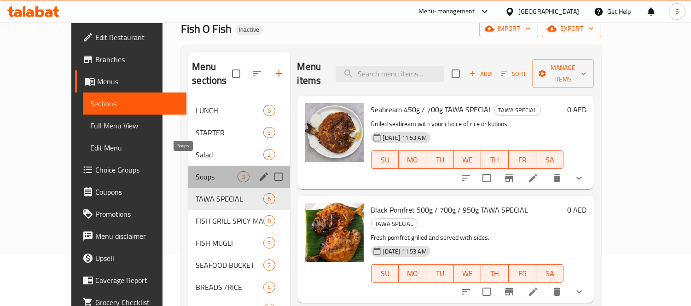
click at [196, 171] on span "Soups" at bounding box center [217, 176] width 42 height 11
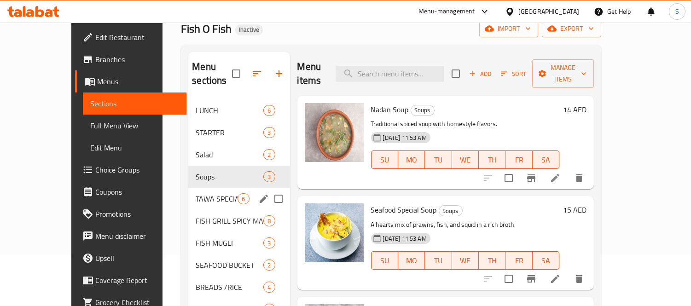
click at [188, 192] on div "TAWA SPECIAL 6" at bounding box center [238, 199] width 101 height 22
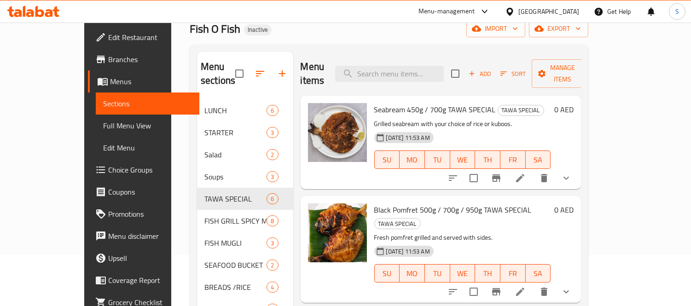
drag, startPoint x: 68, startPoint y: 126, endPoint x: 71, endPoint y: 10, distance: 116.6
click at [103, 126] on span "Full Menu View" at bounding box center [147, 125] width 89 height 11
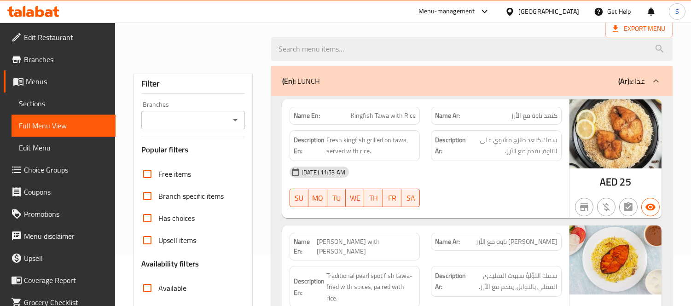
click at [462, 150] on strong "Description Ar:" at bounding box center [450, 146] width 31 height 23
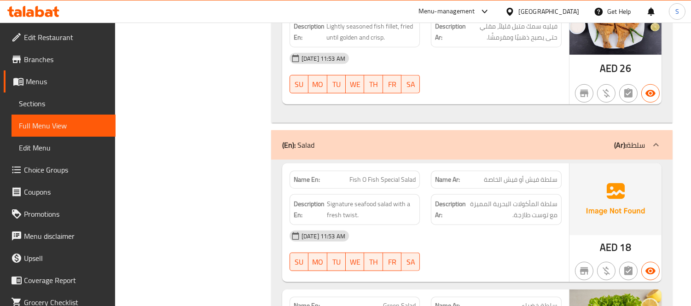
scroll to position [1271, 0]
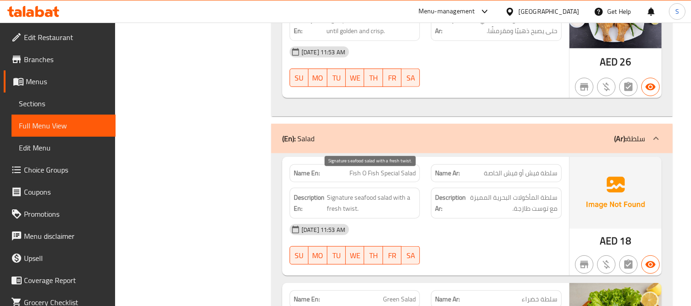
click at [348, 192] on span "Signature seafood salad with a fresh twist." at bounding box center [371, 203] width 89 height 23
copy span "twist"
click at [57, 100] on span "Sections" at bounding box center [63, 103] width 89 height 11
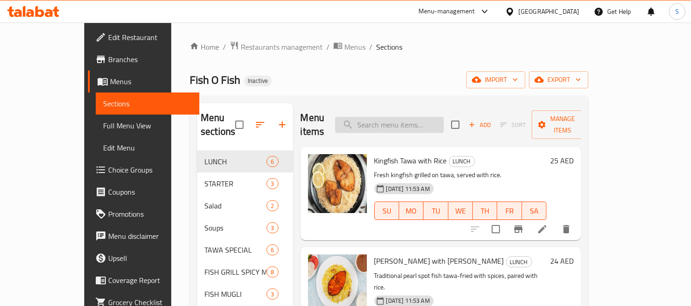
click at [443, 117] on input "search" at bounding box center [389, 125] width 109 height 16
paste input "twist"
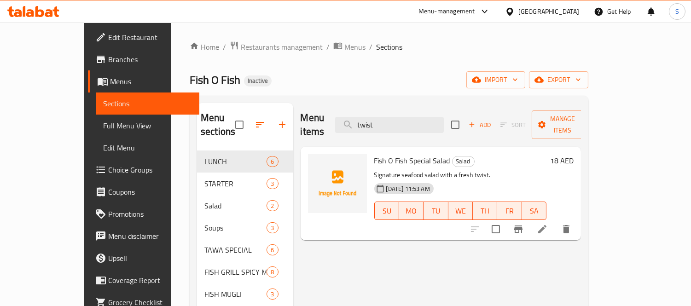
type input "twist"
click at [556, 221] on li at bounding box center [543, 229] width 26 height 17
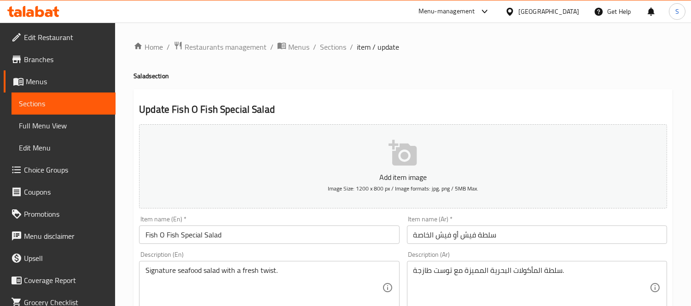
click at [446, 274] on textarea "سلطة المأكولات البحرية المميزة مع توست طازجة." at bounding box center [532, 288] width 236 height 44
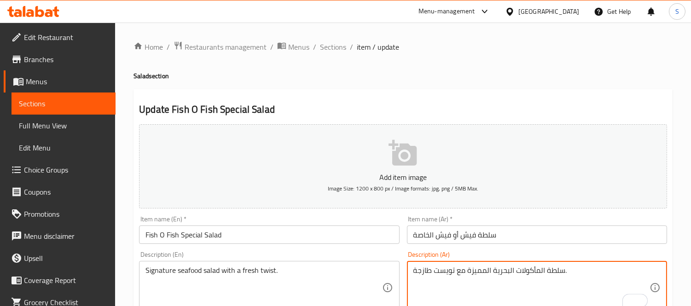
type textarea "سلطة المأكولات البحرية المميزة مع تويست طازجة."
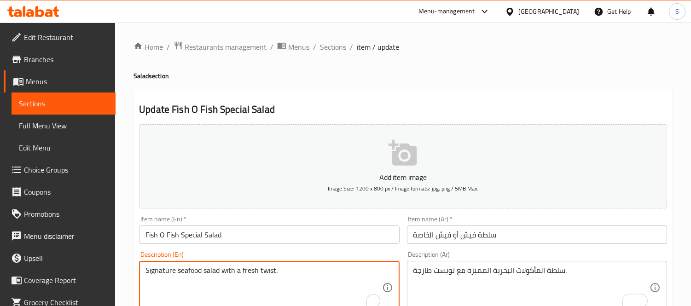
click at [268, 271] on textarea "Signature seafood salad with a fresh twist." at bounding box center [264, 288] width 236 height 44
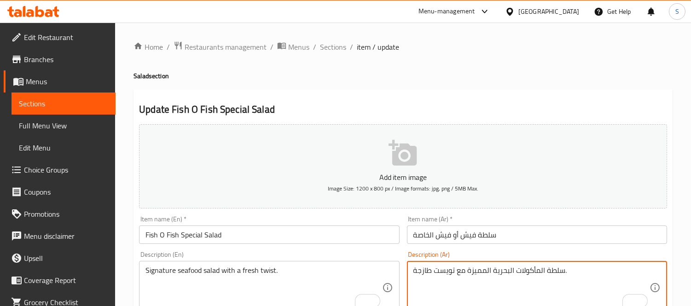
click at [445, 270] on textarea "سلطة المأكولات البحرية المميزة مع تويست طازجة." at bounding box center [532, 288] width 236 height 44
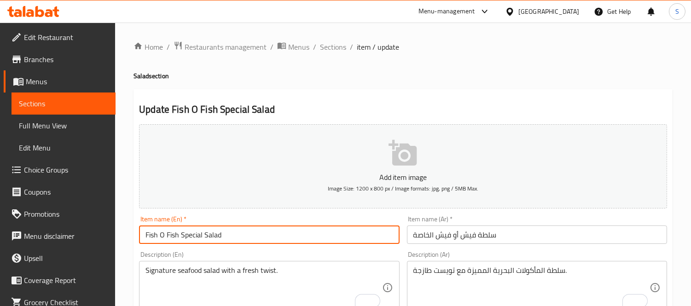
click at [328, 229] on input "Fish O Fish Special Salad" at bounding box center [269, 235] width 260 height 18
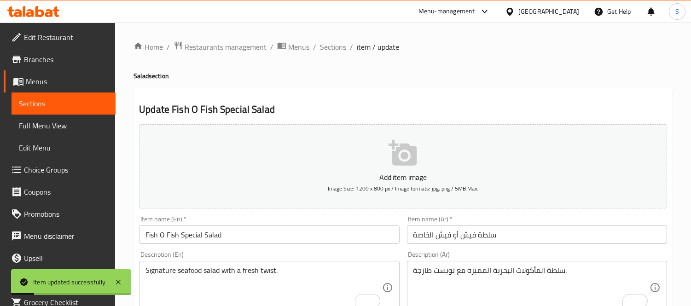
click at [70, 127] on span "Full Menu View" at bounding box center [63, 125] width 89 height 11
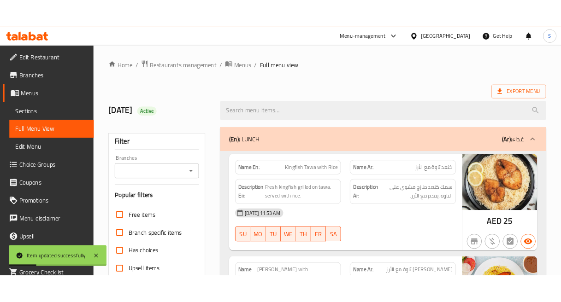
scroll to position [1829, 0]
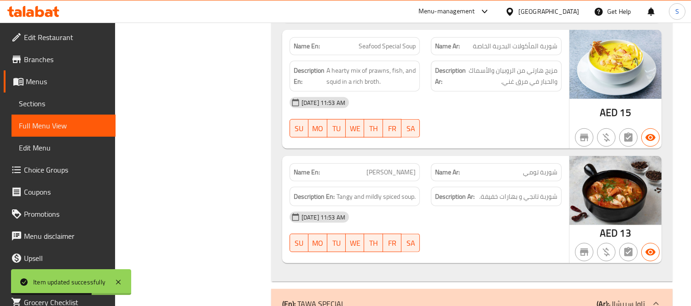
click at [549, 191] on span "شوربة تانجي و بهارات خفيفة." at bounding box center [519, 197] width 78 height 12
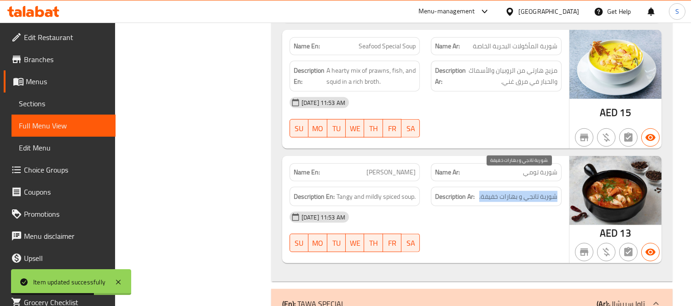
click at [549, 191] on span "شوربة تانجي و بهارات خفيفة." at bounding box center [519, 197] width 78 height 12
copy div "شوربة تانجي و بهارات خفيفة."
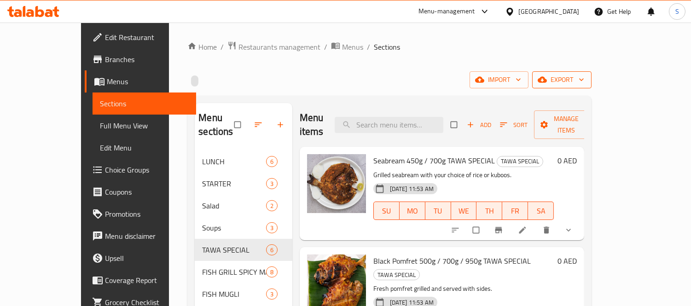
click at [585, 83] on span "export" at bounding box center [562, 80] width 45 height 12
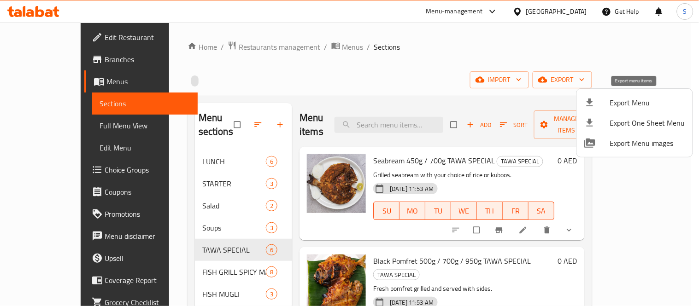
click at [620, 97] on span "Export Menu" at bounding box center [647, 102] width 75 height 11
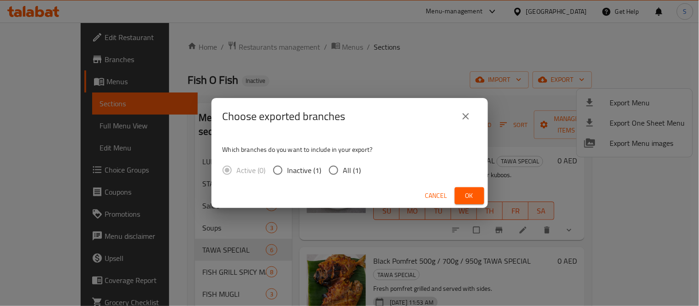
click at [358, 175] on span "All (1)" at bounding box center [352, 170] width 18 height 11
click at [343, 175] on input "All (1)" at bounding box center [333, 170] width 19 height 19
radio input "true"
click at [475, 200] on span "Ok" at bounding box center [469, 196] width 15 height 12
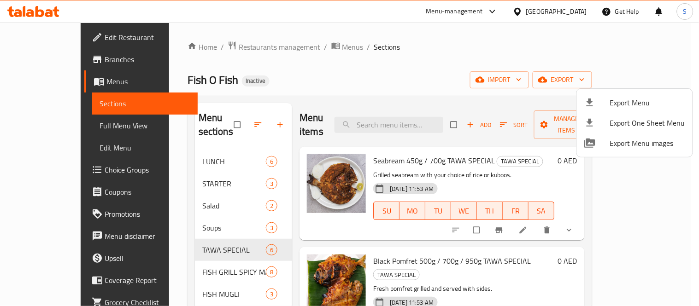
click at [34, 124] on div at bounding box center [349, 153] width 699 height 306
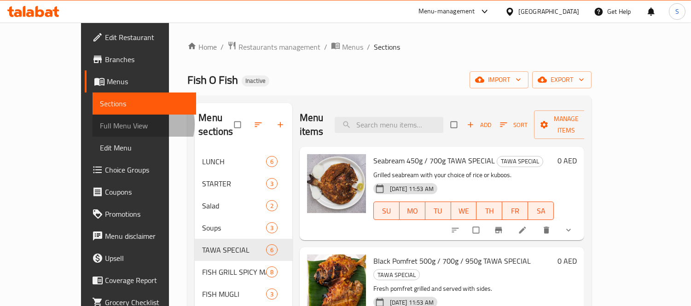
click at [100, 124] on span "Full Menu View" at bounding box center [144, 125] width 89 height 11
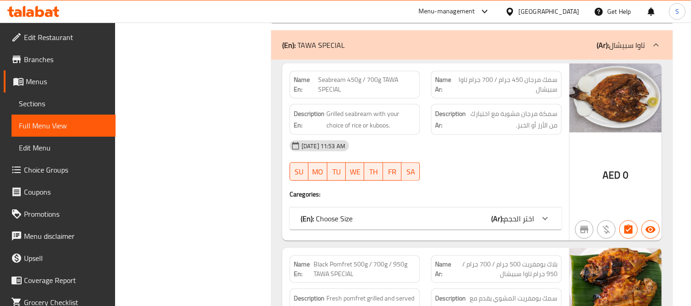
scroll to position [2098, 0]
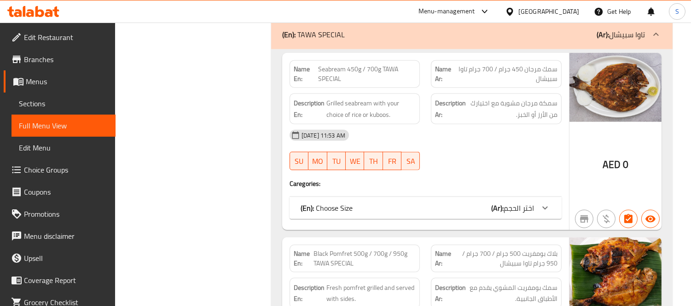
click at [464, 203] on div "(En): Choose Size (Ar): اختر الحجم" at bounding box center [418, 208] width 234 height 11
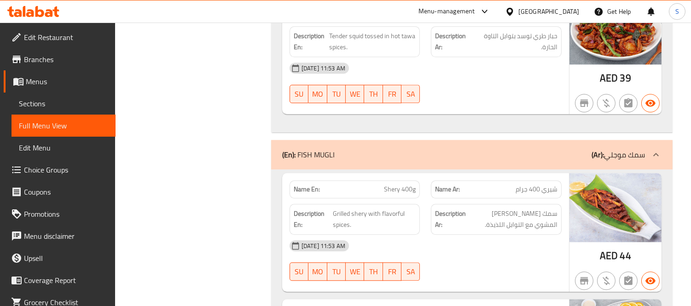
scroll to position [4504, 0]
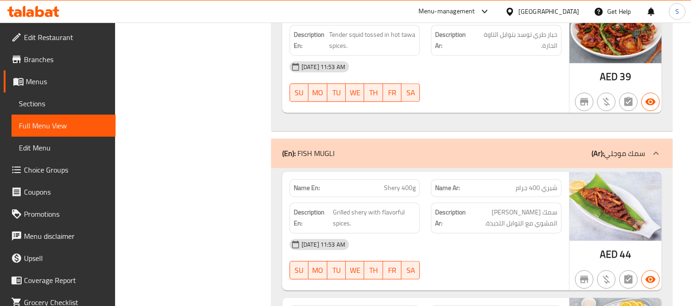
click at [403, 183] on span "Shery 400g" at bounding box center [400, 188] width 32 height 10
copy span "Shery 400g"
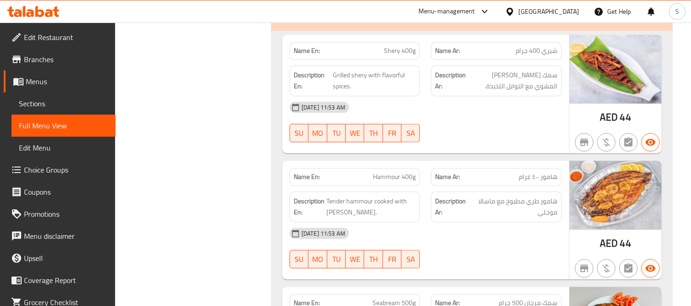
scroll to position [4658, 0]
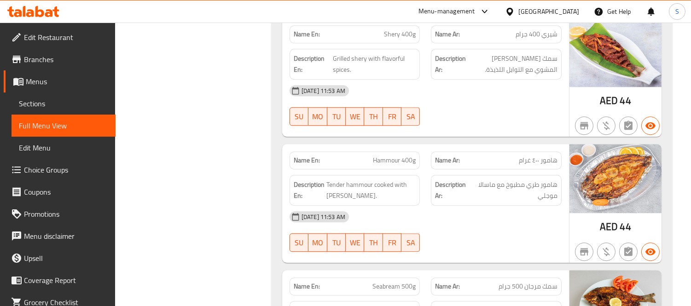
click at [384, 152] on div "Name En: Hammour 400g" at bounding box center [355, 161] width 131 height 18
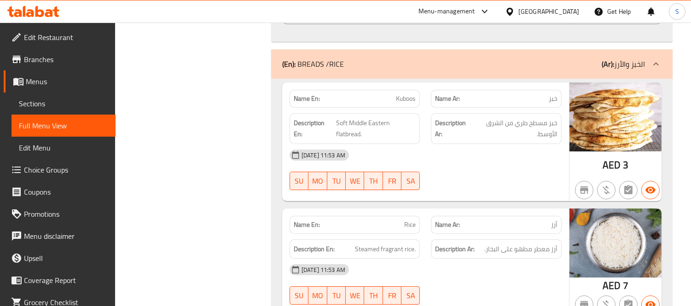
scroll to position [5425, 0]
